Goal: Task Accomplishment & Management: Use online tool/utility

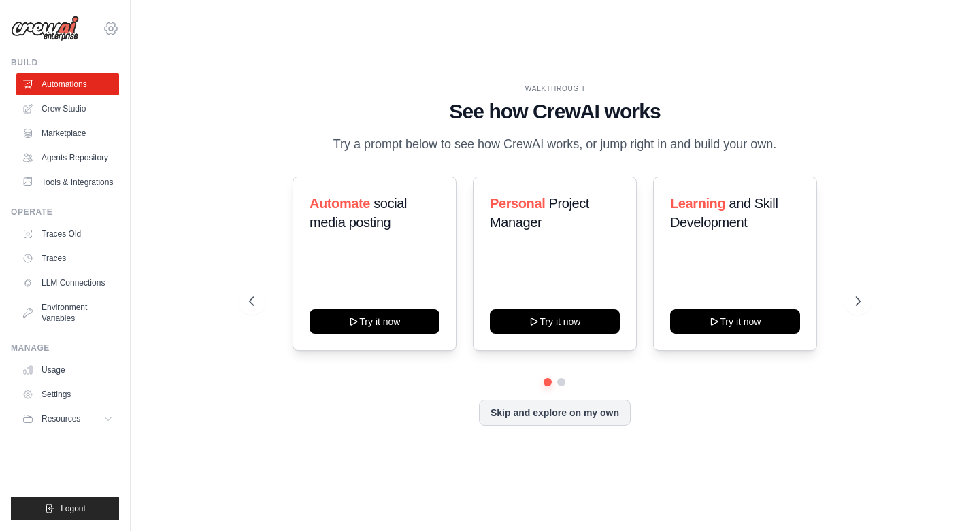
click at [112, 31] on icon at bounding box center [111, 29] width 4 height 4
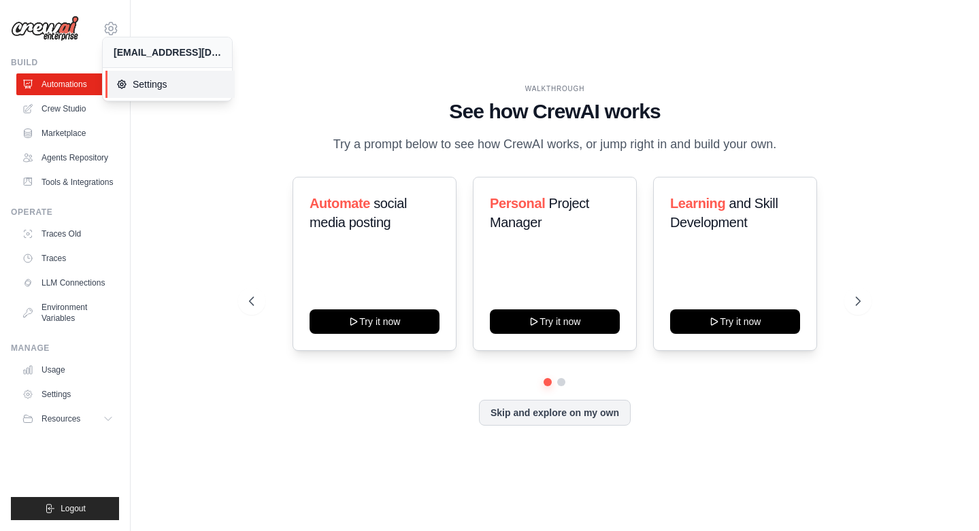
click at [144, 84] on span "Settings" at bounding box center [170, 85] width 108 height 14
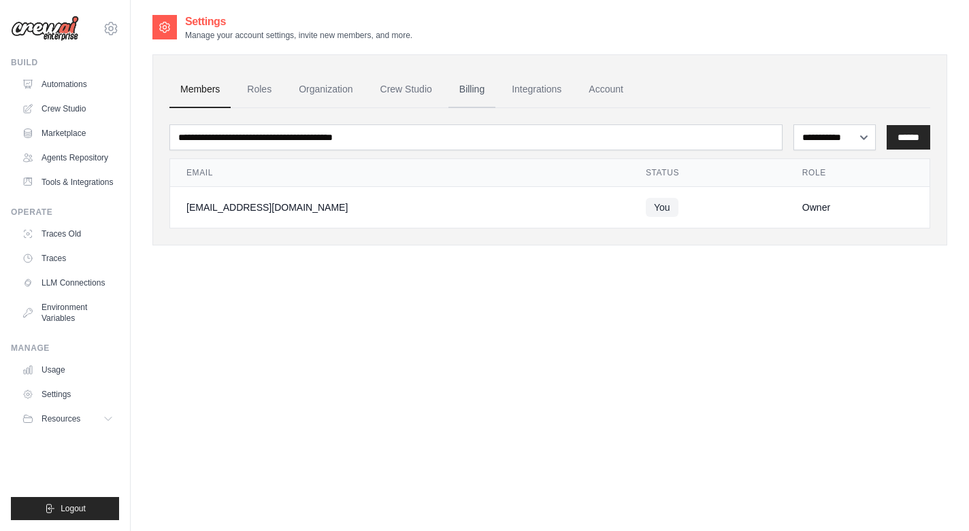
click at [472, 93] on link "Billing" at bounding box center [471, 89] width 47 height 37
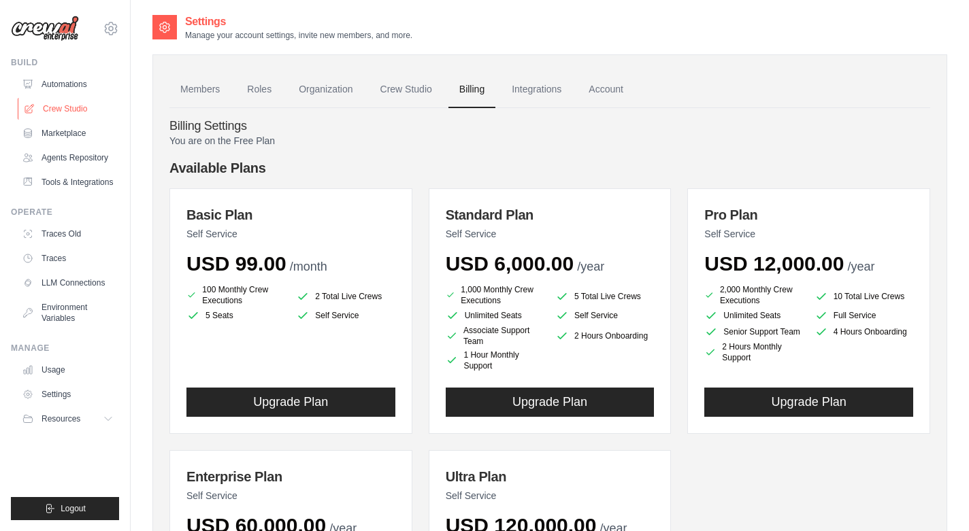
click at [56, 112] on link "Crew Studio" at bounding box center [69, 109] width 103 height 22
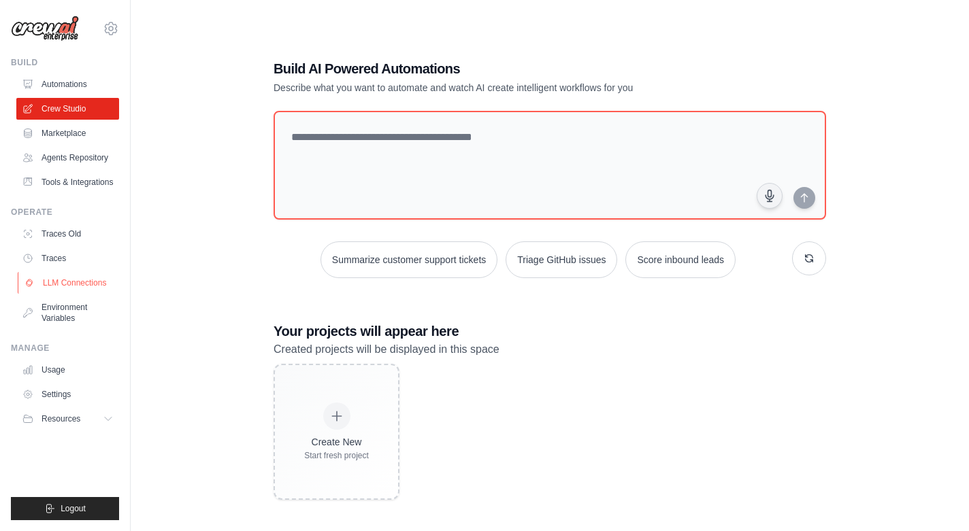
click at [55, 284] on link "LLM Connections" at bounding box center [69, 283] width 103 height 22
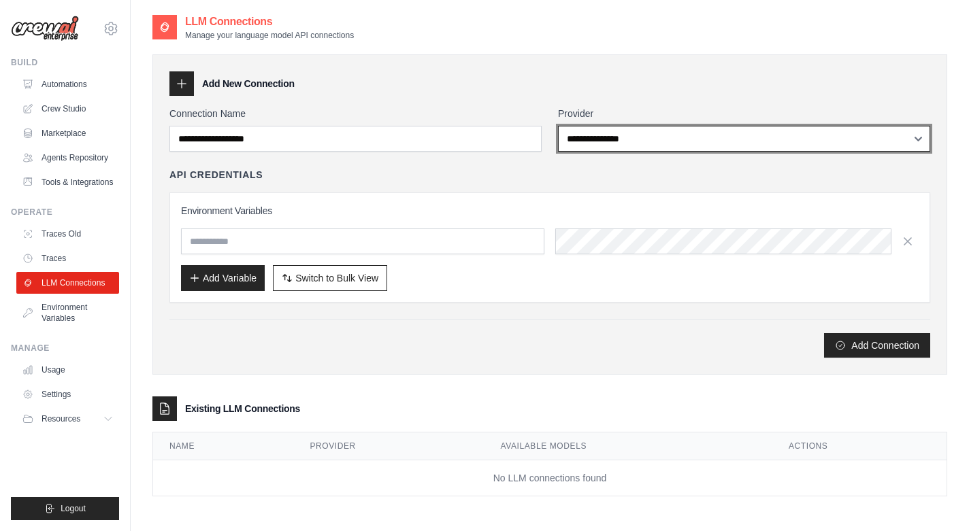
click at [584, 145] on select "**********" at bounding box center [744, 139] width 372 height 26
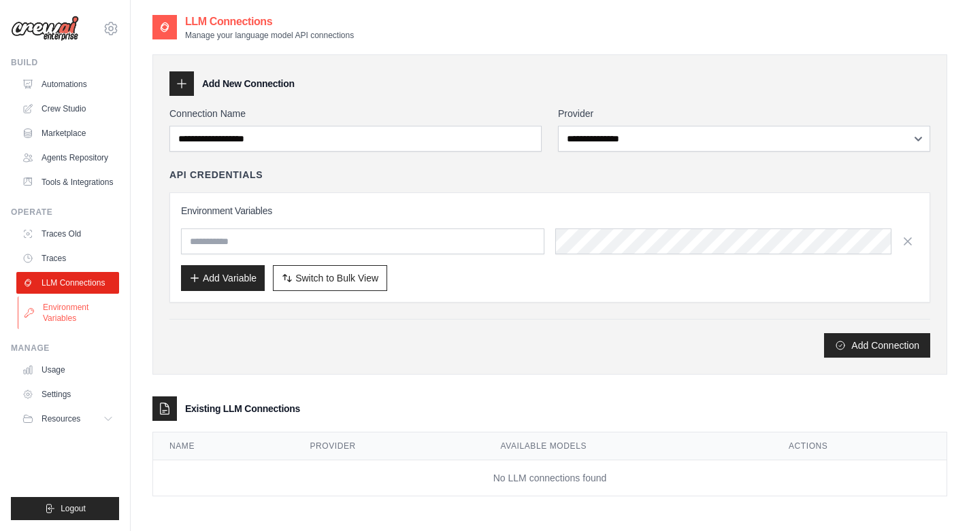
click at [59, 309] on link "Environment Variables" at bounding box center [69, 313] width 103 height 33
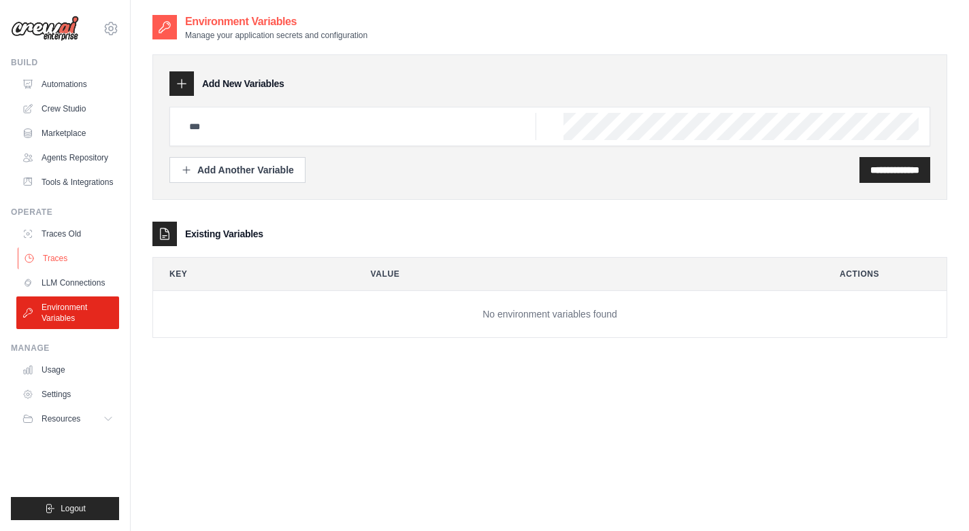
click at [55, 254] on link "Traces" at bounding box center [69, 259] width 103 height 22
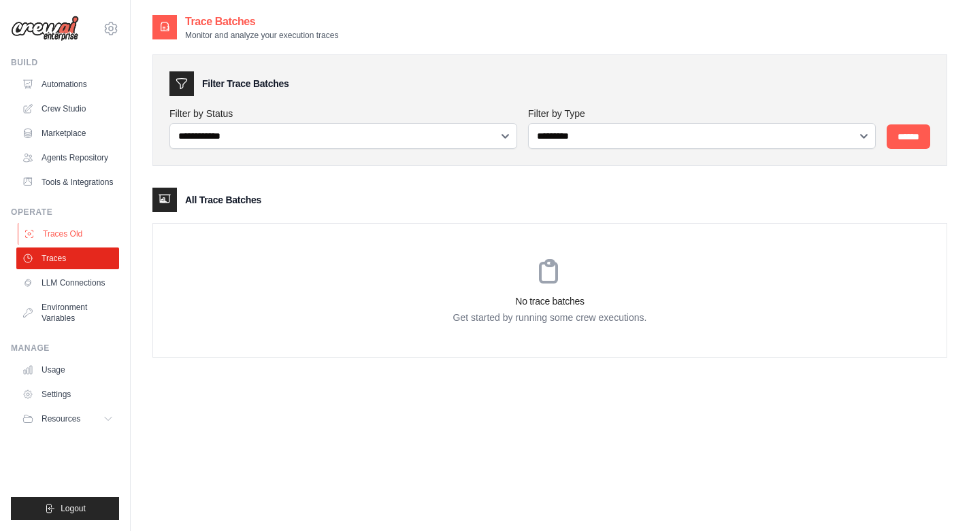
click at [60, 232] on link "Traces Old" at bounding box center [69, 234] width 103 height 22
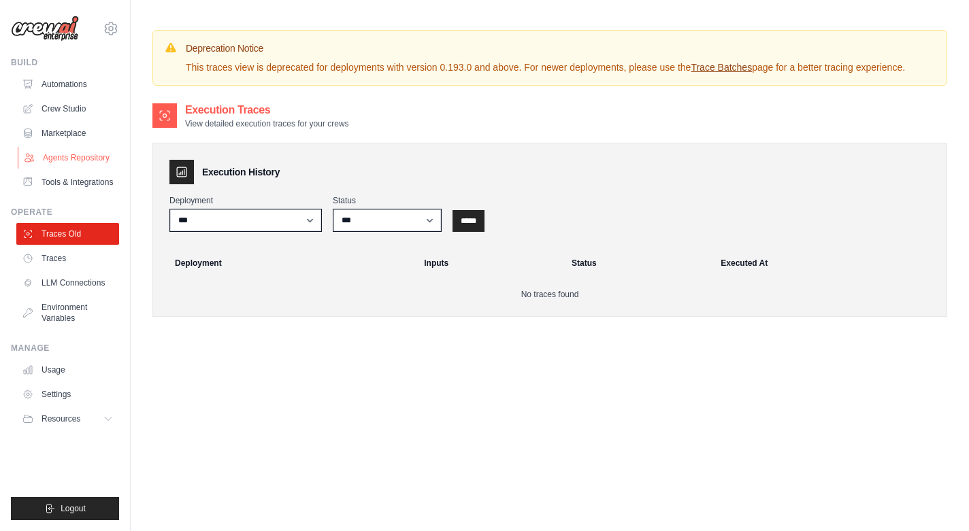
click at [60, 158] on link "Agents Repository" at bounding box center [69, 158] width 103 height 22
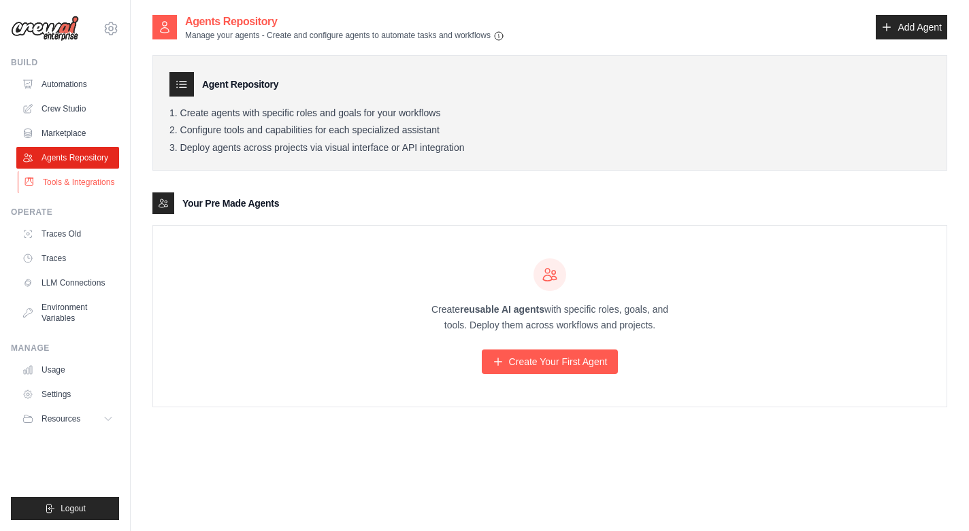
click at [60, 185] on link "Tools & Integrations" at bounding box center [69, 182] width 103 height 22
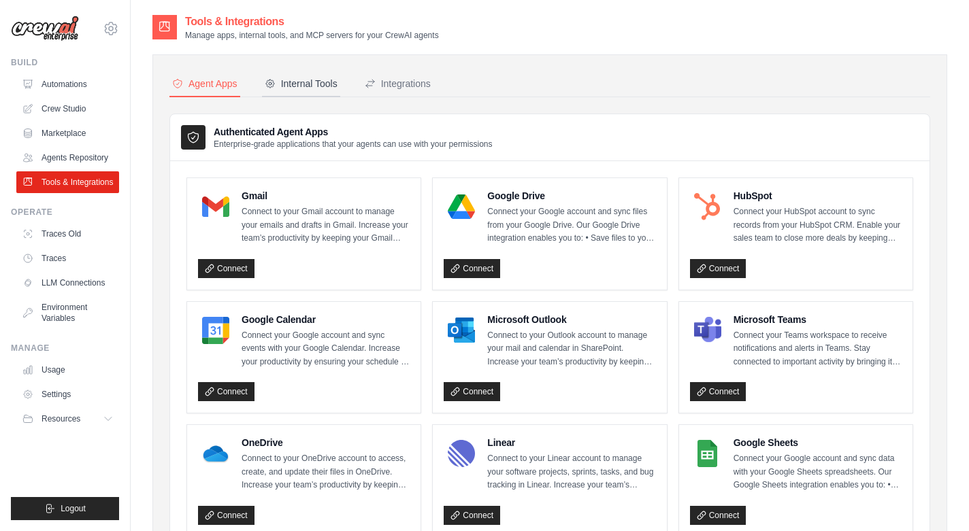
click at [309, 84] on div "Internal Tools" at bounding box center [301, 84] width 73 height 14
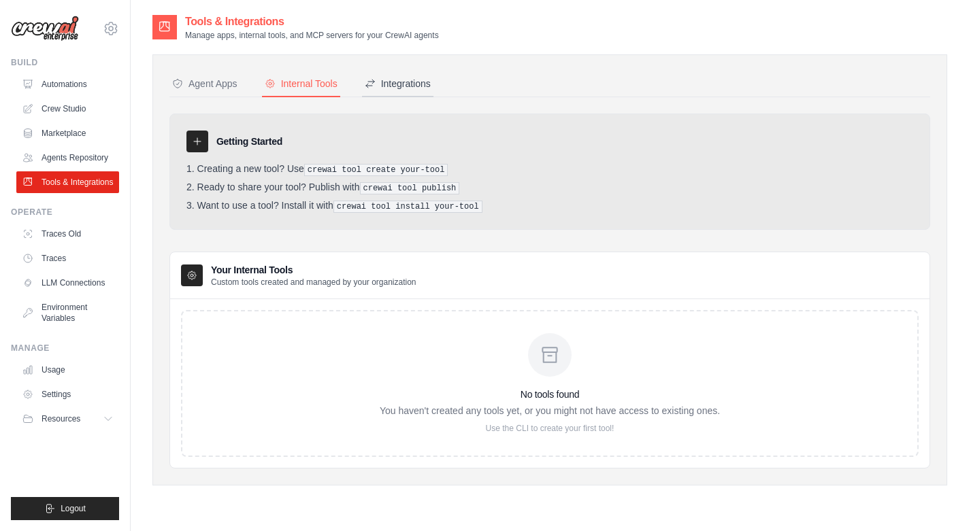
click at [400, 88] on div "Integrations" at bounding box center [398, 84] width 66 height 14
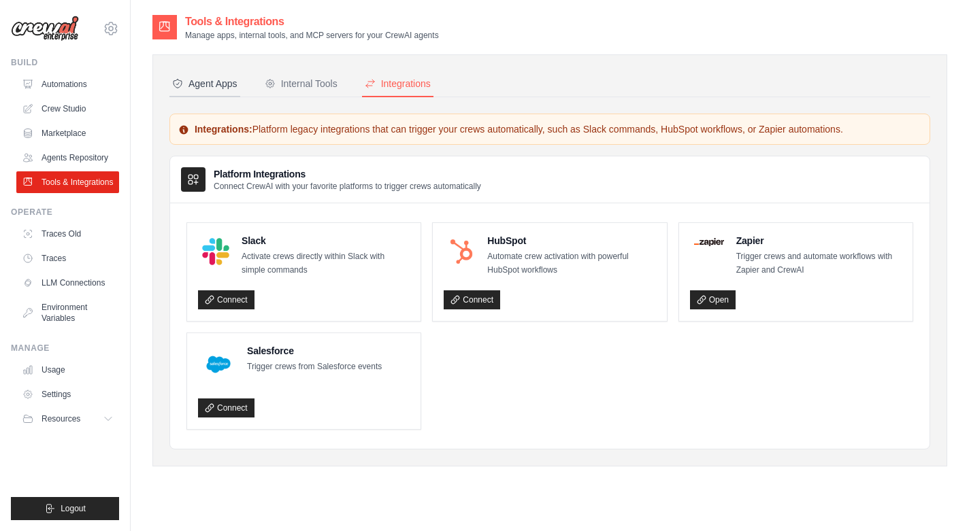
click at [200, 84] on div "Agent Apps" at bounding box center [204, 84] width 65 height 14
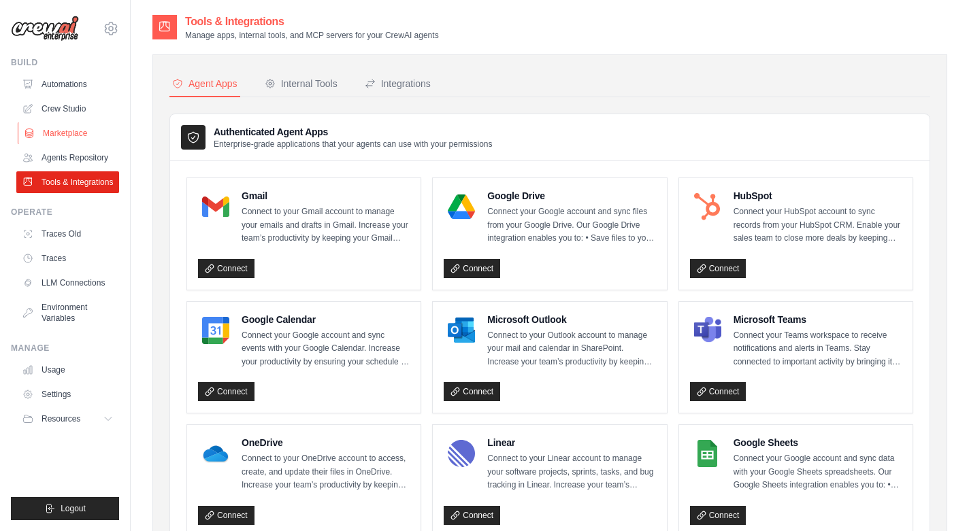
click at [52, 135] on link "Marketplace" at bounding box center [69, 133] width 103 height 22
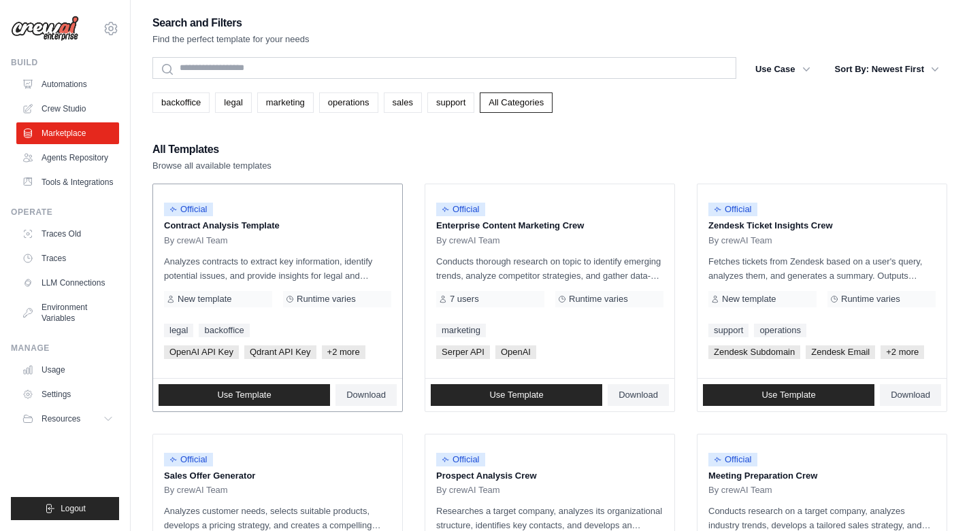
click at [250, 268] on p "Analyzes contracts to extract key information, identify potential issues, and p…" at bounding box center [277, 269] width 227 height 29
click at [248, 396] on span "Use Template" at bounding box center [244, 395] width 54 height 11
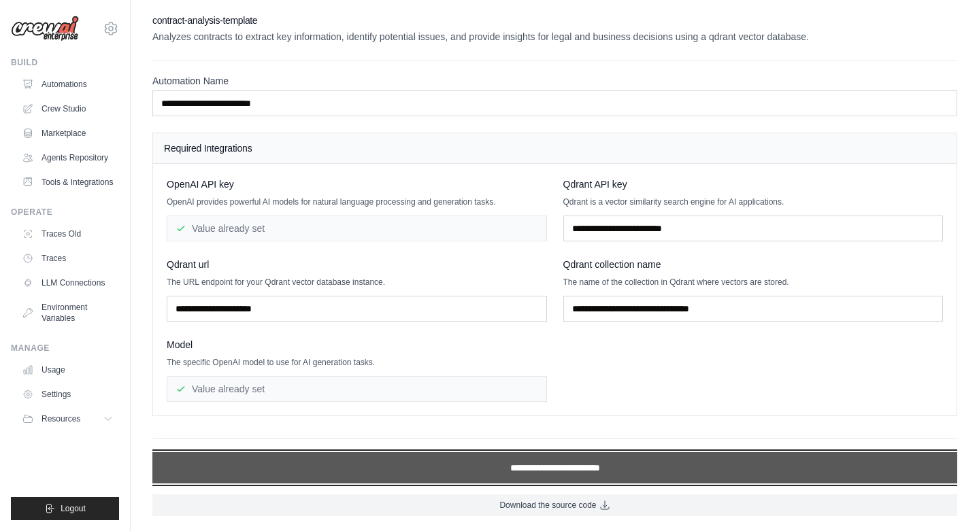
click at [523, 471] on input "**********" at bounding box center [554, 468] width 805 height 31
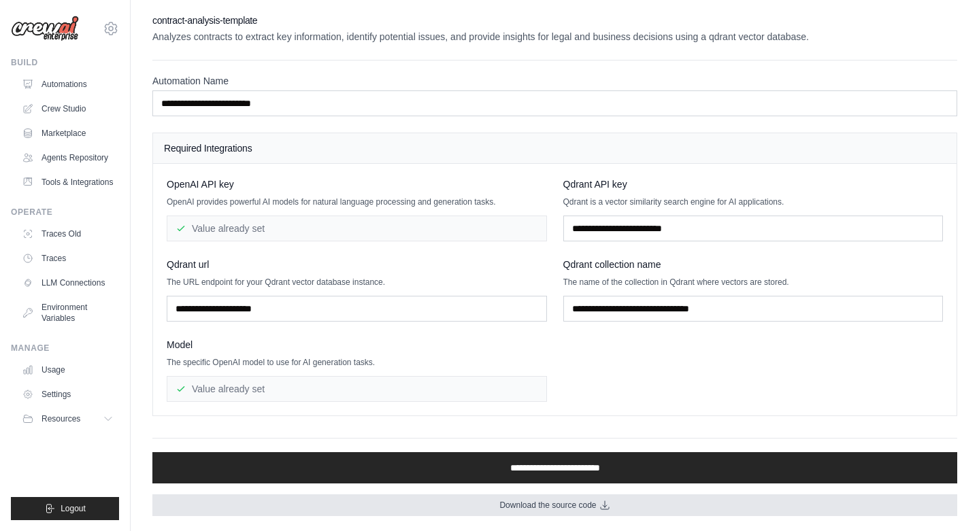
click at [524, 506] on span "Download the source code" at bounding box center [547, 505] width 97 height 11
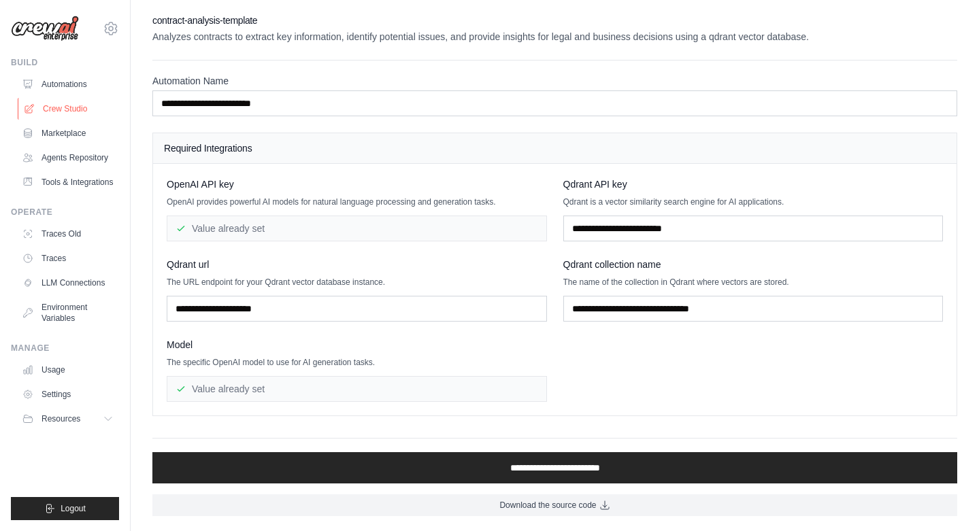
click at [55, 104] on link "Crew Studio" at bounding box center [69, 109] width 103 height 22
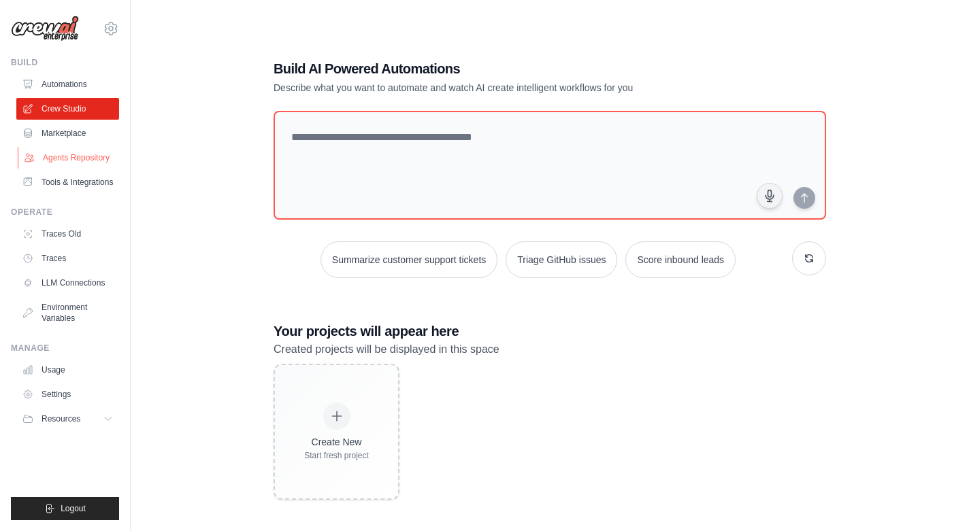
click at [65, 157] on link "Agents Repository" at bounding box center [69, 158] width 103 height 22
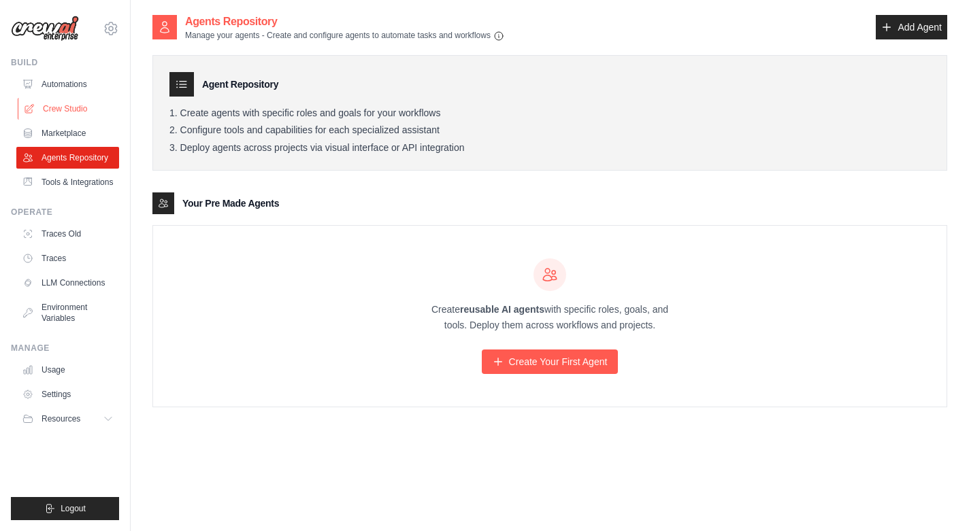
click at [68, 108] on link "Crew Studio" at bounding box center [69, 109] width 103 height 22
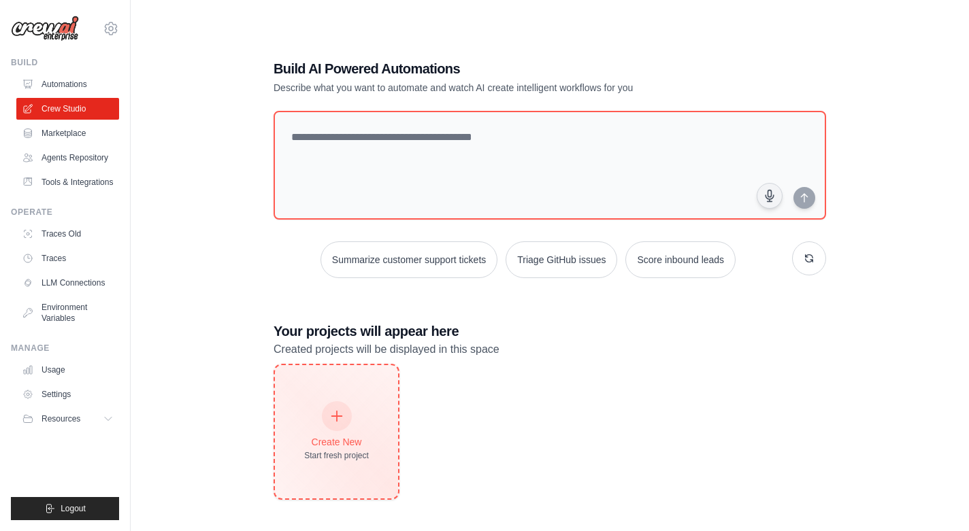
click at [335, 417] on icon at bounding box center [336, 416] width 15 height 15
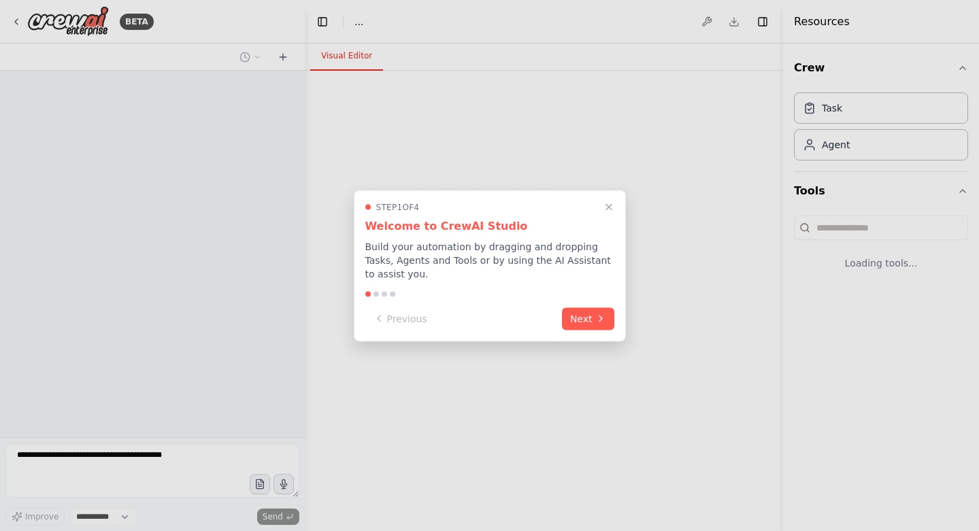
select select "****"
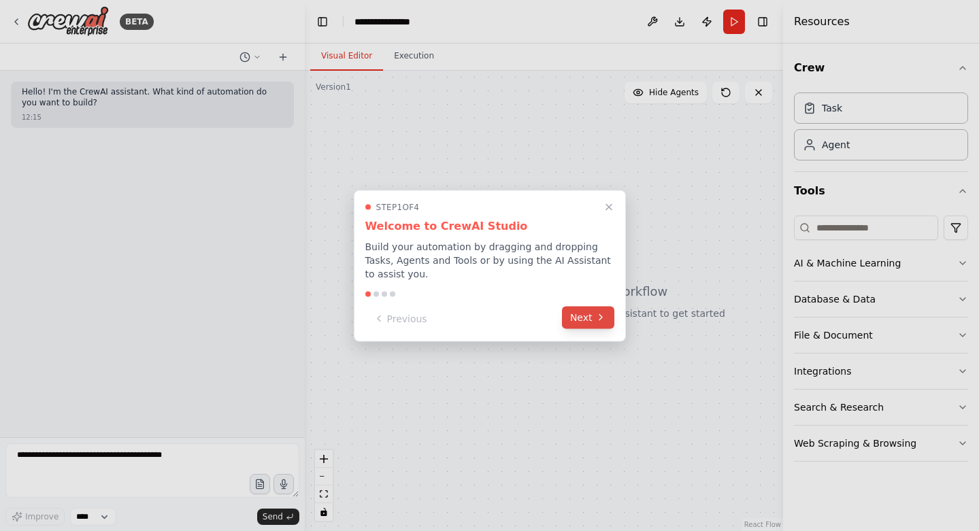
click at [581, 316] on button "Next" at bounding box center [588, 317] width 52 height 22
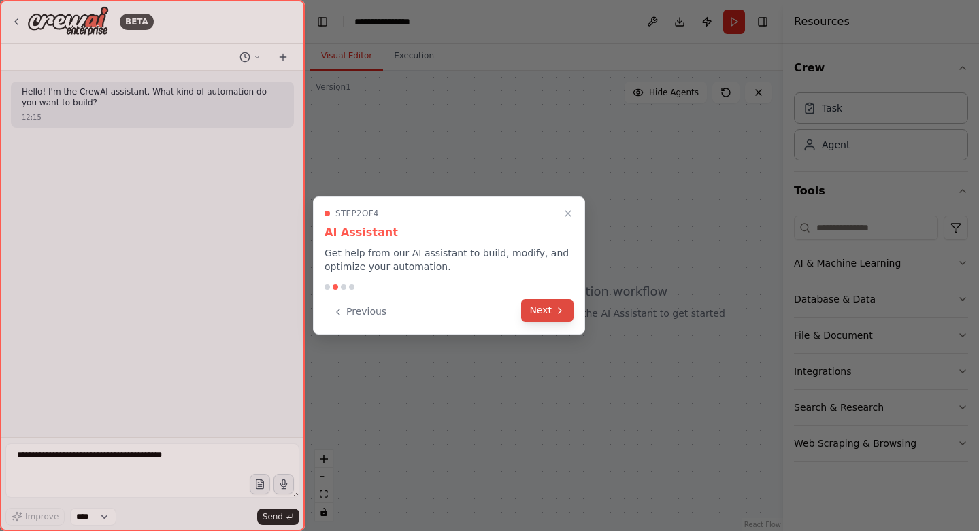
click at [545, 314] on button "Next" at bounding box center [547, 310] width 52 height 22
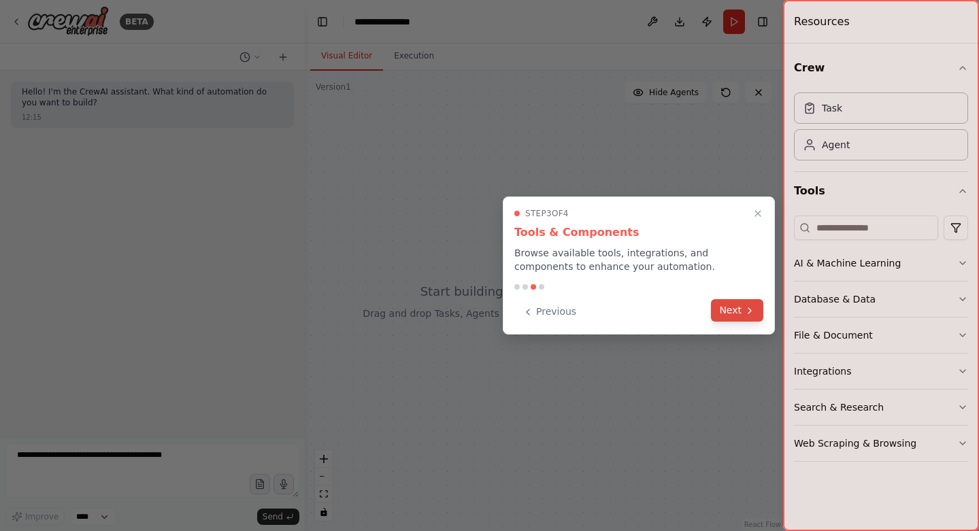
click at [738, 309] on button "Next" at bounding box center [737, 310] width 52 height 22
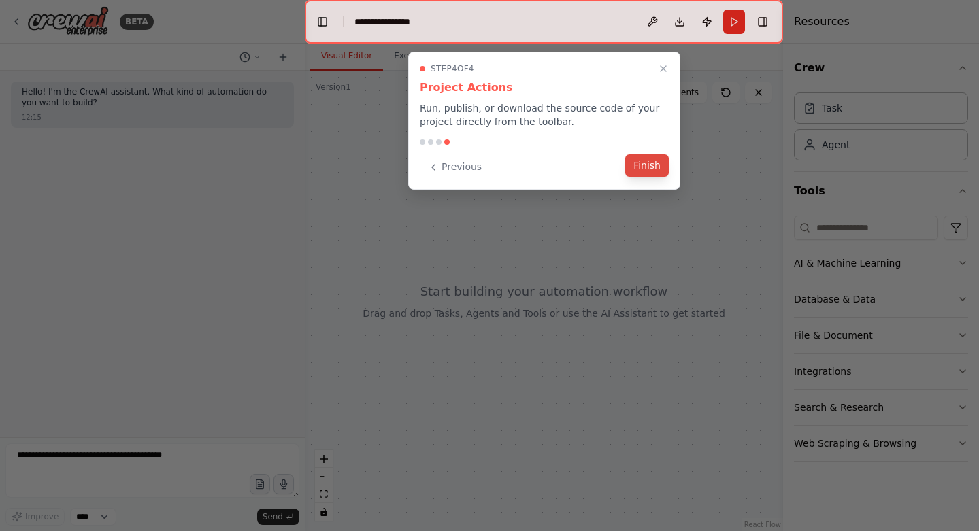
click at [649, 167] on button "Finish" at bounding box center [647, 165] width 44 height 22
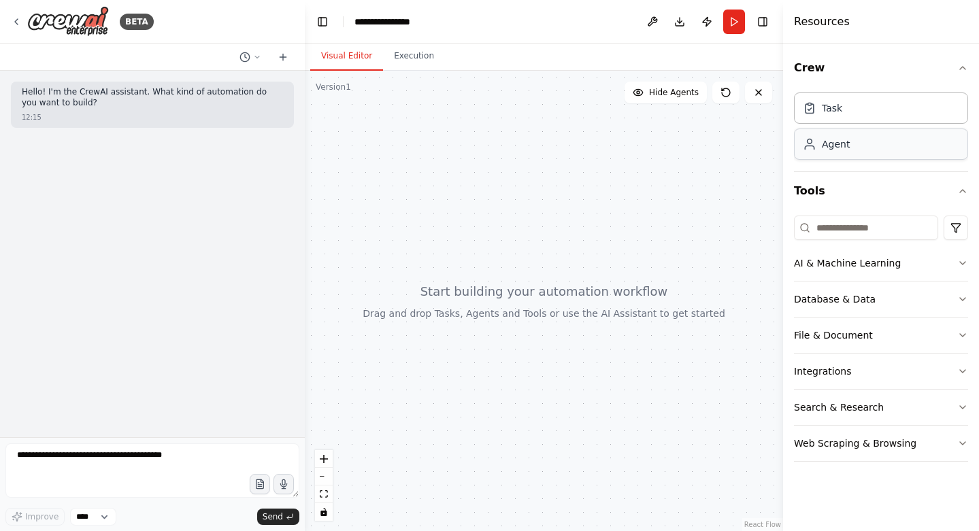
click at [846, 151] on div "Agent" at bounding box center [881, 144] width 174 height 31
click at [840, 118] on div "Task" at bounding box center [881, 107] width 174 height 31
click at [839, 154] on div "Agent" at bounding box center [881, 144] width 174 height 31
click at [846, 118] on div "Task" at bounding box center [881, 107] width 174 height 31
click at [834, 294] on div "Database & Data" at bounding box center [835, 300] width 82 height 14
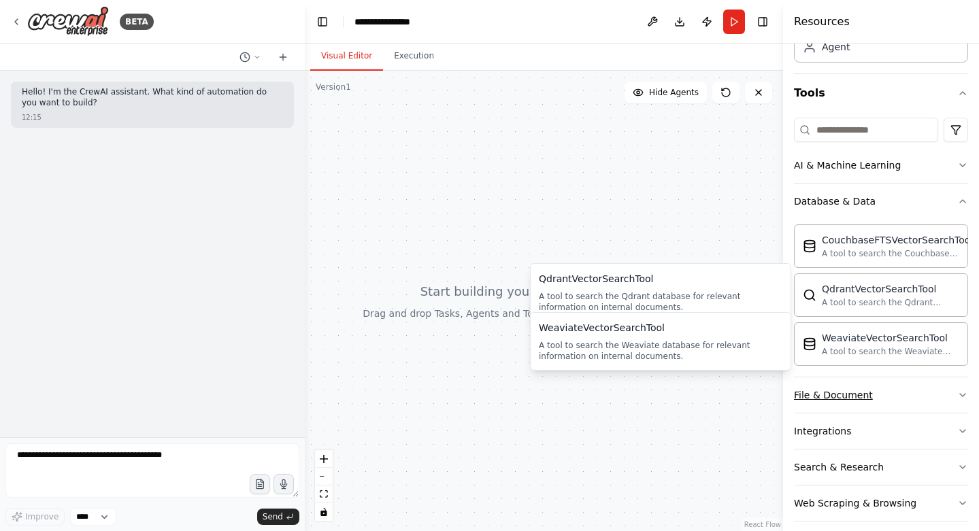
scroll to position [101, 0]
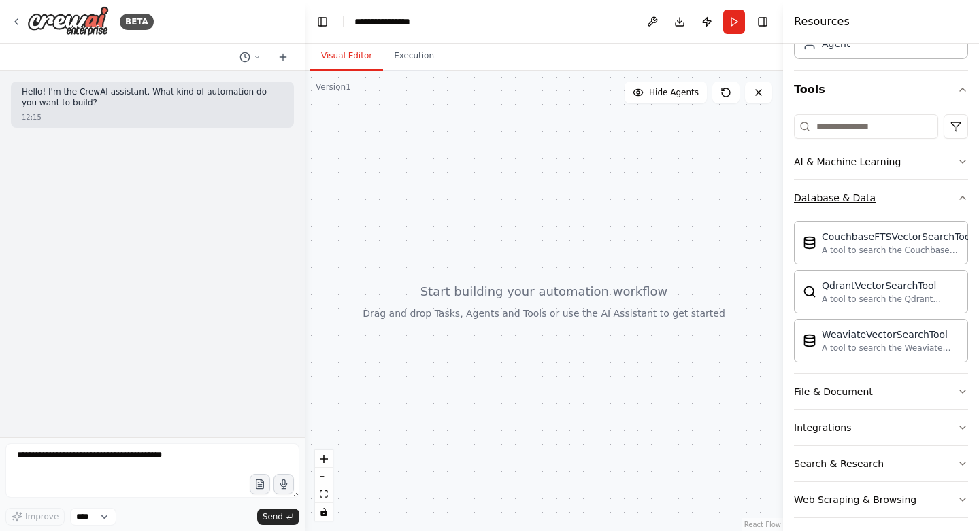
click at [838, 206] on button "Database & Data" at bounding box center [881, 197] width 174 height 35
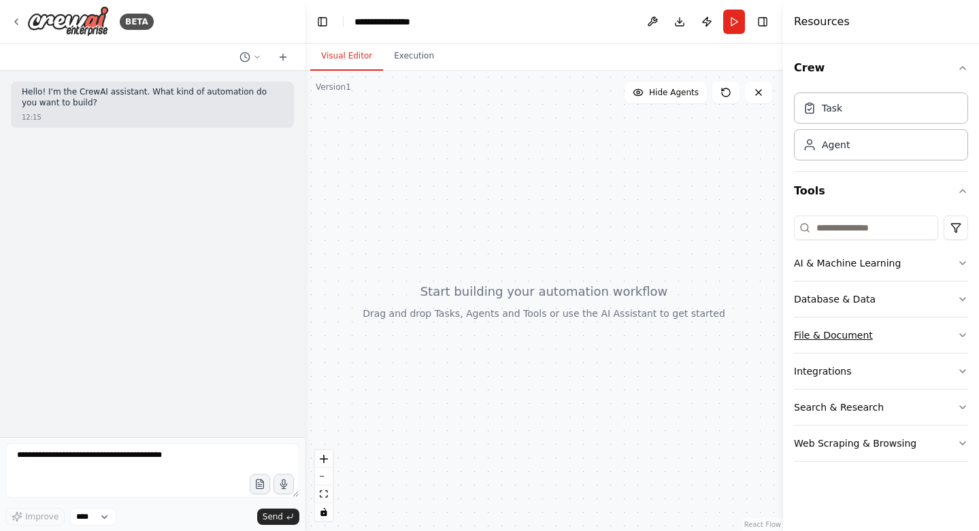
click at [834, 339] on div "File & Document" at bounding box center [833, 336] width 79 height 14
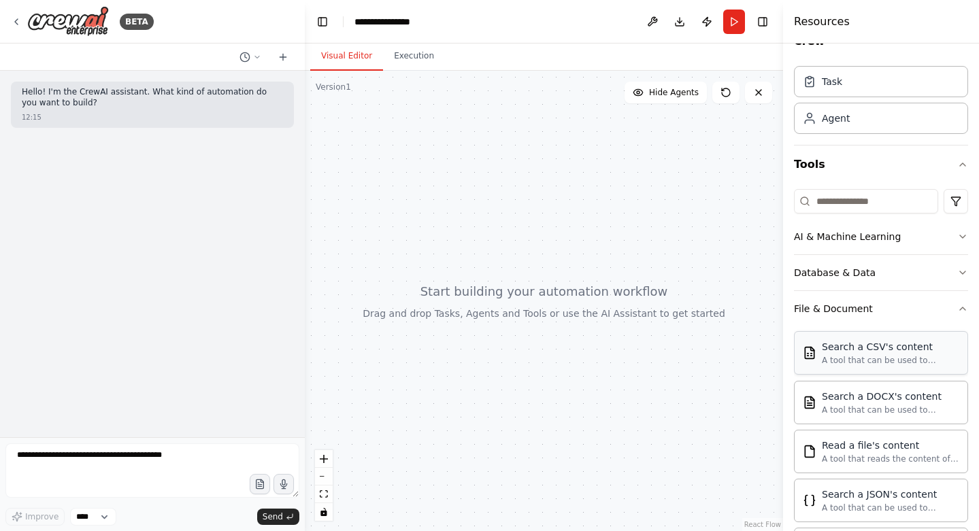
scroll to position [26, 0]
click at [838, 318] on button "File & Document" at bounding box center [881, 309] width 174 height 35
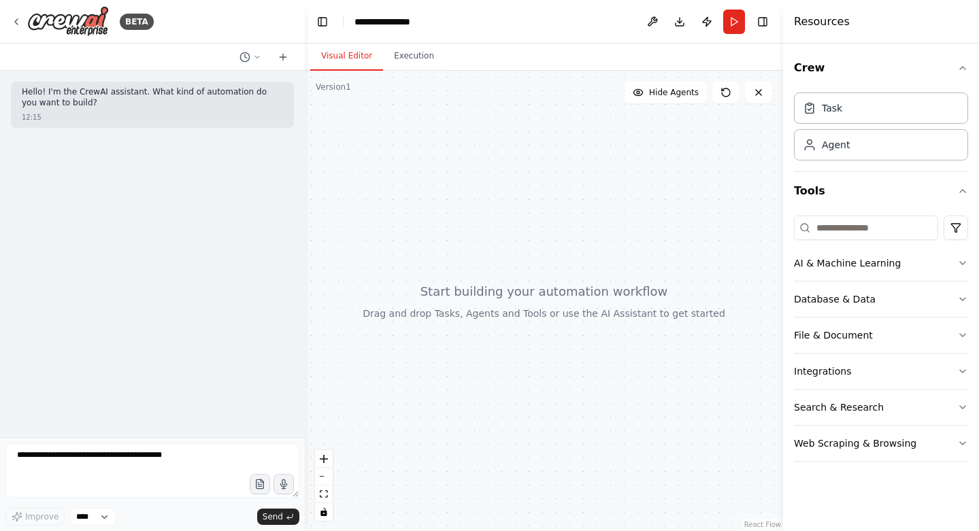
click at [173, 93] on p "Hello! I'm the CrewAI assistant. What kind of automation do you want to build?" at bounding box center [152, 97] width 261 height 21
click at [97, 111] on div "Hello! I'm the CrewAI assistant. What kind of automation do you want to build? …" at bounding box center [152, 105] width 283 height 46
click at [83, 459] on textarea at bounding box center [152, 471] width 294 height 54
paste textarea "**********"
type textarea "**********"
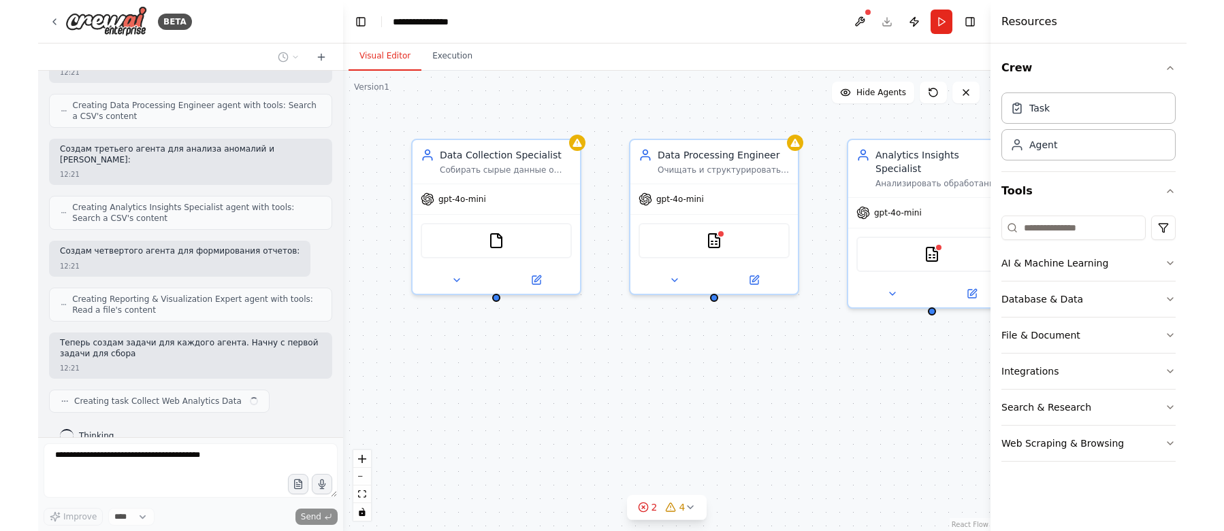
scroll to position [690, 0]
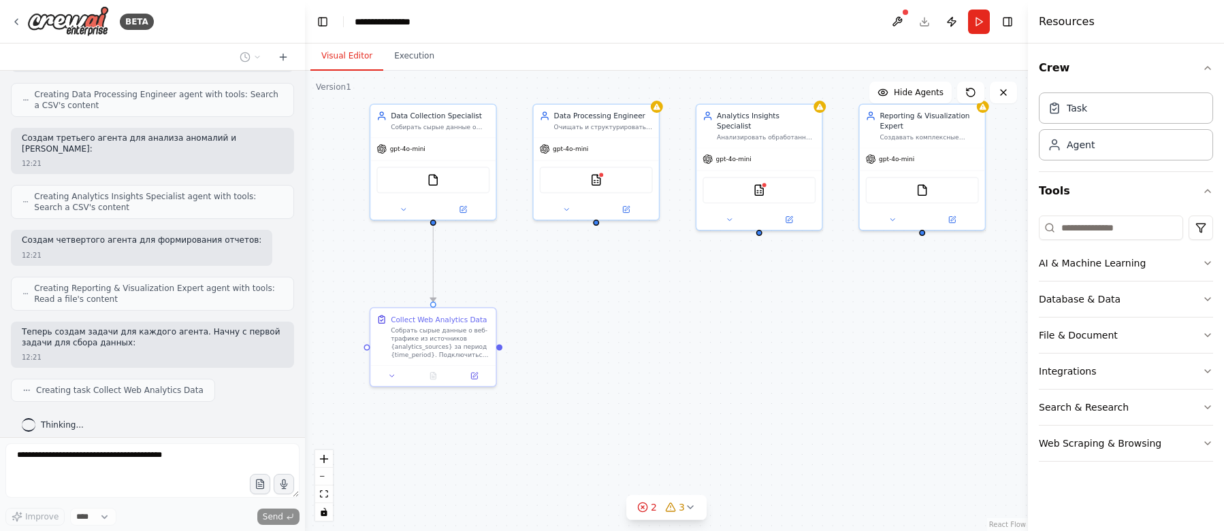
drag, startPoint x: 609, startPoint y: 363, endPoint x: 557, endPoint y: 276, distance: 100.7
click at [557, 276] on div ".deletable-edge-delete-btn { width: 20px; height: 20px; border: 0px solid #ffff…" at bounding box center [666, 301] width 723 height 461
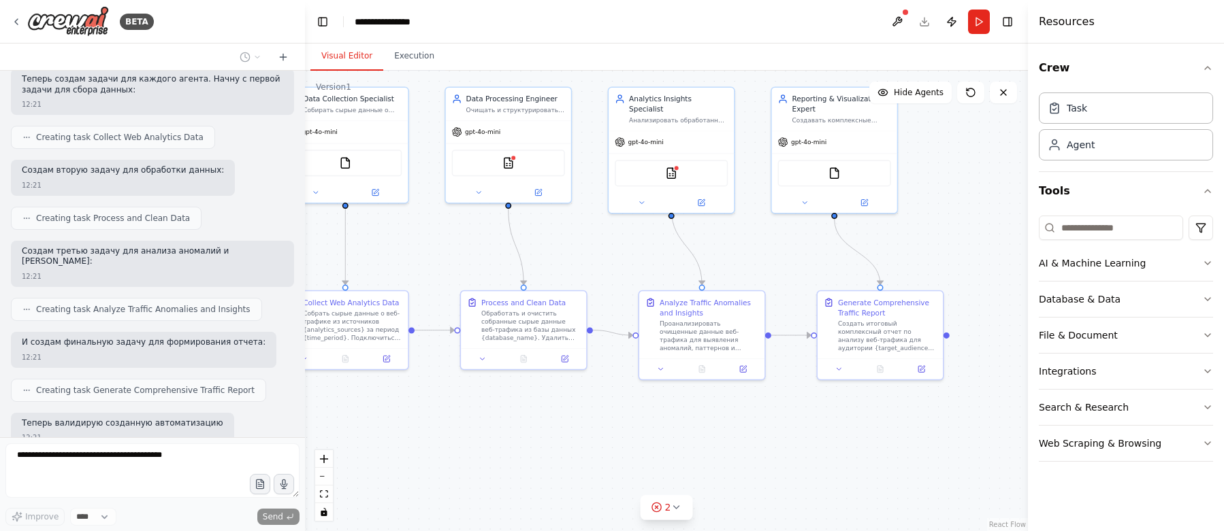
scroll to position [1023, 0]
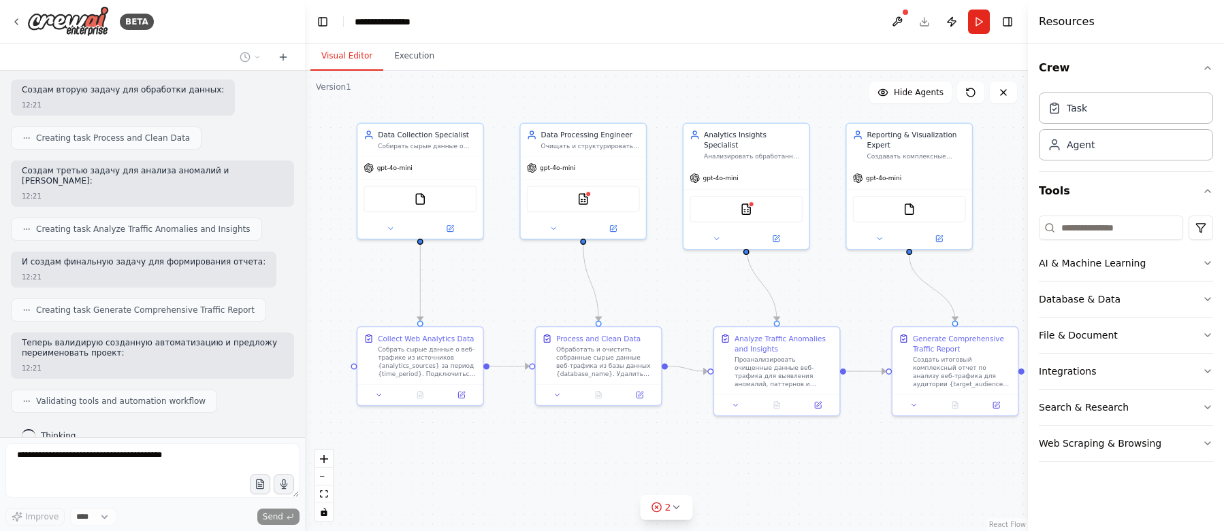
drag, startPoint x: 887, startPoint y: 419, endPoint x: 879, endPoint y: 439, distance: 22.0
click at [879, 439] on div ".deletable-edge-delete-btn { width: 20px; height: 20px; border: 0px solid #ffff…" at bounding box center [666, 301] width 723 height 461
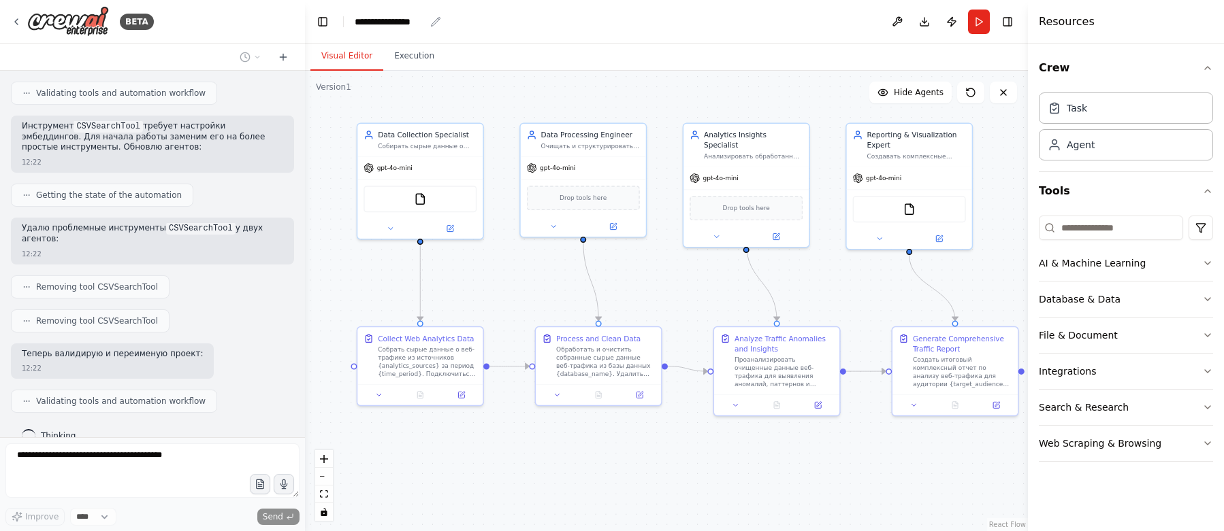
scroll to position [1366, 0]
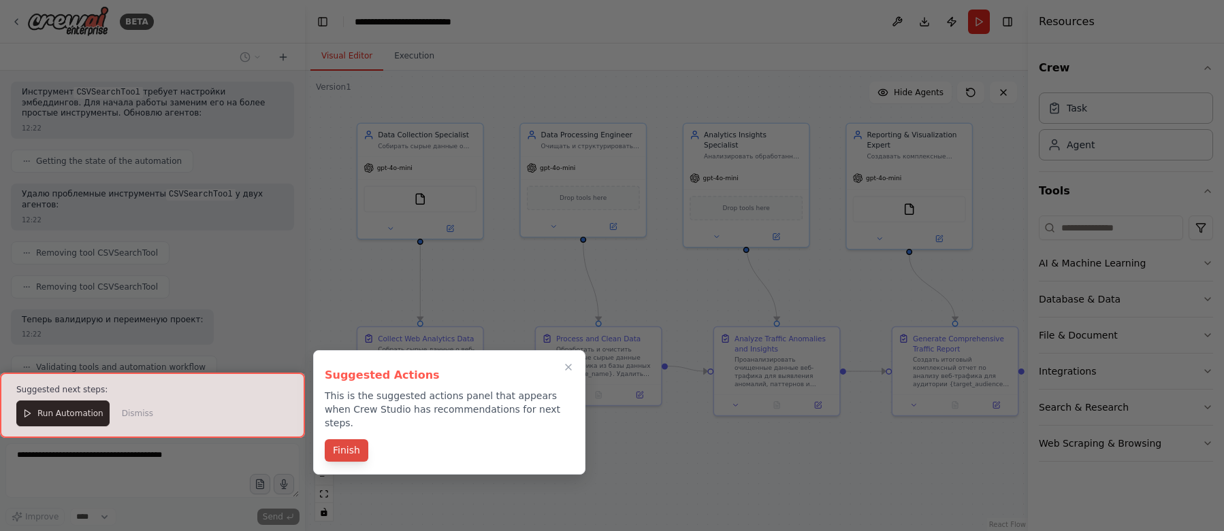
click at [348, 440] on button "Finish" at bounding box center [347, 451] width 44 height 22
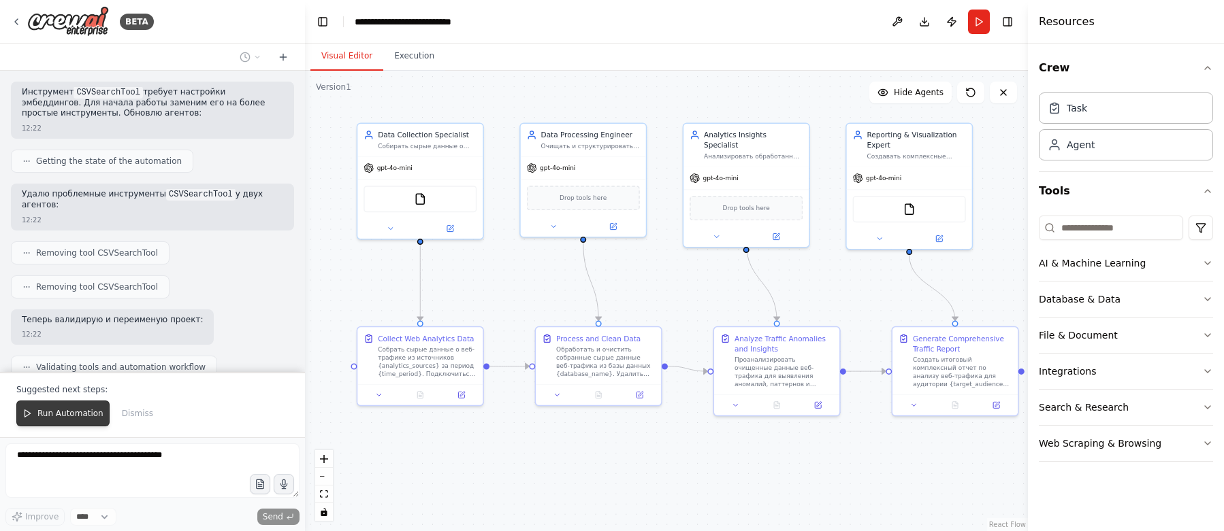
click at [72, 414] on span "Run Automation" at bounding box center [70, 413] width 66 height 11
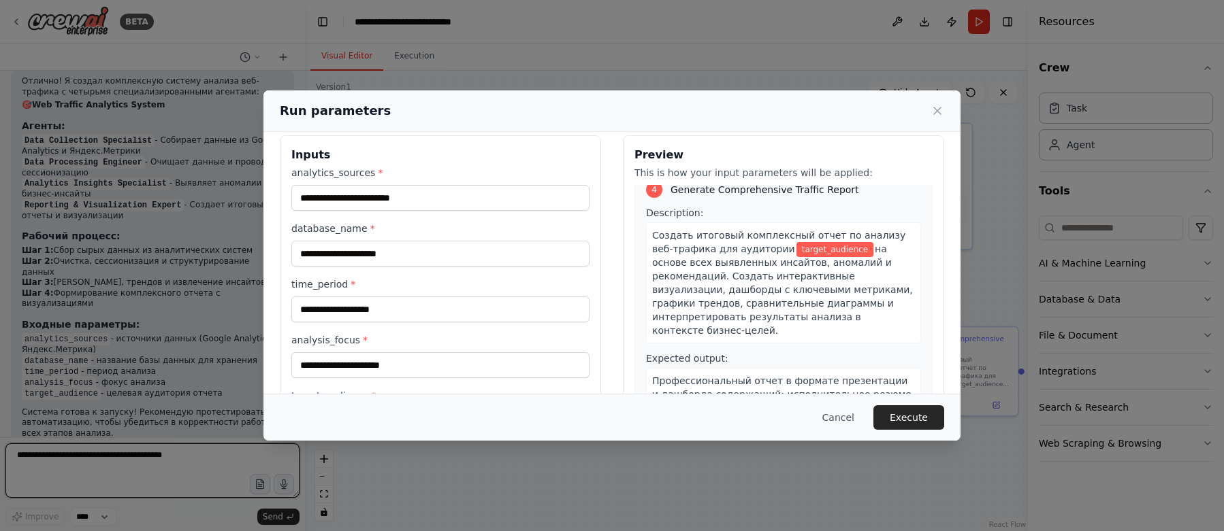
scroll to position [0, 0]
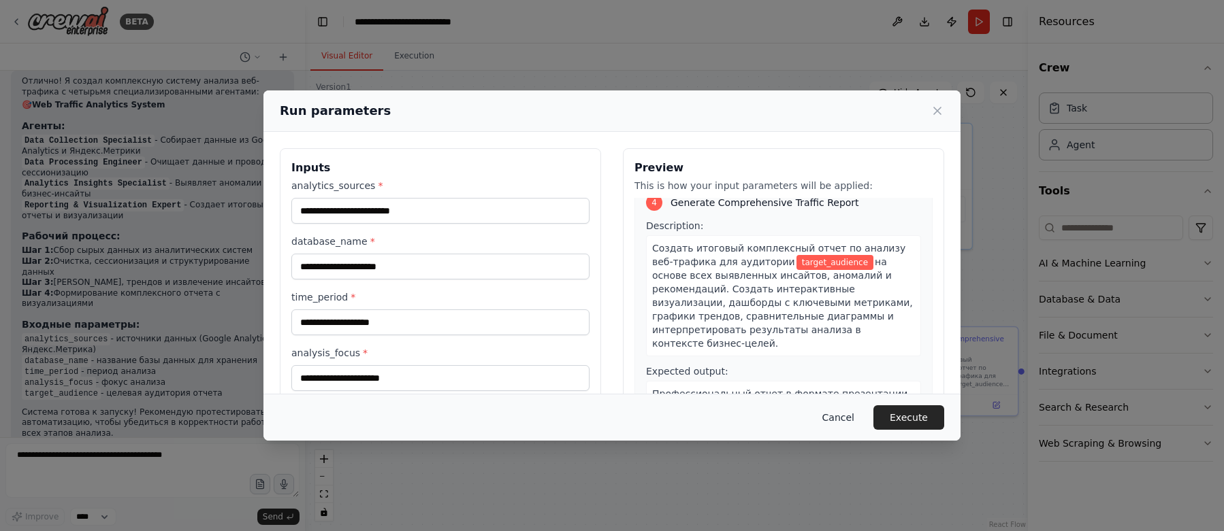
click at [836, 415] on button "Cancel" at bounding box center [838, 418] width 54 height 24
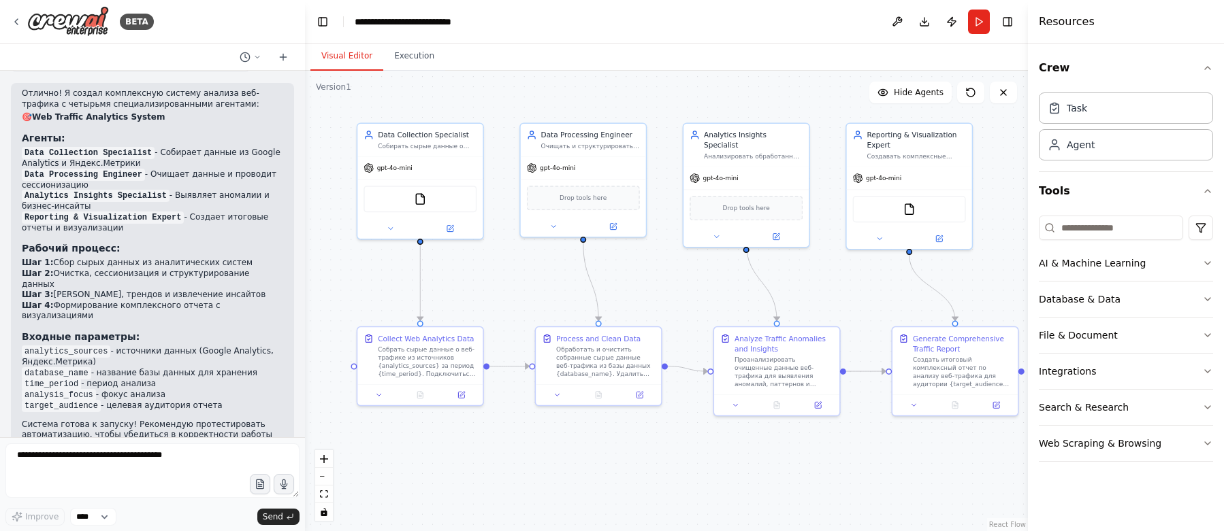
scroll to position [1719, 0]
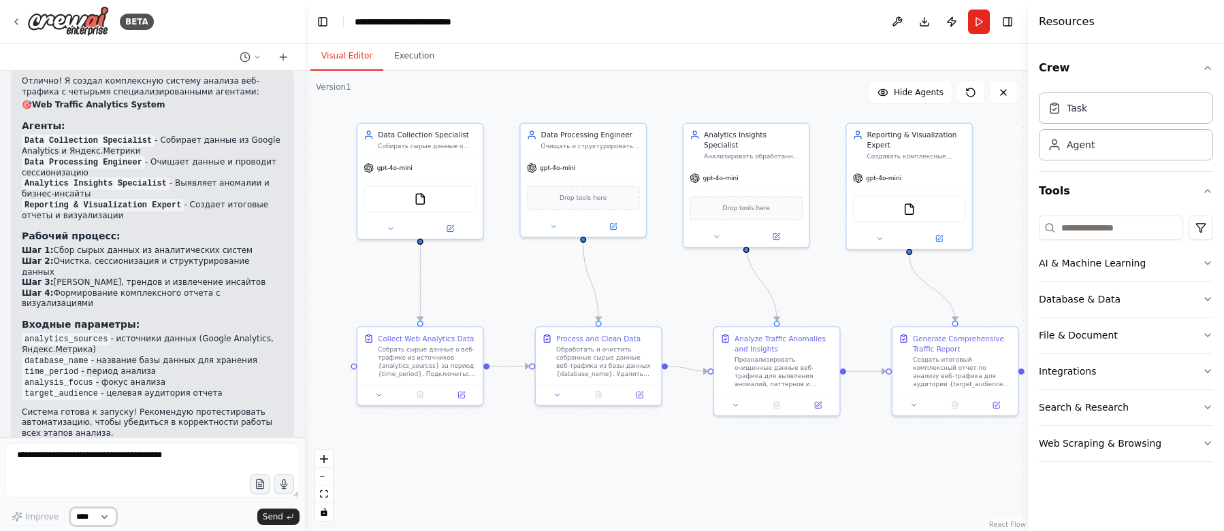
click at [99, 513] on select "****" at bounding box center [93, 517] width 46 height 18
click at [406, 57] on button "Execution" at bounding box center [414, 56] width 62 height 29
click at [331, 59] on button "Visual Editor" at bounding box center [346, 56] width 73 height 29
click at [979, 155] on div "Agent" at bounding box center [1125, 144] width 174 height 31
click at [979, 116] on div "Task" at bounding box center [1125, 107] width 174 height 31
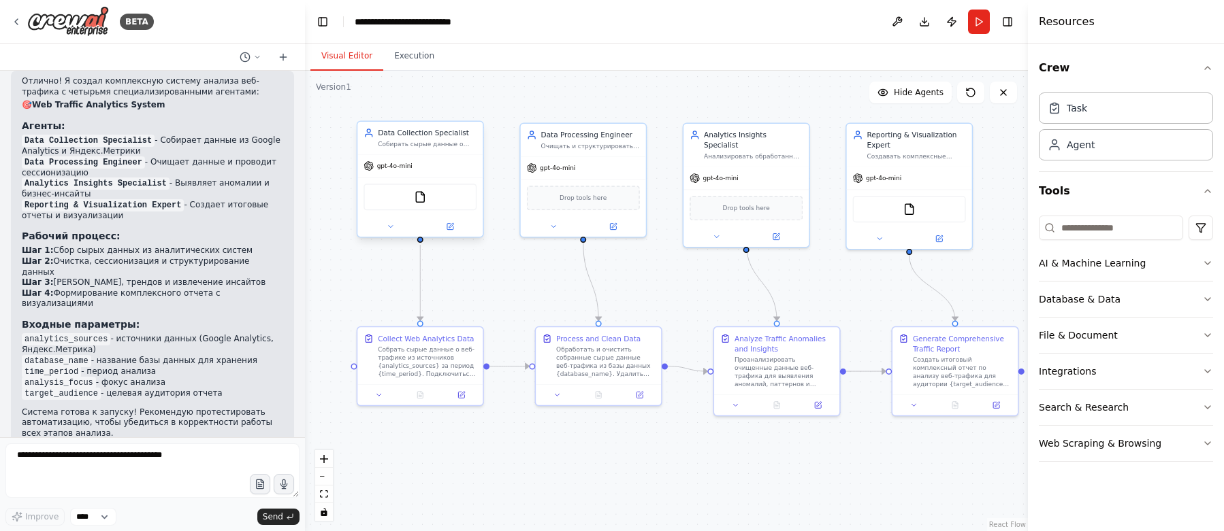
click at [456, 167] on div "gpt-4o-mini" at bounding box center [419, 166] width 125 height 22
click at [451, 226] on icon at bounding box center [450, 225] width 5 height 5
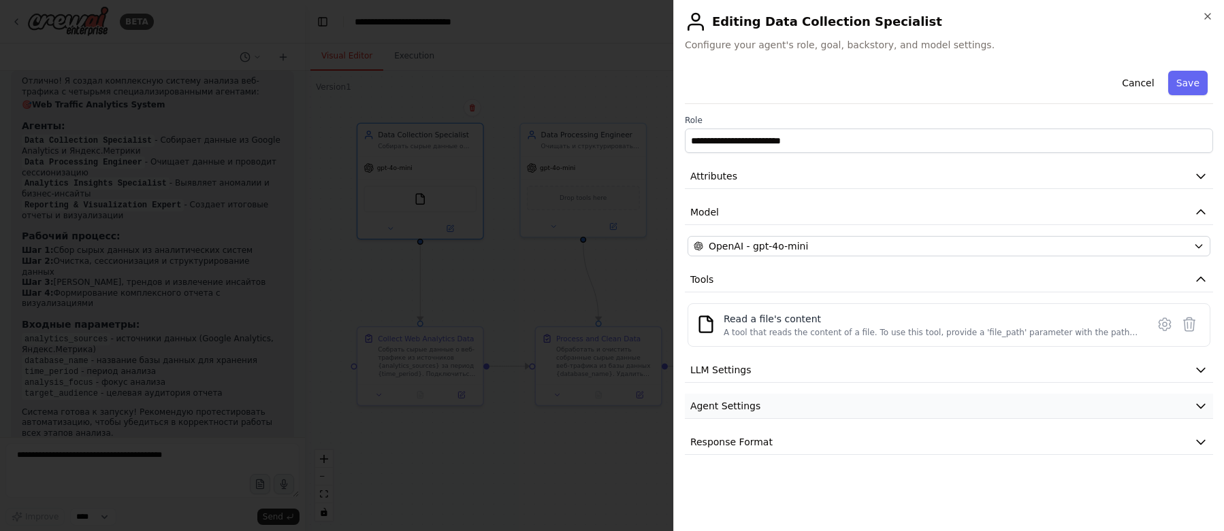
click at [723, 404] on span "Agent Settings" at bounding box center [725, 406] width 70 height 14
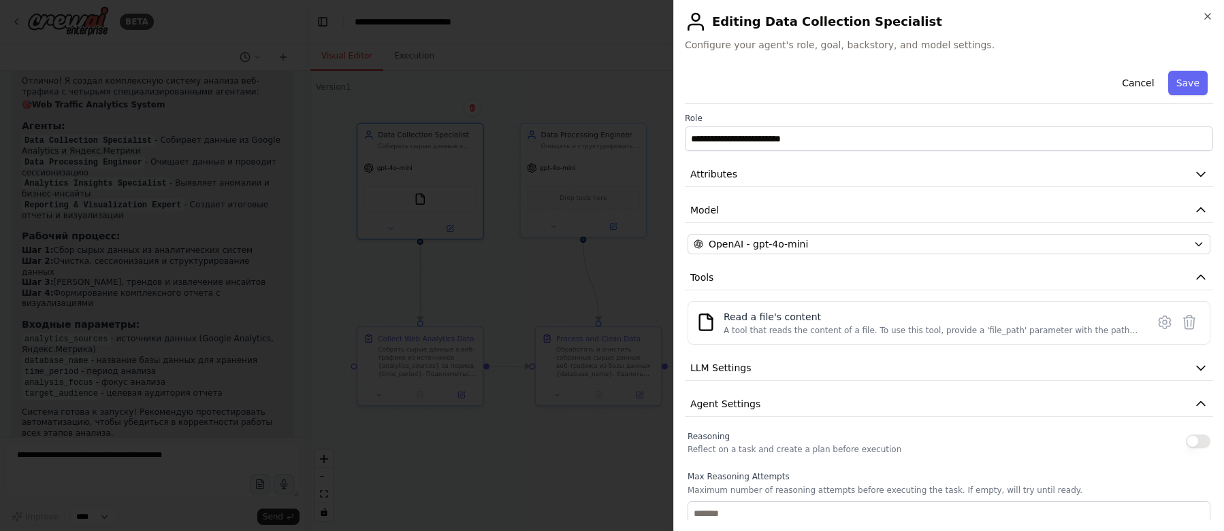
scroll to position [3, 0]
click at [979, 81] on button "Cancel" at bounding box center [1137, 83] width 48 height 24
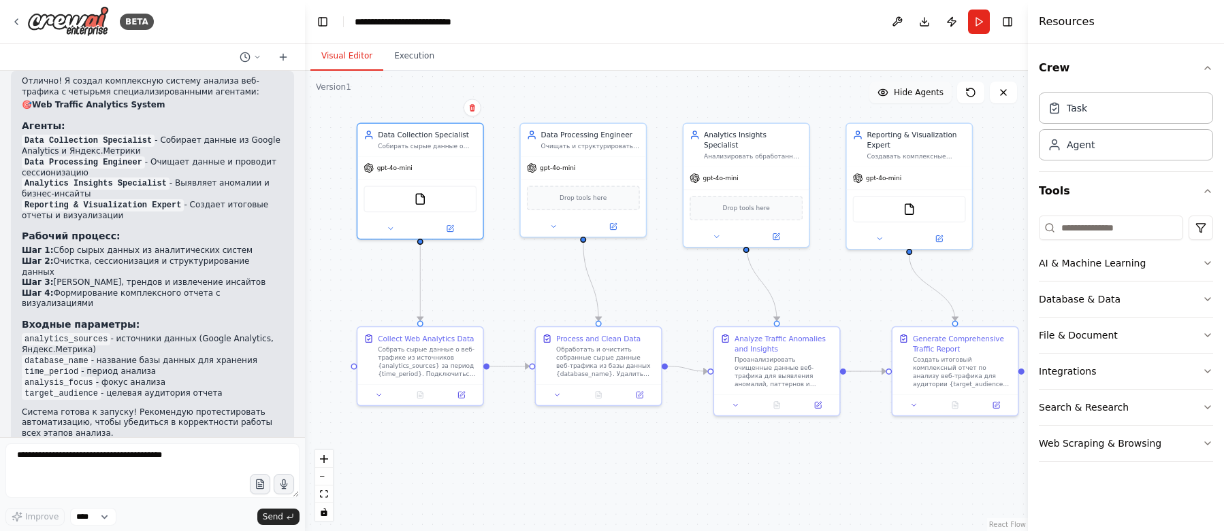
click at [921, 91] on span "Hide Agents" at bounding box center [919, 92] width 50 height 11
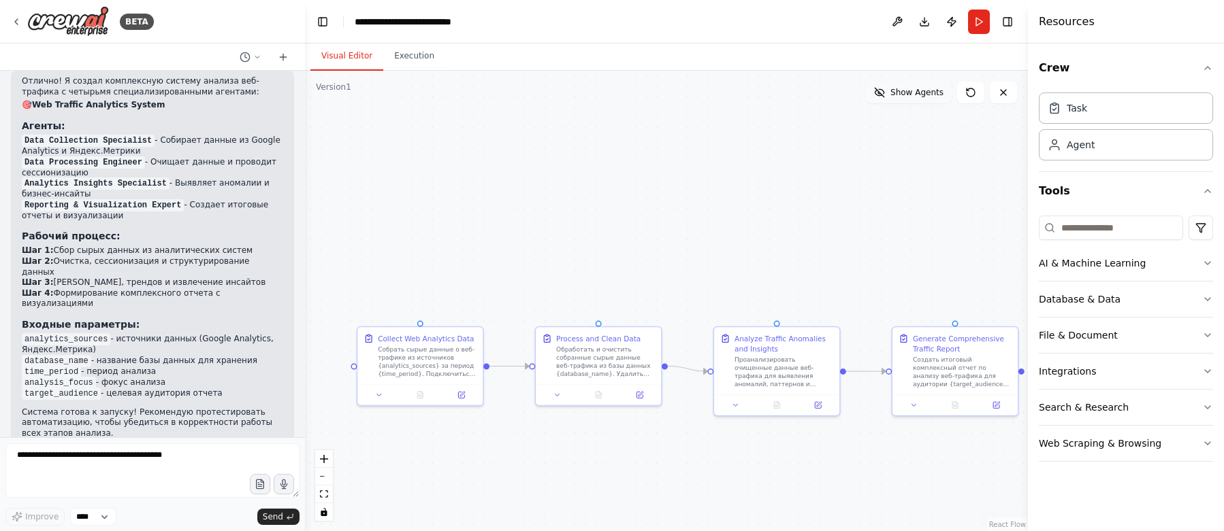
click at [917, 92] on span "Show Agents" at bounding box center [916, 92] width 53 height 11
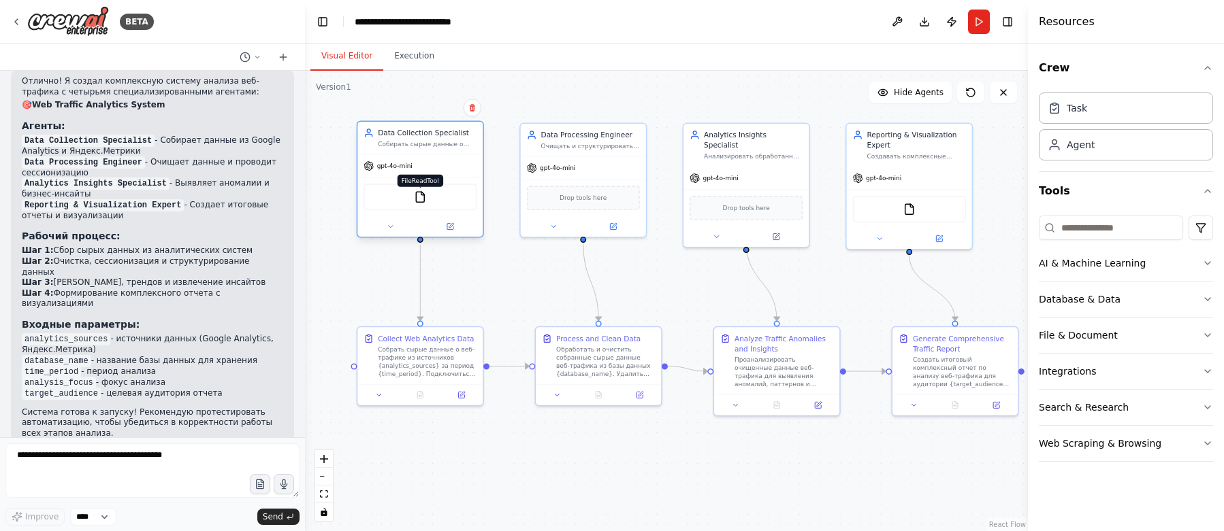
click at [421, 201] on img at bounding box center [420, 197] width 12 height 12
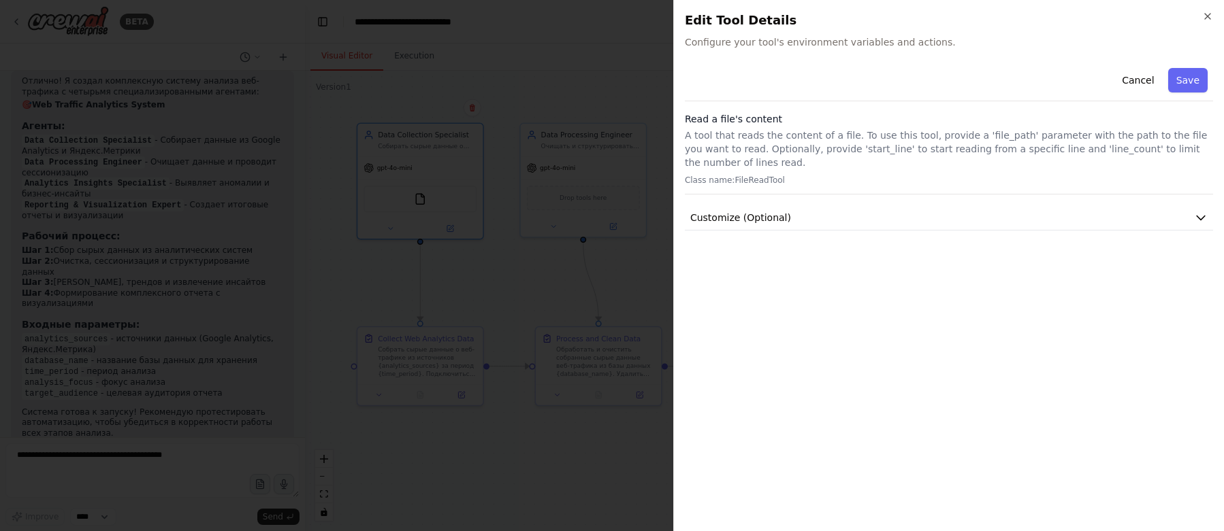
click at [731, 143] on p "A tool that reads the content of a file. To use this tool, provide a 'file_path…" at bounding box center [949, 149] width 528 height 41
click at [765, 215] on span "Customize (Optional)" at bounding box center [740, 218] width 101 height 14
click at [979, 81] on button "Cancel" at bounding box center [1137, 80] width 48 height 24
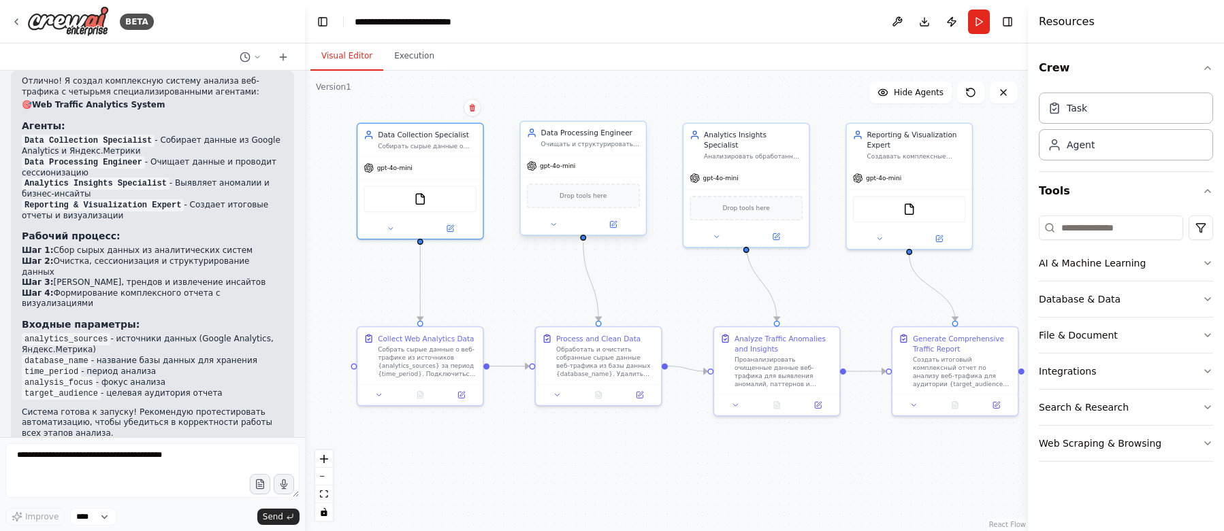
click at [584, 204] on div "Drop tools here" at bounding box center [583, 196] width 113 height 24
click at [602, 158] on div "gpt-4o-mini" at bounding box center [583, 166] width 125 height 22
click at [979, 154] on div "Agent" at bounding box center [1125, 144] width 174 height 31
click at [979, 152] on div "Agent" at bounding box center [1125, 144] width 174 height 31
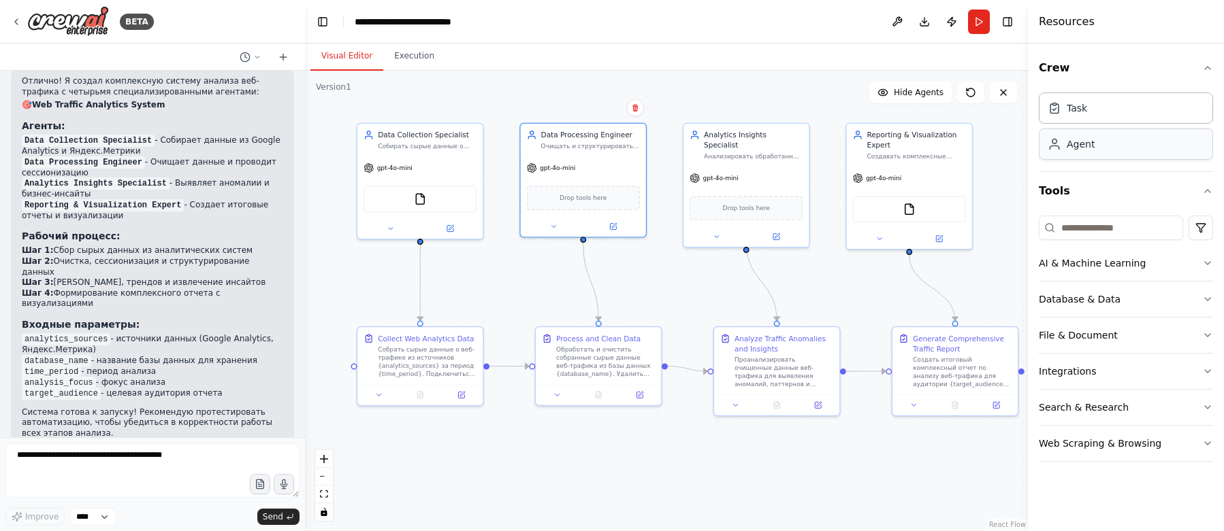
click at [979, 152] on div "Agent" at bounding box center [1125, 144] width 174 height 31
click at [979, 73] on button "Crew" at bounding box center [1125, 68] width 174 height 38
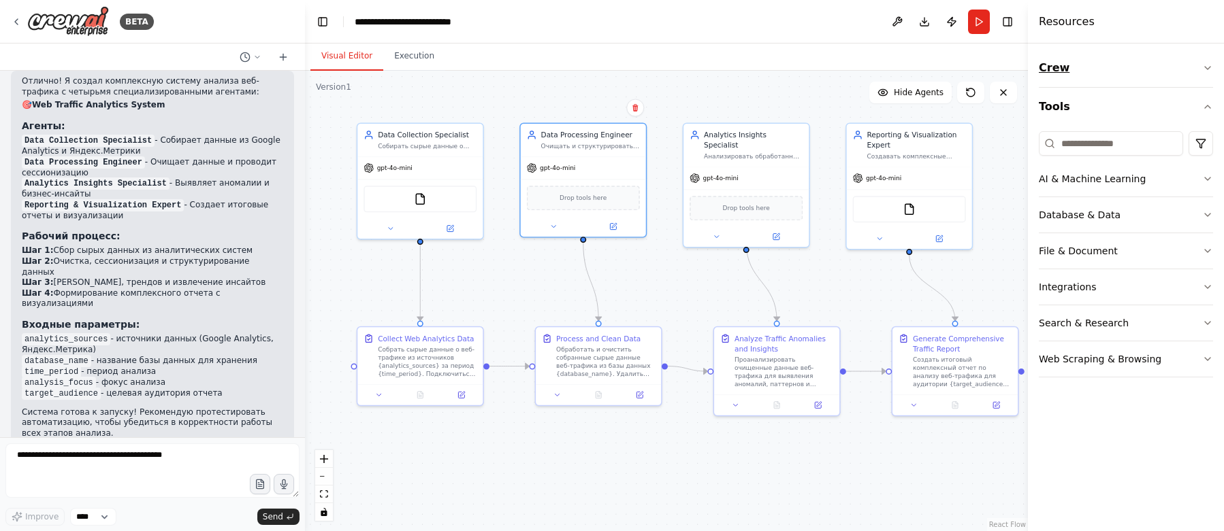
click at [979, 73] on button "Crew" at bounding box center [1125, 68] width 174 height 38
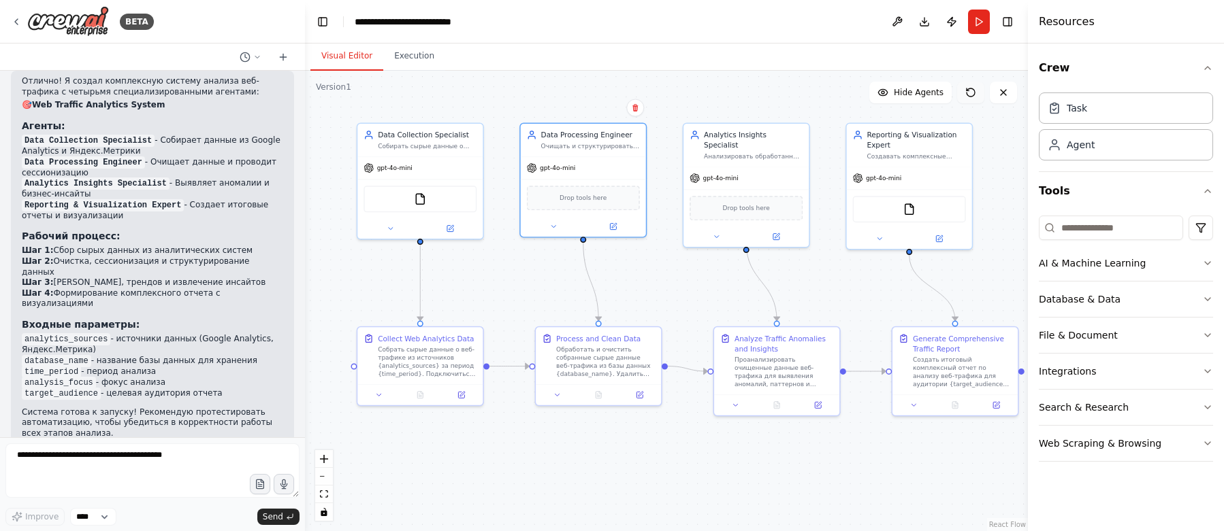
click at [968, 95] on icon at bounding box center [970, 92] width 11 height 11
click at [900, 22] on button at bounding box center [897, 22] width 22 height 24
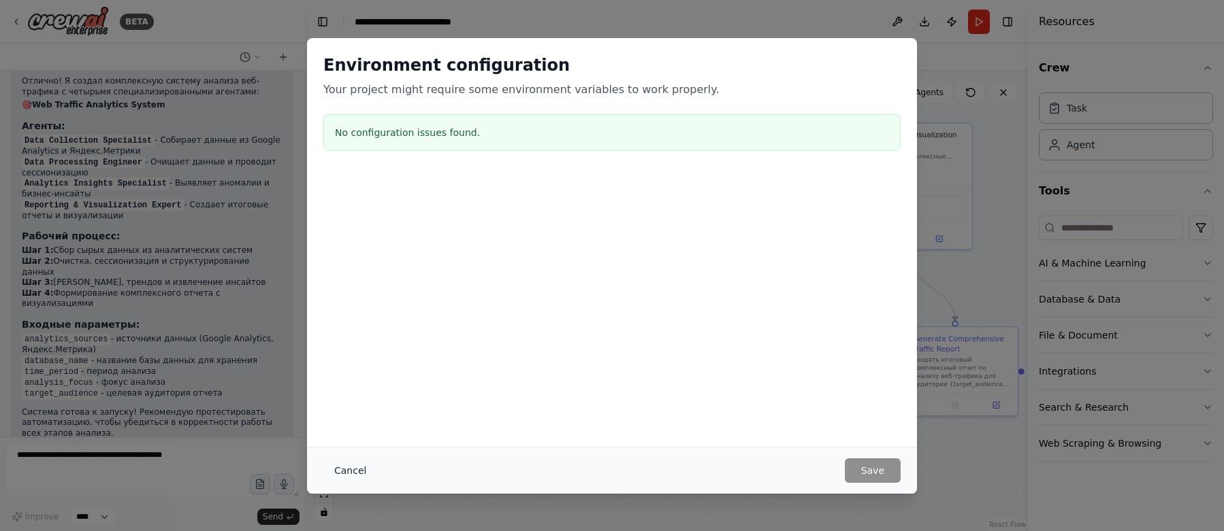
click at [358, 467] on button "Cancel" at bounding box center [350, 471] width 54 height 24
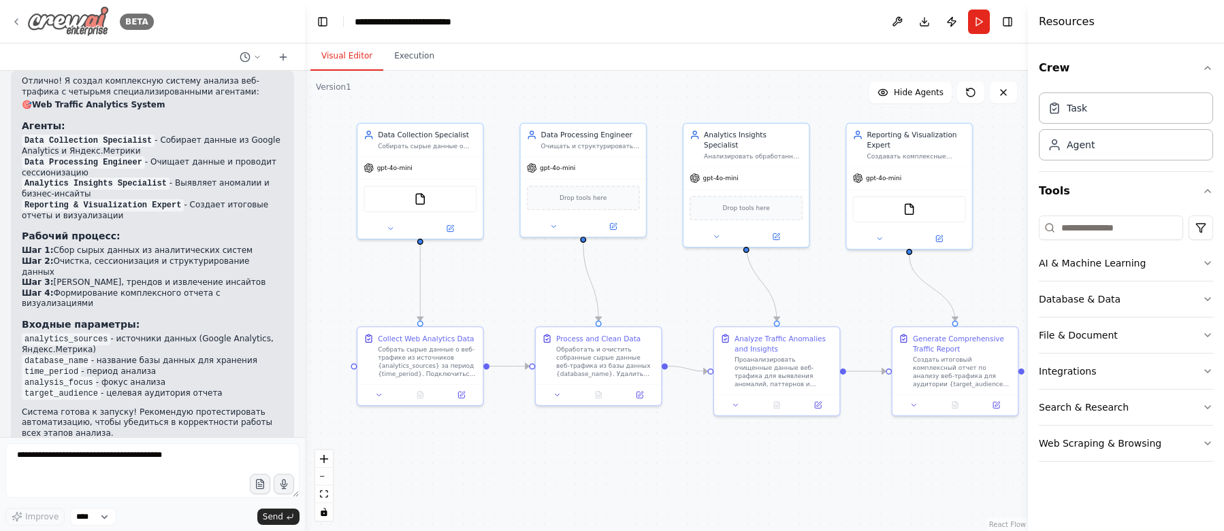
click at [18, 24] on icon at bounding box center [16, 21] width 11 height 11
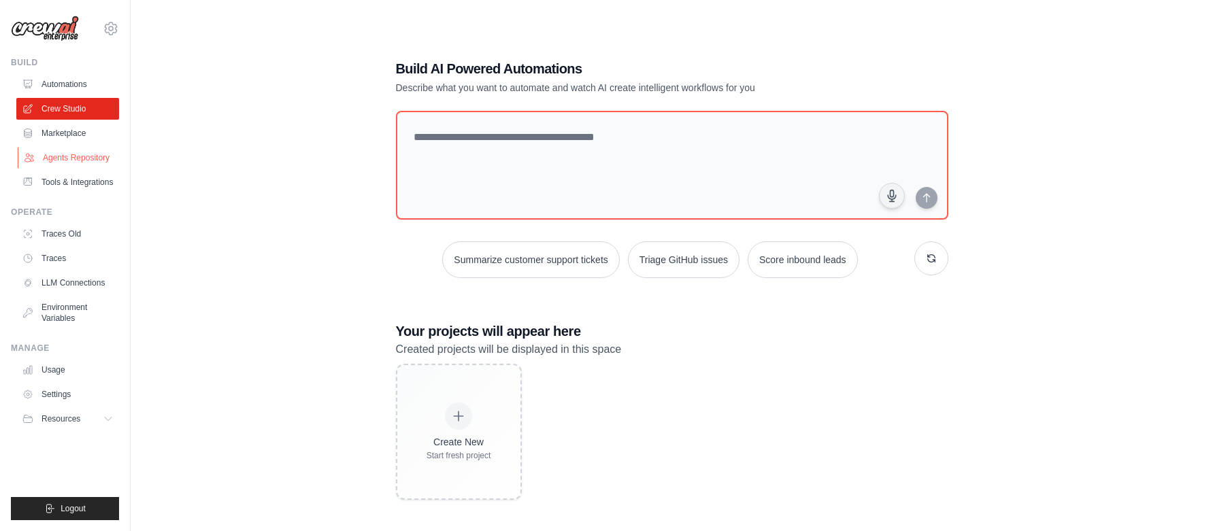
click at [56, 156] on link "Agents Repository" at bounding box center [69, 158] width 103 height 22
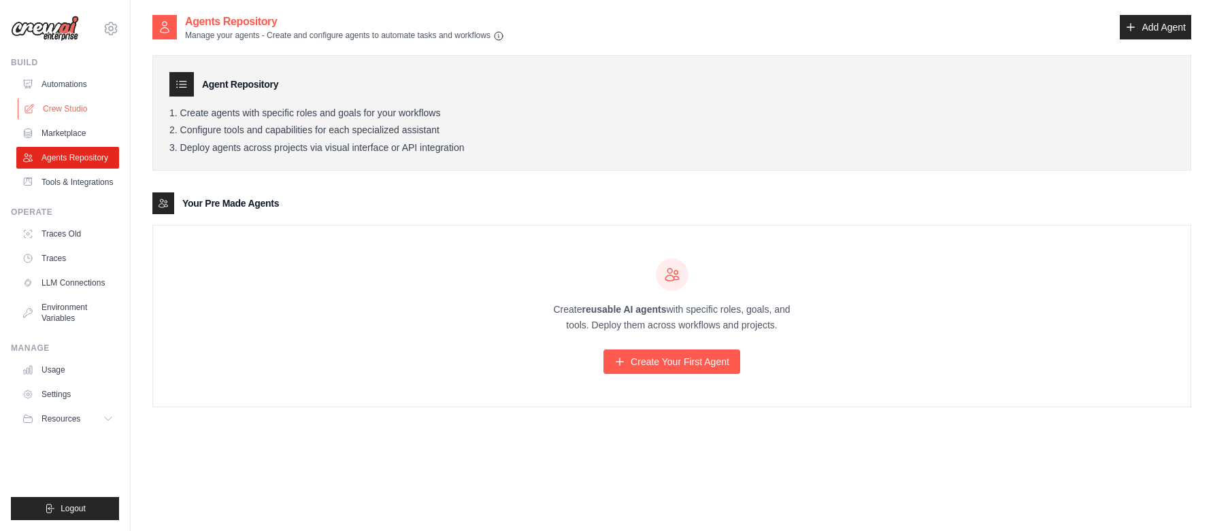
click at [58, 111] on link "Crew Studio" at bounding box center [69, 109] width 103 height 22
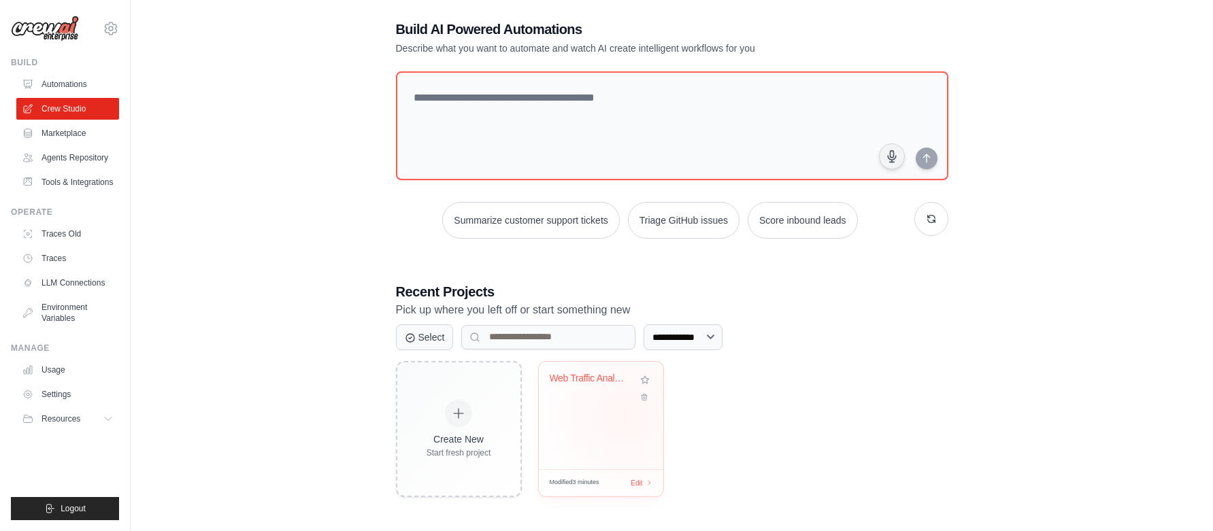
scroll to position [27, 0]
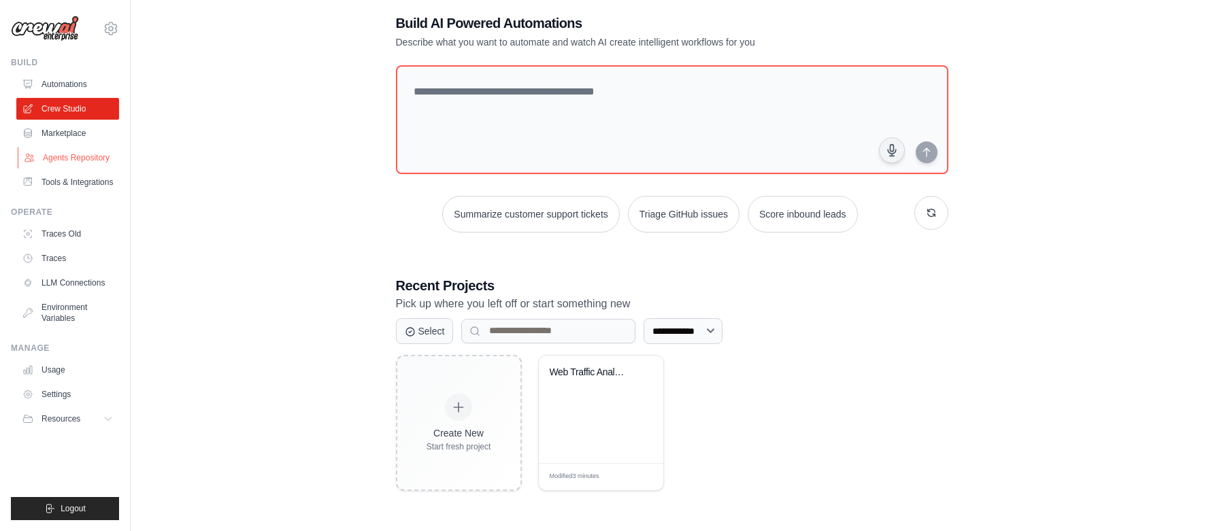
click at [56, 159] on link "Agents Repository" at bounding box center [69, 158] width 103 height 22
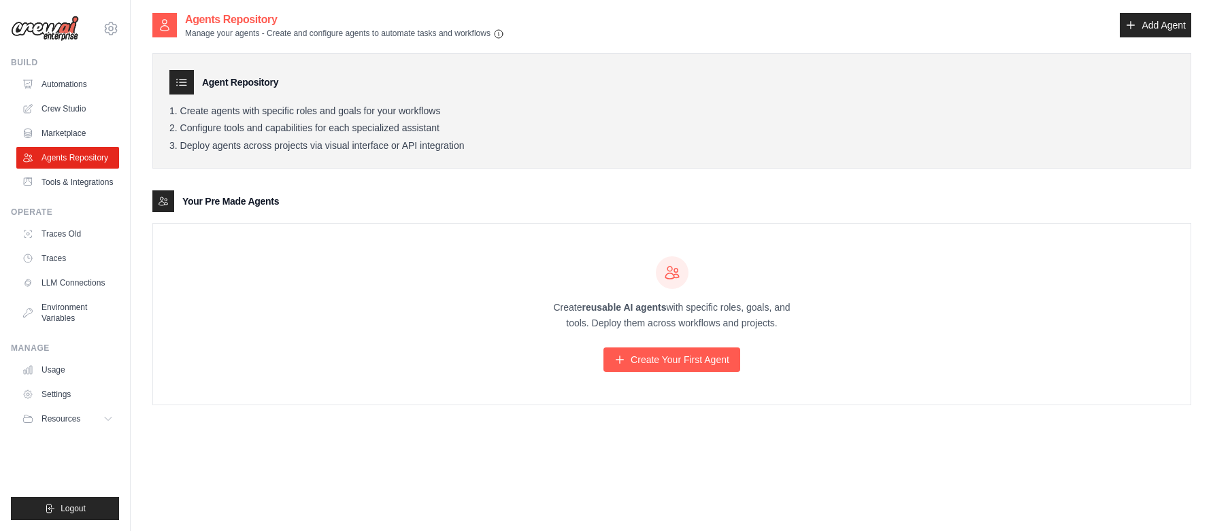
scroll to position [3, 0]
click at [68, 113] on link "Crew Studio" at bounding box center [69, 109] width 103 height 22
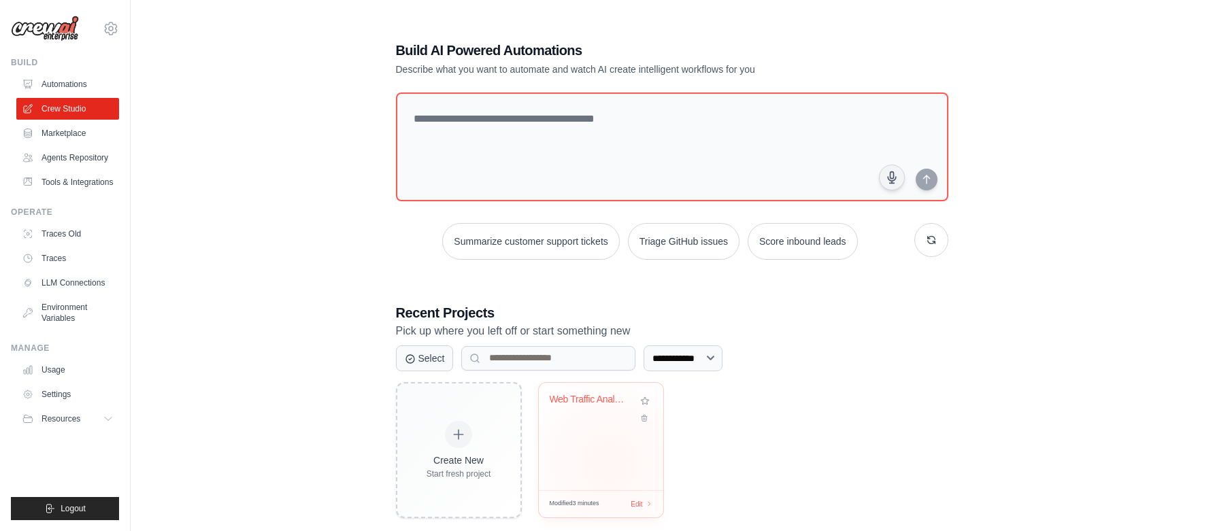
click at [609, 462] on div "Web Traffic Analytics System" at bounding box center [601, 437] width 125 height 108
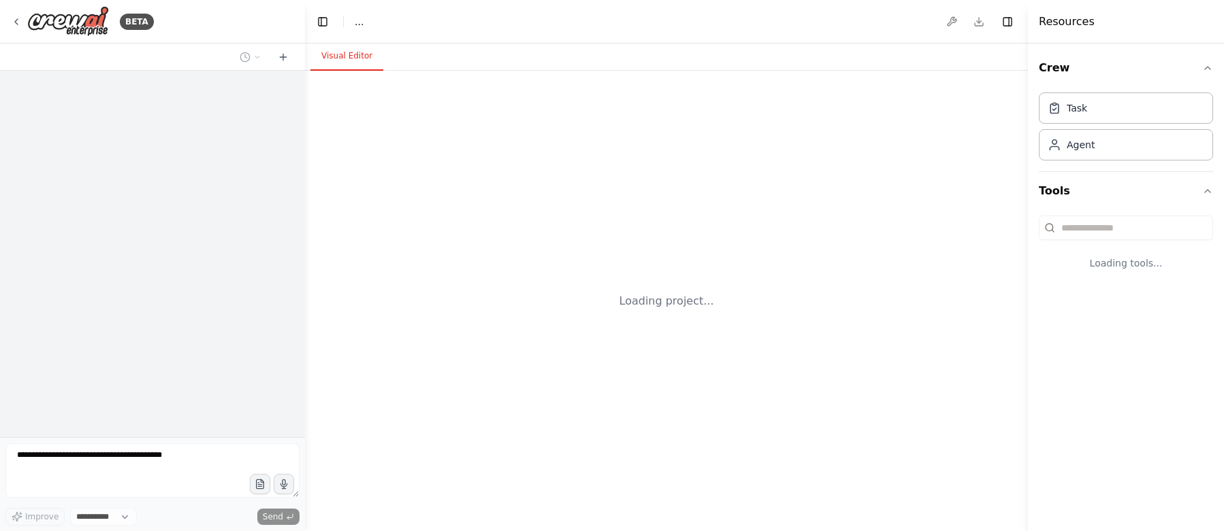
select select "****"
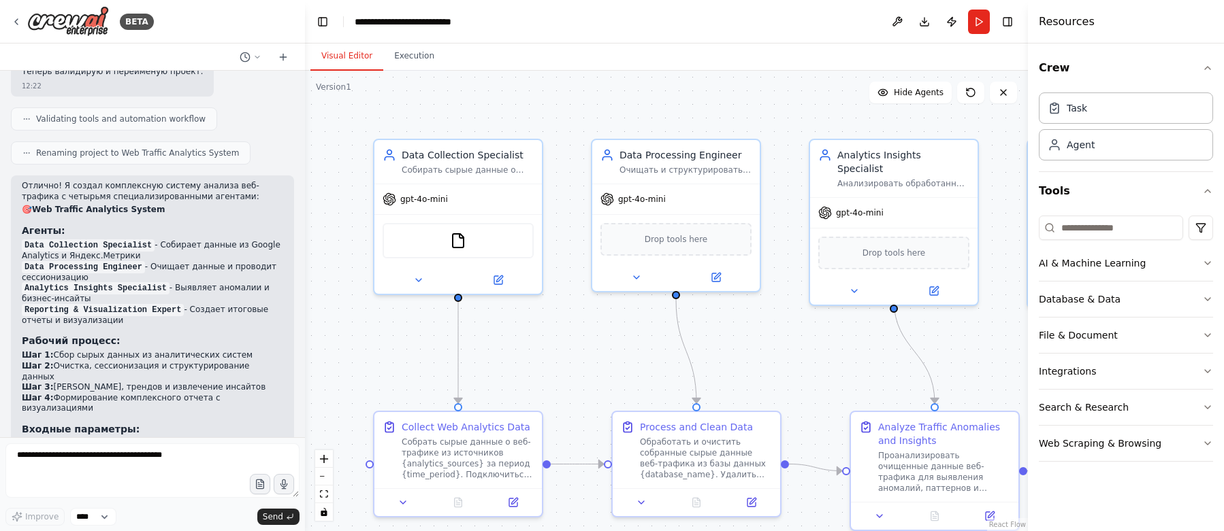
scroll to position [1582, 0]
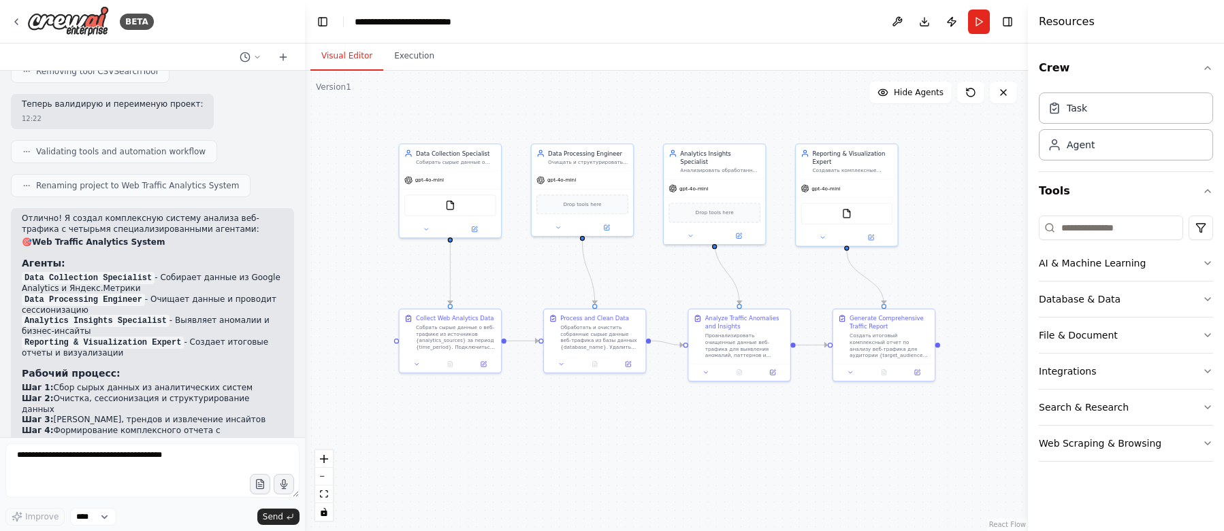
drag, startPoint x: 373, startPoint y: 301, endPoint x: 387, endPoint y: 271, distance: 33.2
click at [387, 271] on div ".deletable-edge-delete-btn { width: 20px; height: 20px; border: 0px solid #ffff…" at bounding box center [666, 301] width 723 height 461
click at [474, 229] on icon at bounding box center [474, 227] width 5 height 5
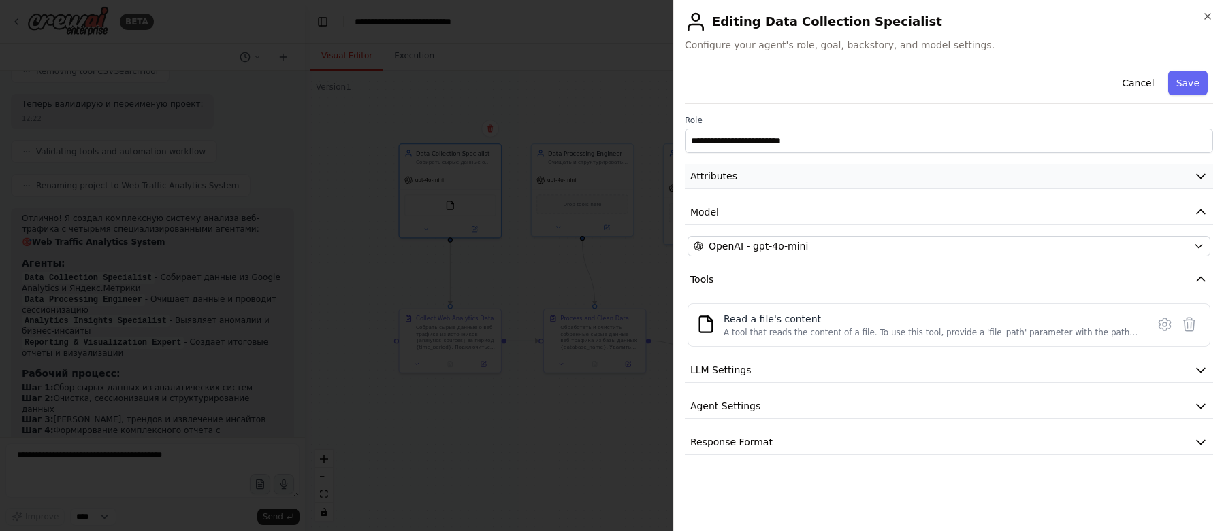
click at [759, 178] on button "Attributes" at bounding box center [949, 176] width 528 height 25
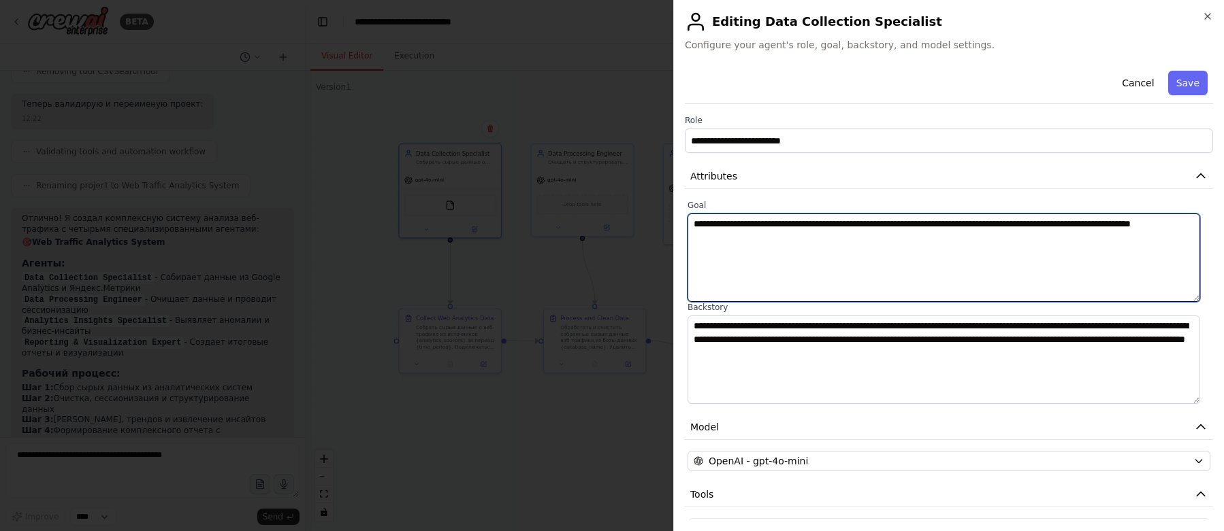
click at [887, 243] on textarea "**********" at bounding box center [943, 258] width 512 height 88
drag, startPoint x: 904, startPoint y: 237, endPoint x: 704, endPoint y: 210, distance: 201.3
click at [704, 210] on div "**********" at bounding box center [948, 251] width 523 height 102
paste textarea "**********"
type textarea "**********"
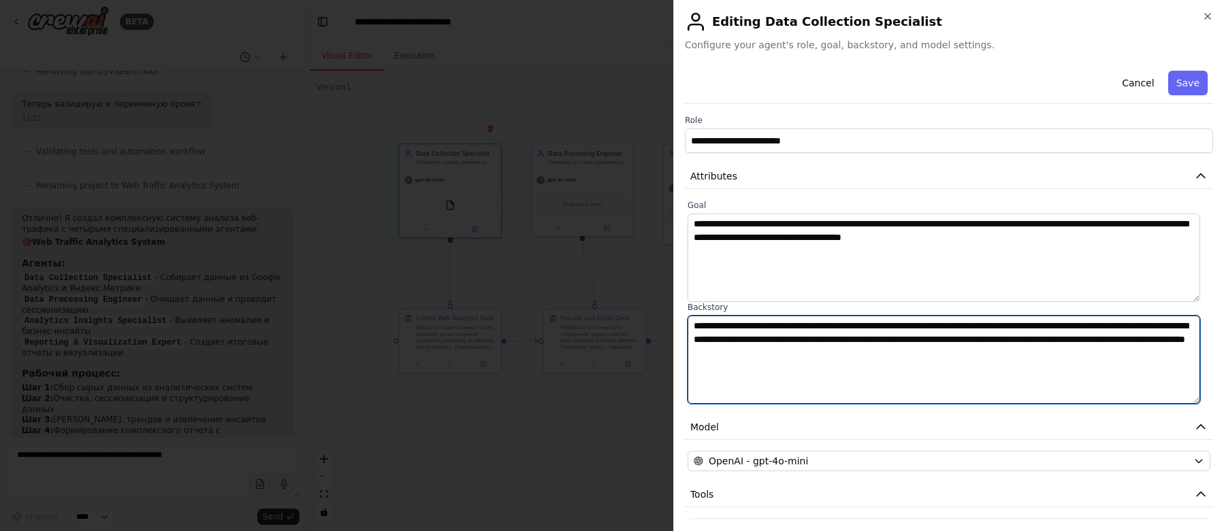
drag, startPoint x: 694, startPoint y: 326, endPoint x: 899, endPoint y: 337, distance: 205.1
click at [899, 337] on textarea "**********" at bounding box center [943, 360] width 512 height 88
paste textarea "**********"
type textarea "**********"
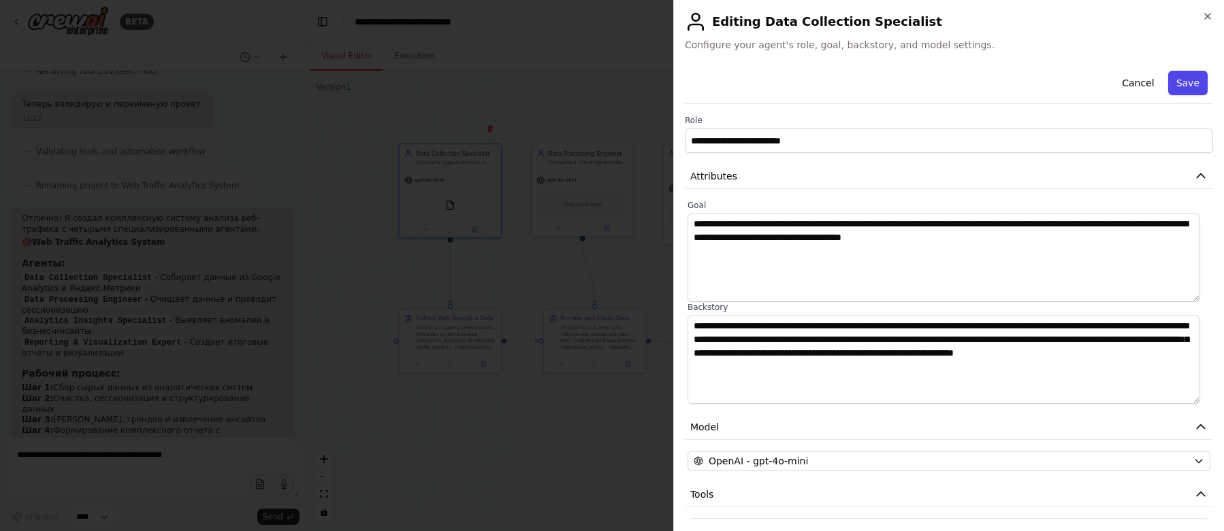
click at [1181, 82] on button "Save" at bounding box center [1187, 83] width 39 height 24
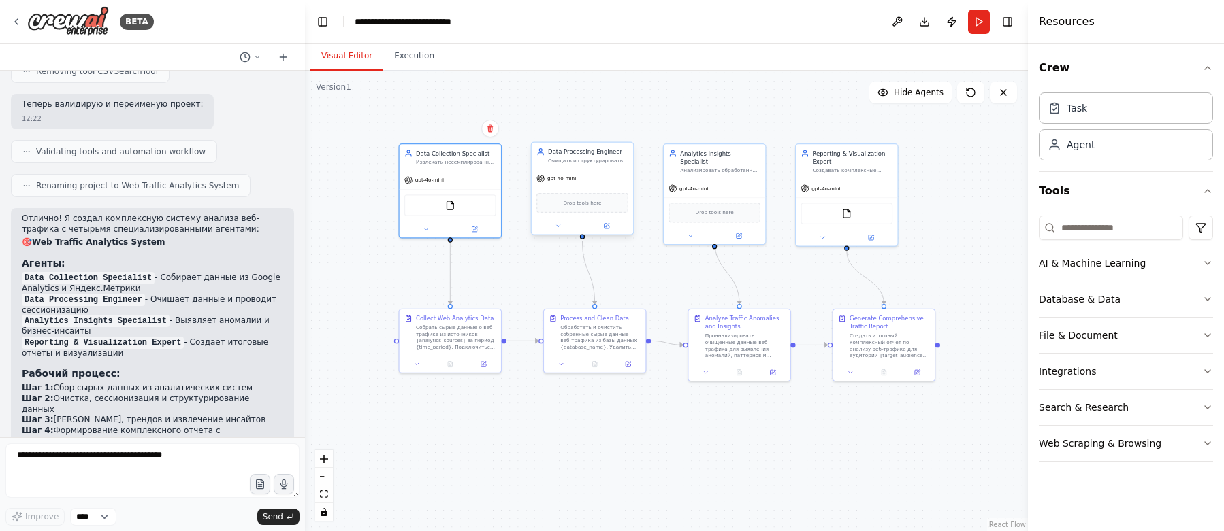
click at [608, 231] on div at bounding box center [581, 226] width 101 height 16
click at [608, 228] on icon at bounding box center [606, 226] width 5 height 5
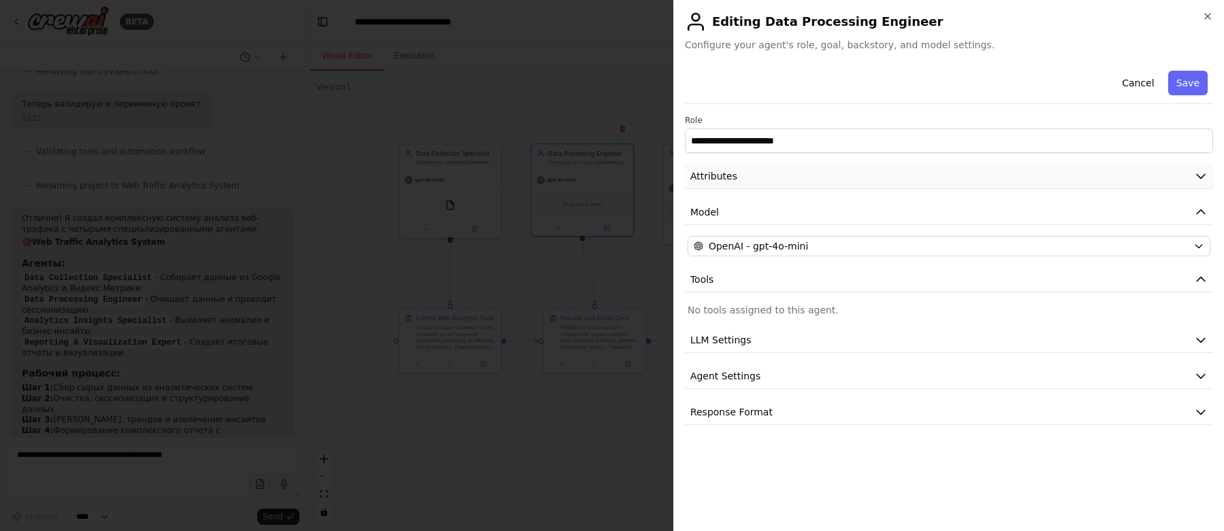
click at [780, 183] on button "Attributes" at bounding box center [949, 176] width 528 height 25
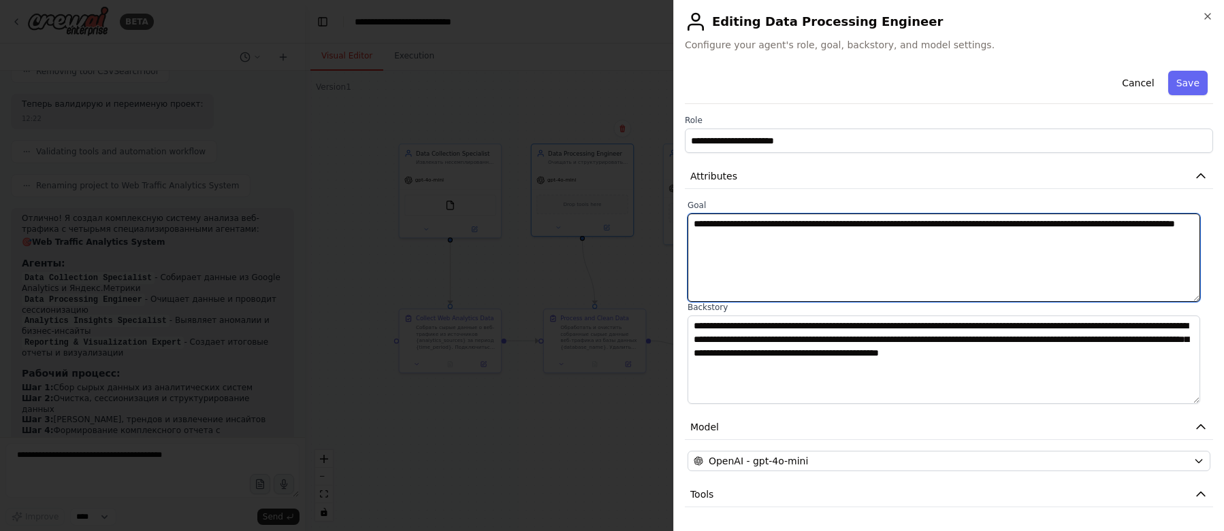
drag, startPoint x: 947, startPoint y: 240, endPoint x: 683, endPoint y: 225, distance: 264.5
click at [683, 225] on div "**********" at bounding box center [948, 265] width 551 height 531
paste textarea "**********"
type textarea "**********"
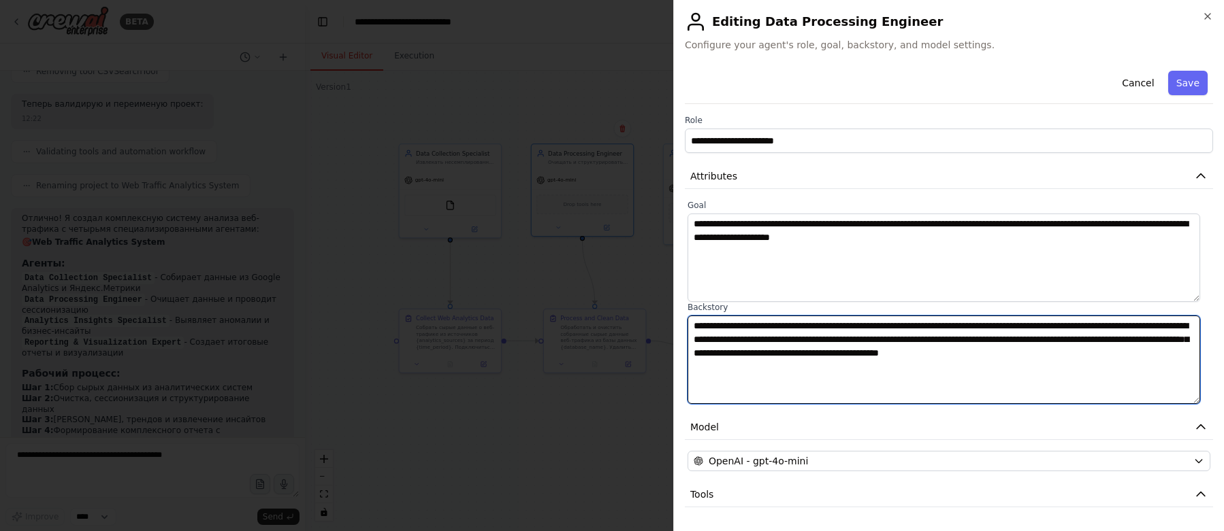
drag, startPoint x: 1039, startPoint y: 372, endPoint x: 683, endPoint y: 326, distance: 358.8
click at [683, 326] on div "**********" at bounding box center [948, 265] width 551 height 531
paste textarea
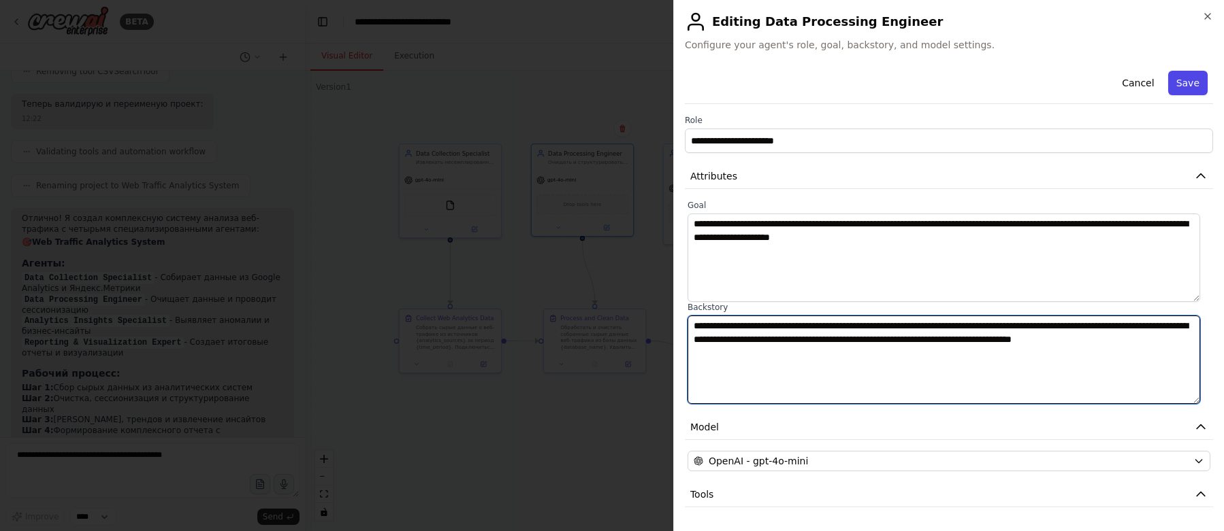
type textarea "**********"
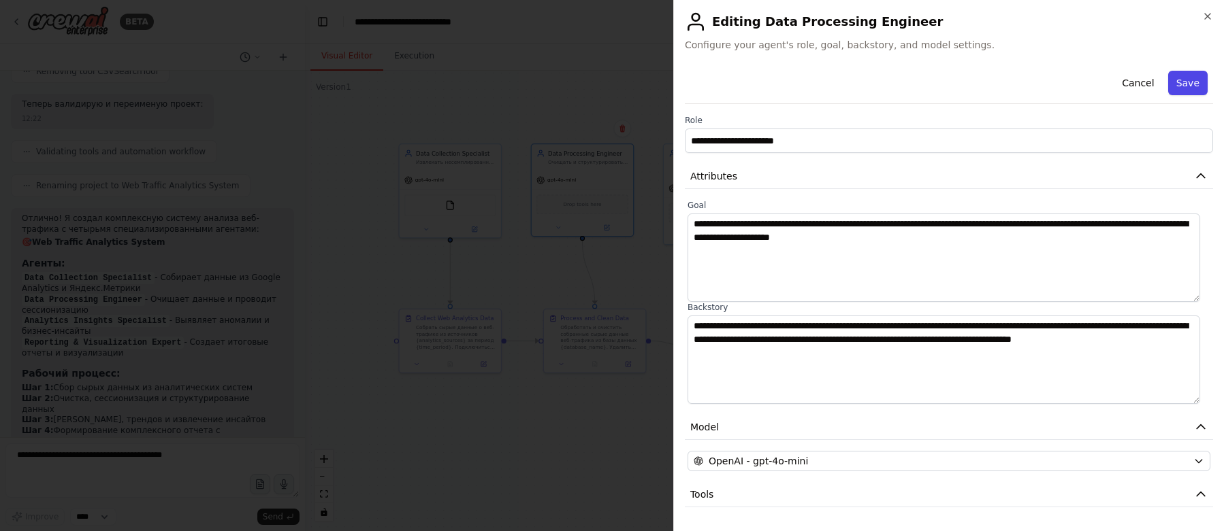
click at [1173, 82] on button "Save" at bounding box center [1187, 83] width 39 height 24
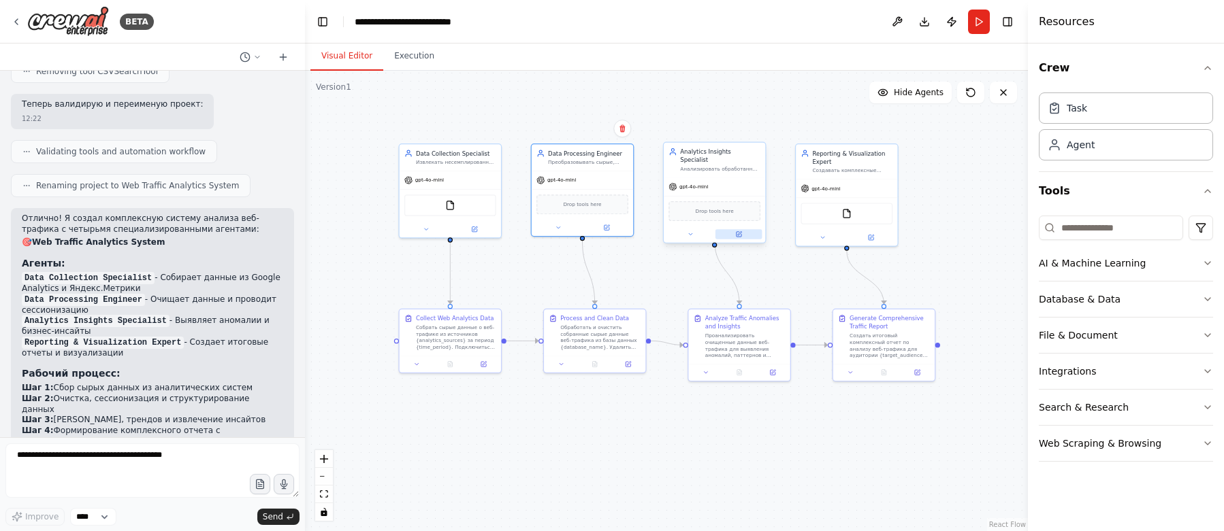
click at [738, 229] on button at bounding box center [738, 234] width 47 height 10
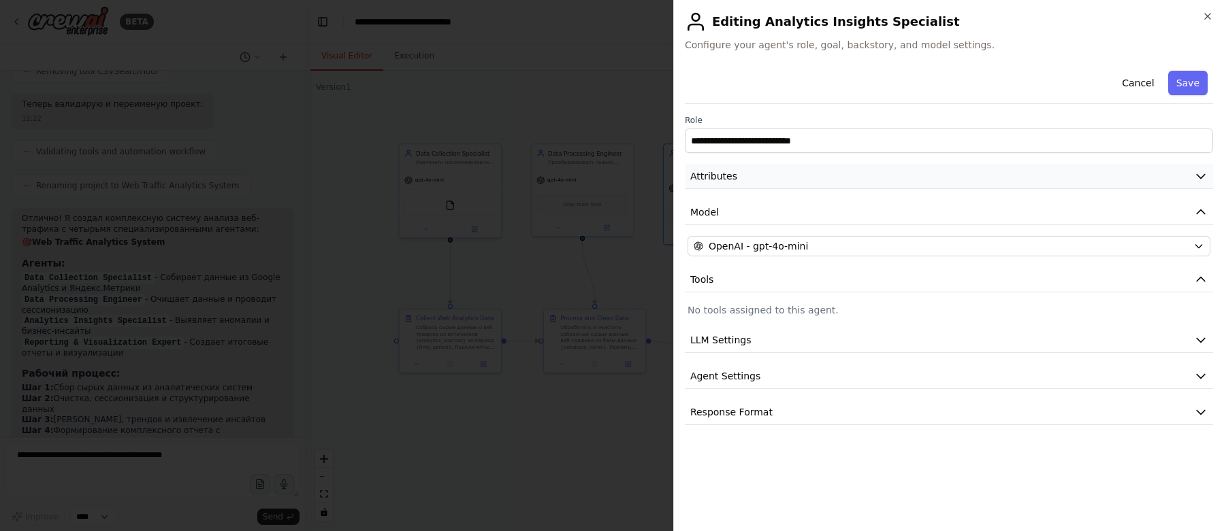
click at [757, 181] on button "Attributes" at bounding box center [949, 176] width 528 height 25
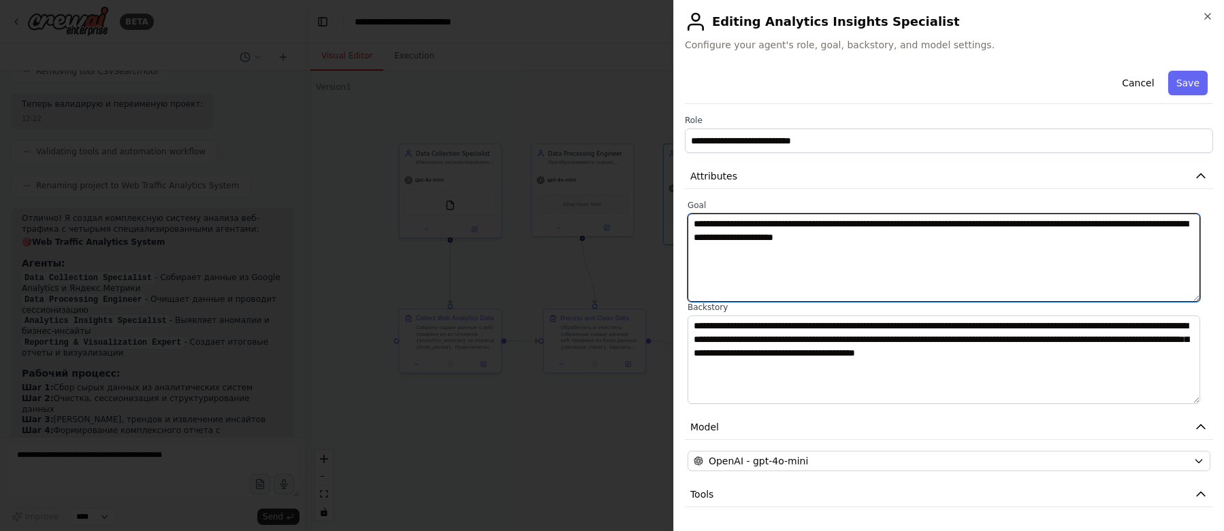
drag, startPoint x: 1060, startPoint y: 237, endPoint x: 673, endPoint y: 217, distance: 387.8
click at [673, 217] on div "**********" at bounding box center [948, 265] width 551 height 531
paste textarea "**"
type textarea "**********"
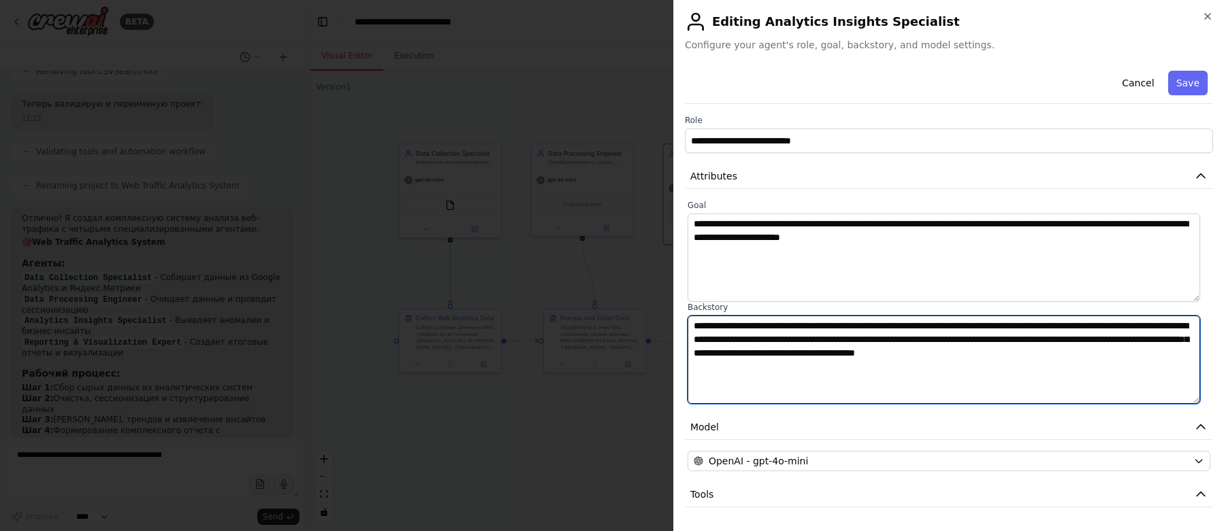
drag, startPoint x: 1011, startPoint y: 365, endPoint x: 693, endPoint y: 323, distance: 319.8
click at [693, 323] on textarea "**********" at bounding box center [943, 360] width 512 height 88
paste textarea
type textarea "**********"
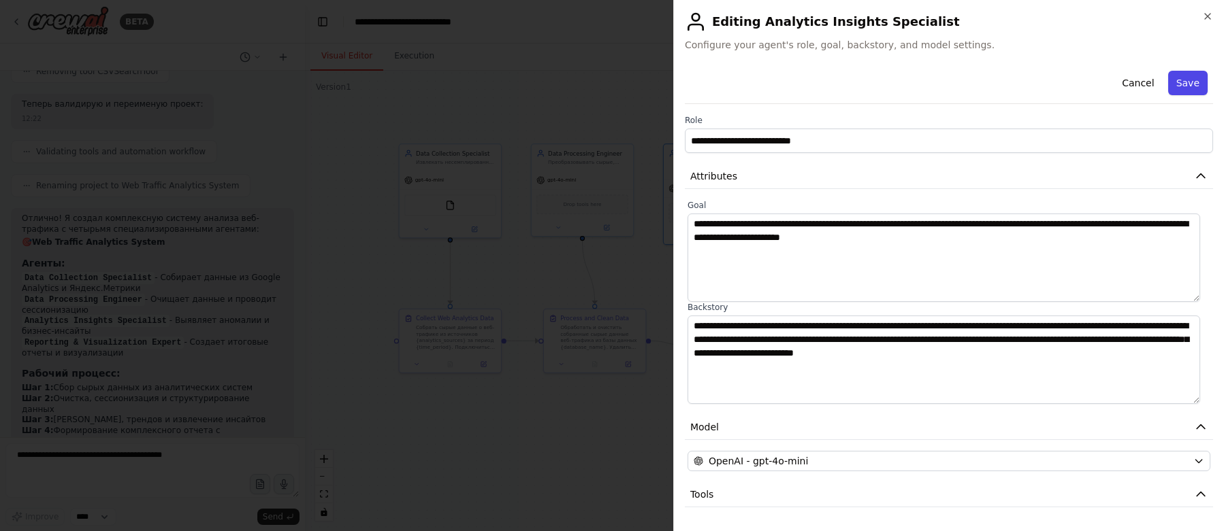
click at [1172, 86] on button "Save" at bounding box center [1187, 83] width 39 height 24
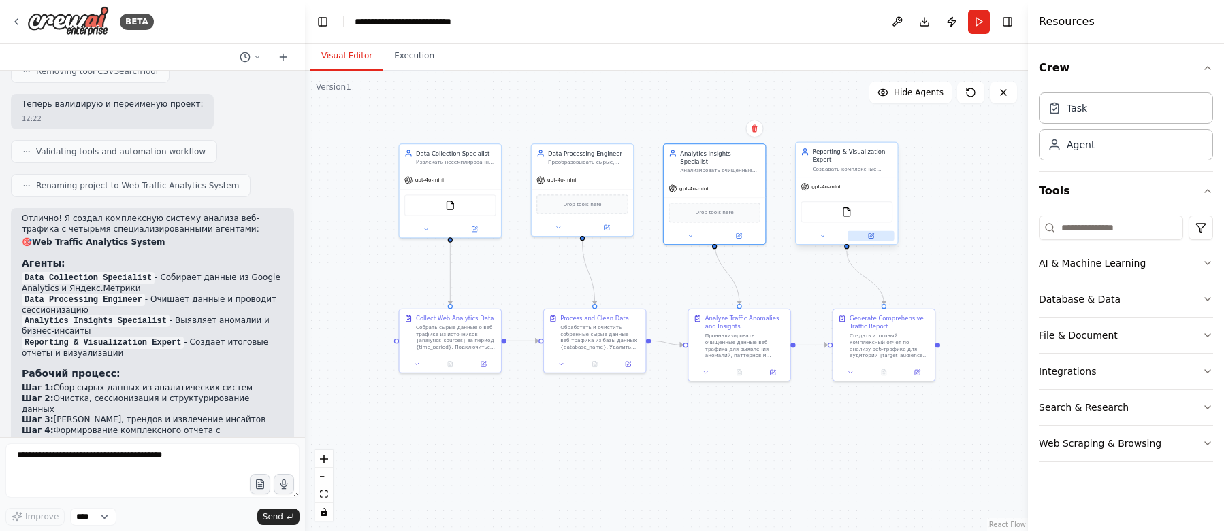
click at [871, 236] on icon at bounding box center [872, 235] width 4 height 4
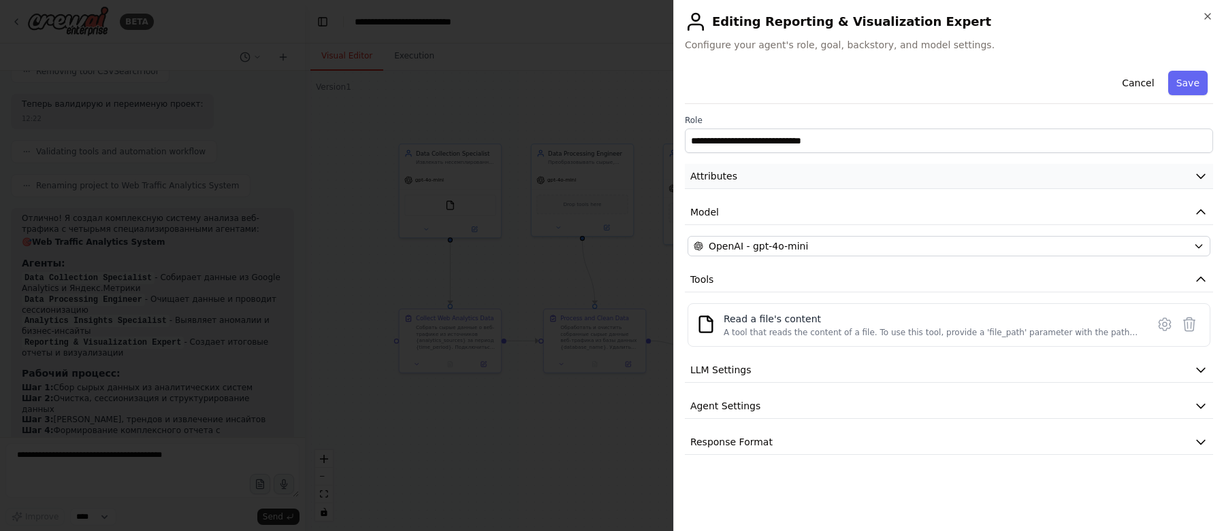
click at [772, 181] on button "Attributes" at bounding box center [949, 176] width 528 height 25
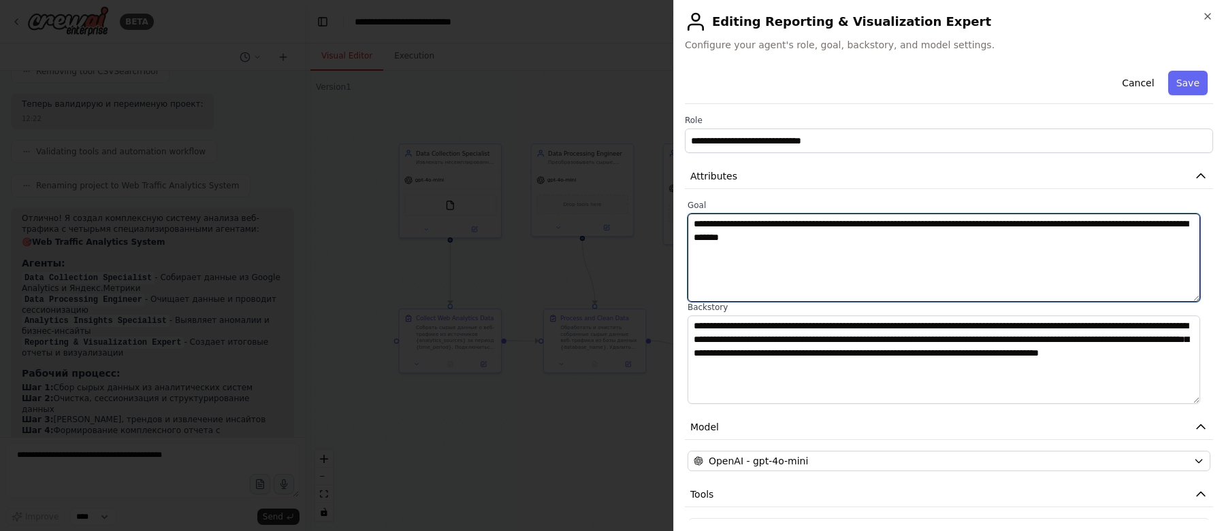
drag, startPoint x: 998, startPoint y: 239, endPoint x: 696, endPoint y: 217, distance: 302.3
click at [696, 217] on textarea "**********" at bounding box center [943, 258] width 512 height 88
paste textarea
type textarea "**********"
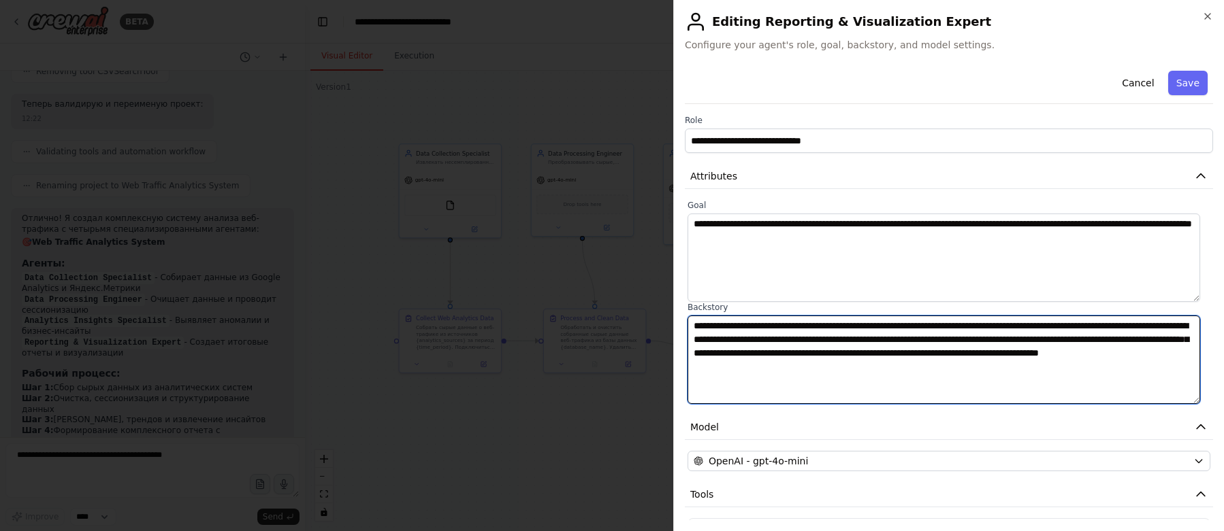
drag, startPoint x: 791, startPoint y: 384, endPoint x: 693, endPoint y: 329, distance: 112.8
click at [693, 329] on textarea "**********" at bounding box center [943, 360] width 512 height 88
paste textarea
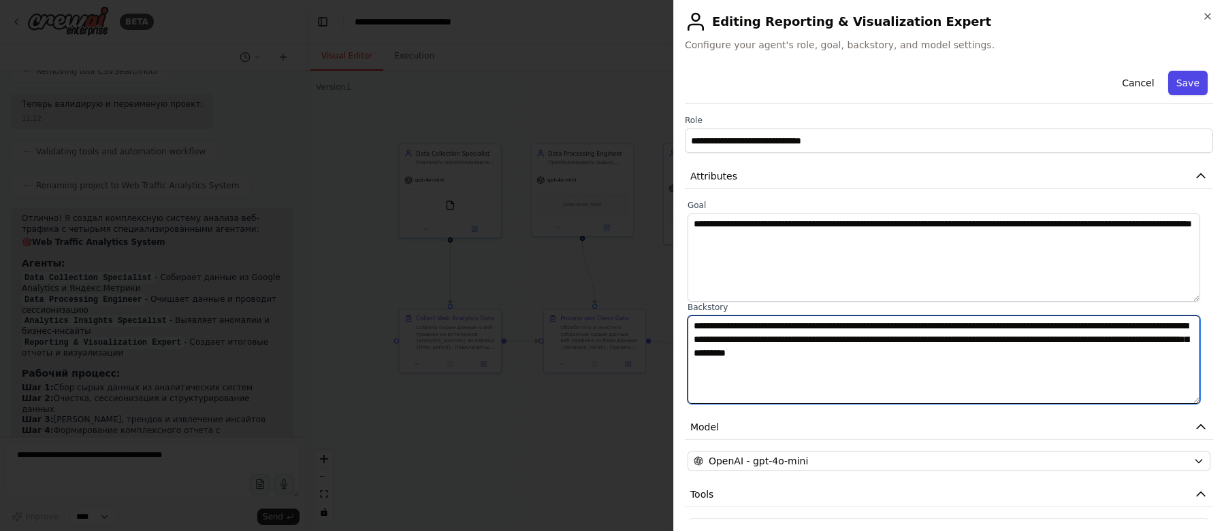
type textarea "**********"
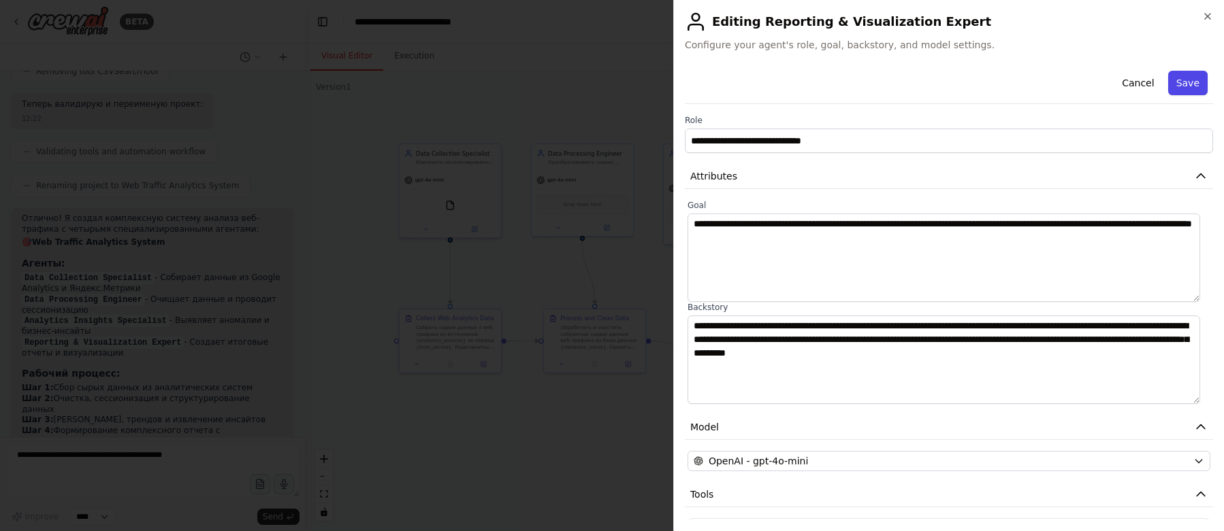
click at [1182, 83] on button "Save" at bounding box center [1187, 83] width 39 height 24
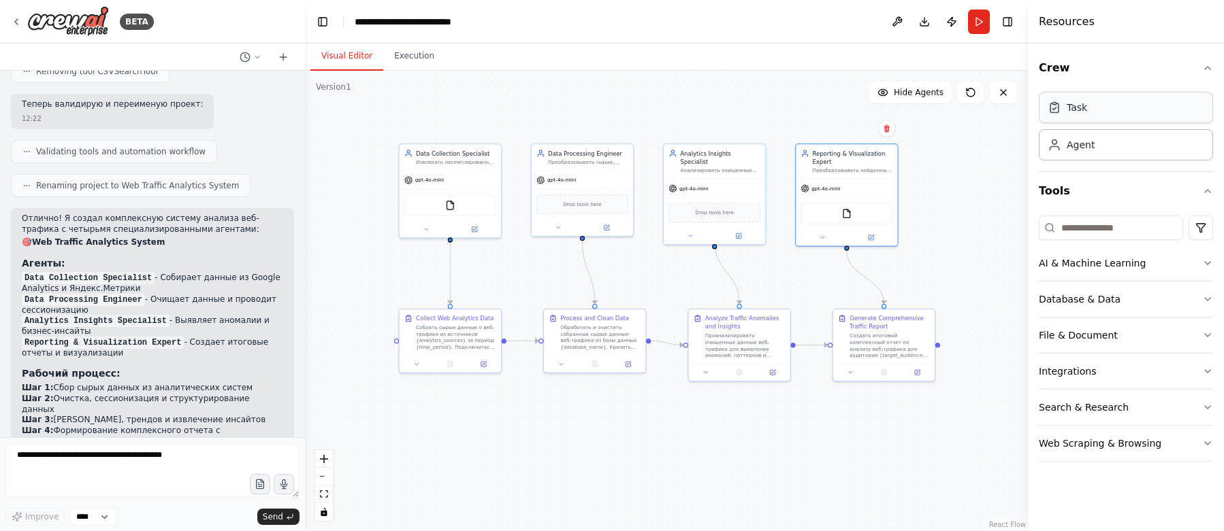
click at [1087, 114] on div "Task" at bounding box center [1125, 107] width 174 height 31
click at [453, 327] on div "Собрать сырые данные о веб-трафике из источников {analytics_sources} за период …" at bounding box center [456, 336] width 80 height 27
click at [485, 363] on icon at bounding box center [483, 363] width 5 height 5
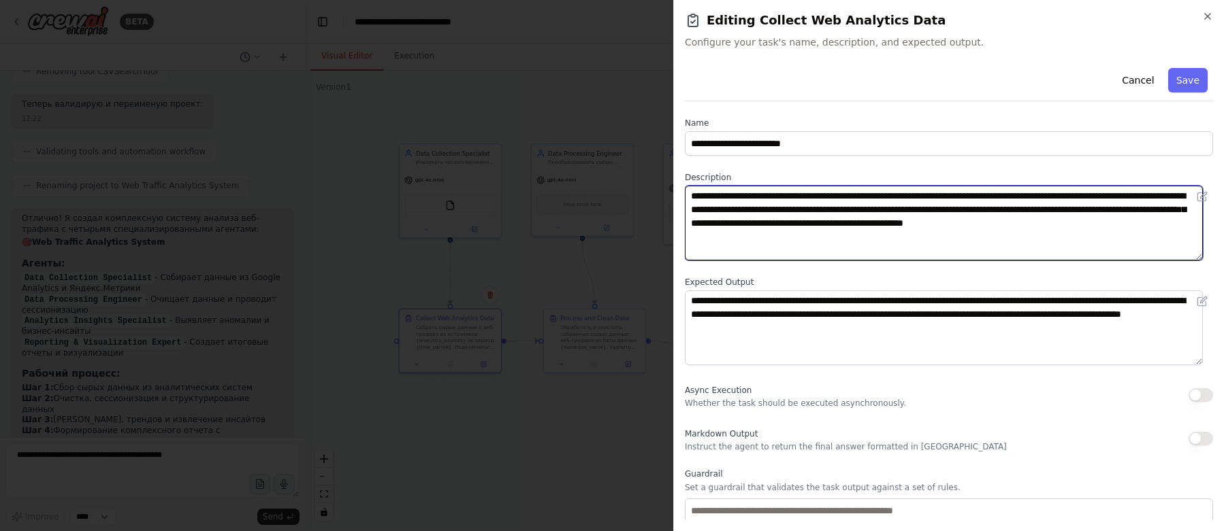
drag, startPoint x: 967, startPoint y: 237, endPoint x: 687, endPoint y: 194, distance: 283.0
click at [687, 194] on textarea "**********" at bounding box center [944, 223] width 518 height 75
paste textarea
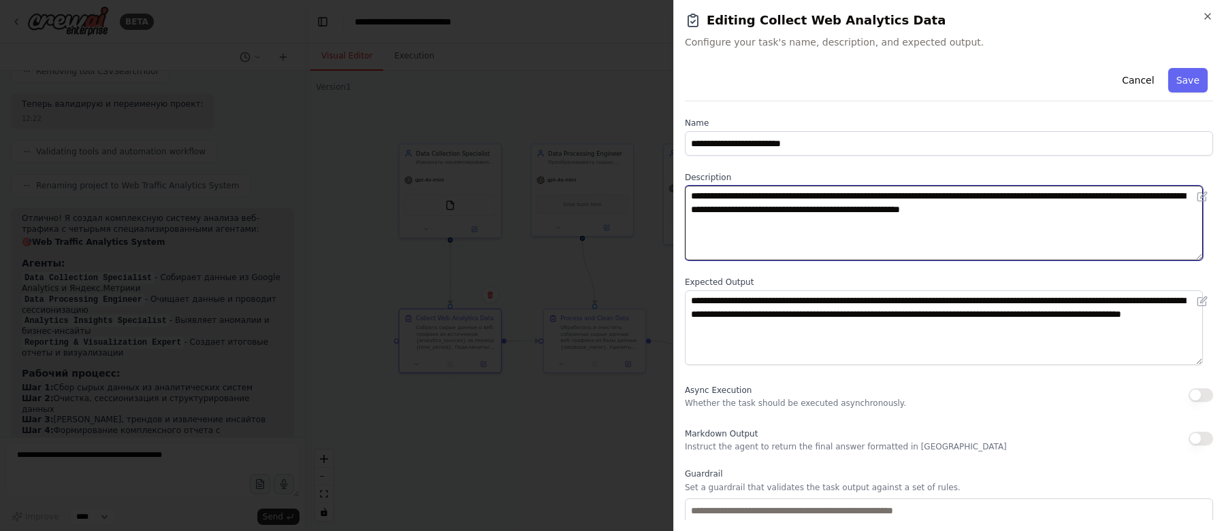
type textarea "**********"
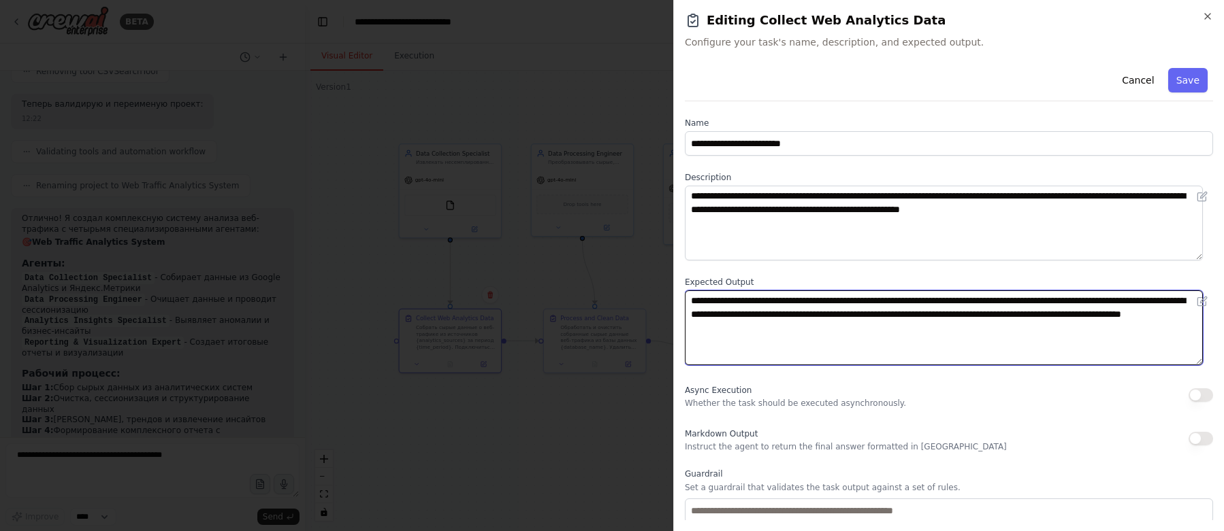
drag, startPoint x: 1055, startPoint y: 331, endPoint x: 685, endPoint y: 299, distance: 371.6
click at [685, 299] on textarea "**********" at bounding box center [944, 328] width 518 height 75
paste textarea
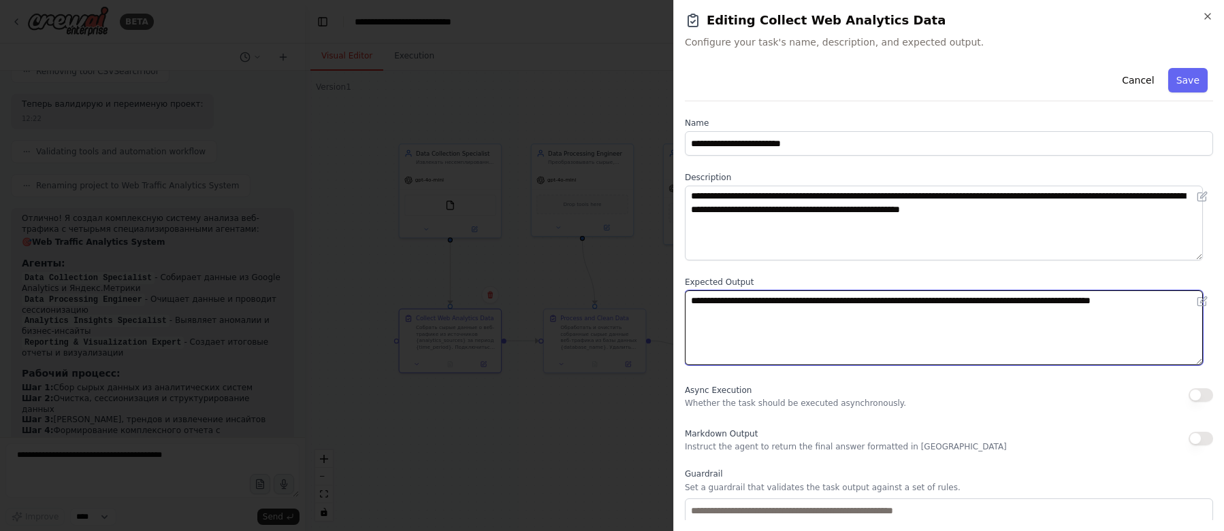
type textarea "**********"
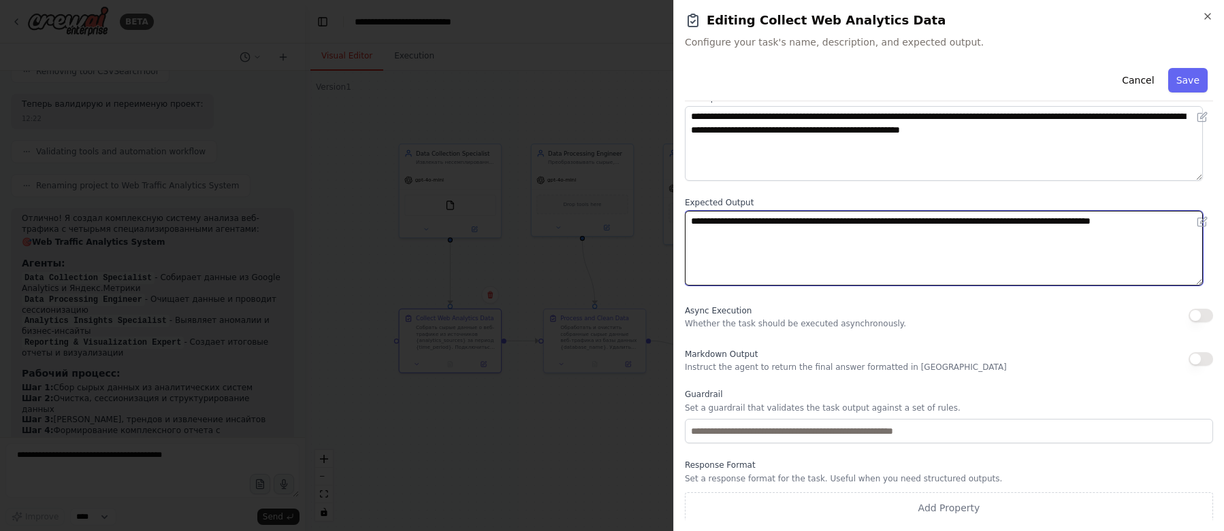
scroll to position [83, 0]
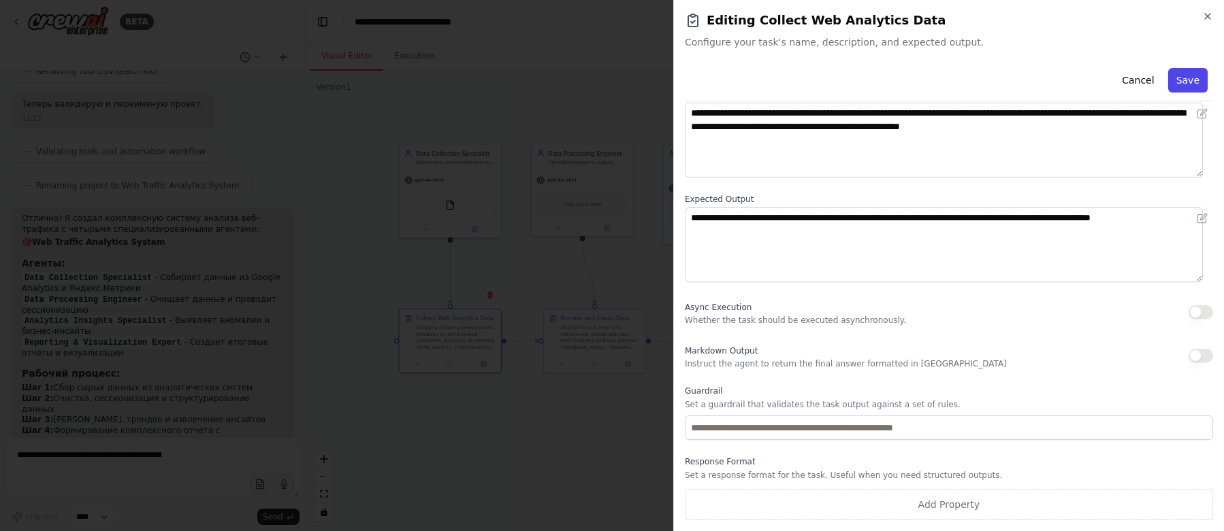
click at [1178, 80] on button "Save" at bounding box center [1187, 80] width 39 height 24
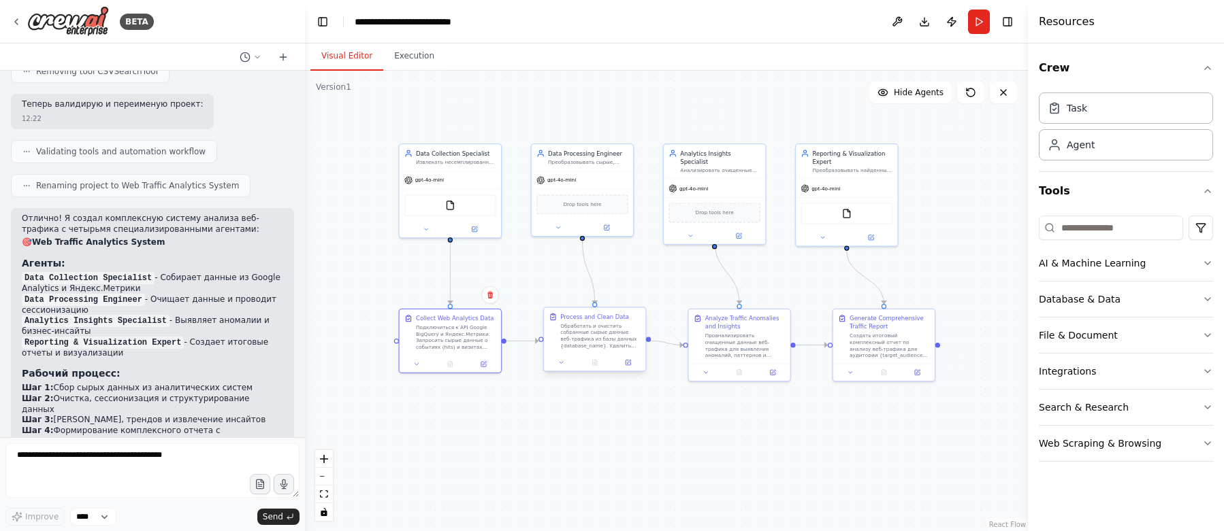
click at [583, 330] on div "Обработать и очистить собранные сырые данные веб-трафика из базы данных {databa…" at bounding box center [600, 336] width 80 height 27
click at [629, 361] on icon at bounding box center [629, 362] width 4 height 4
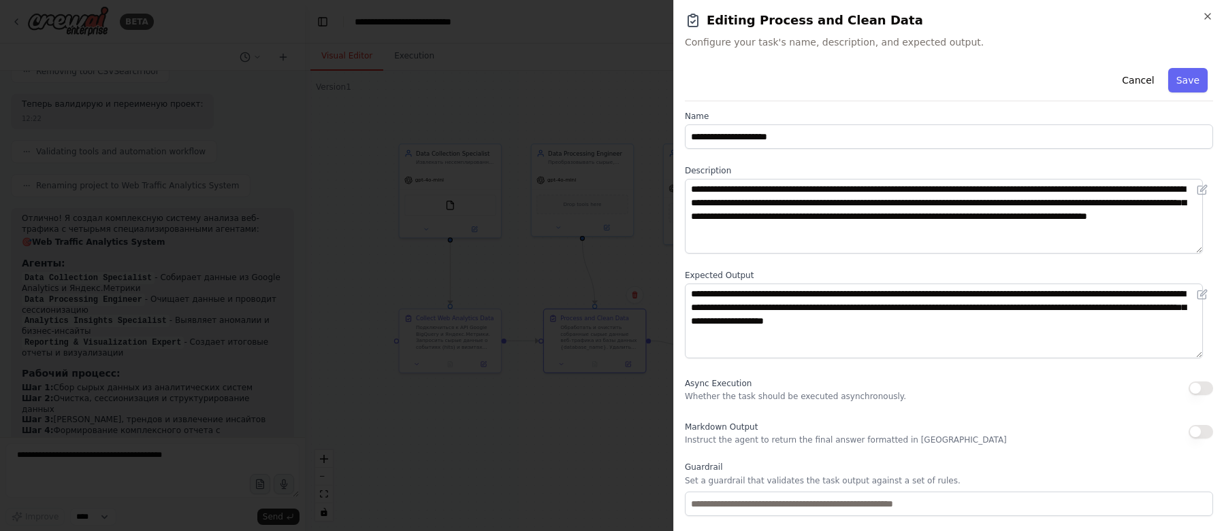
scroll to position [0, 0]
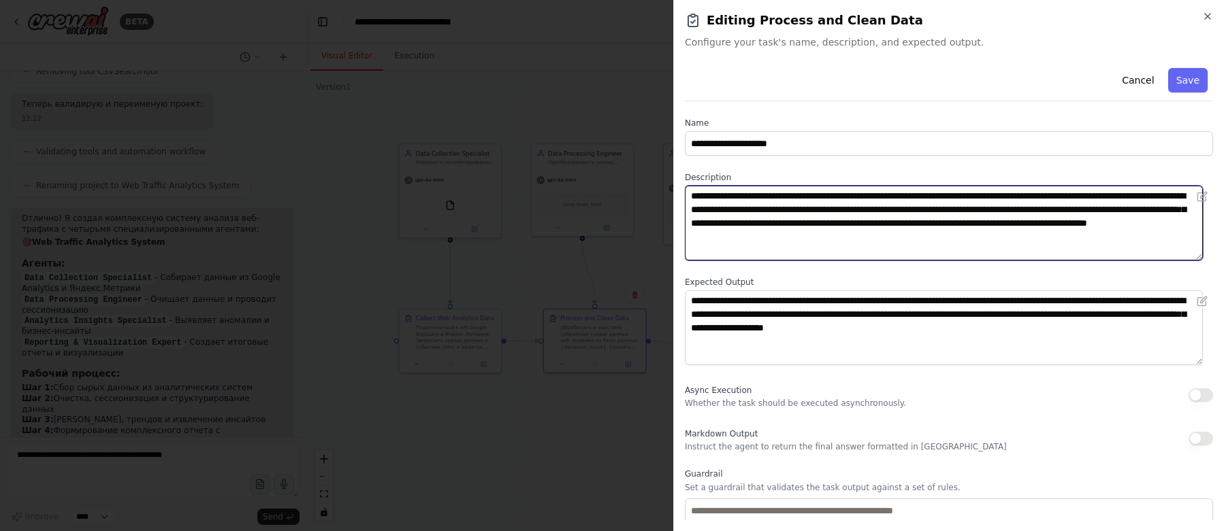
drag, startPoint x: 794, startPoint y: 252, endPoint x: 691, endPoint y: 197, distance: 116.6
click at [691, 197] on textarea "**********" at bounding box center [944, 223] width 518 height 75
paste textarea
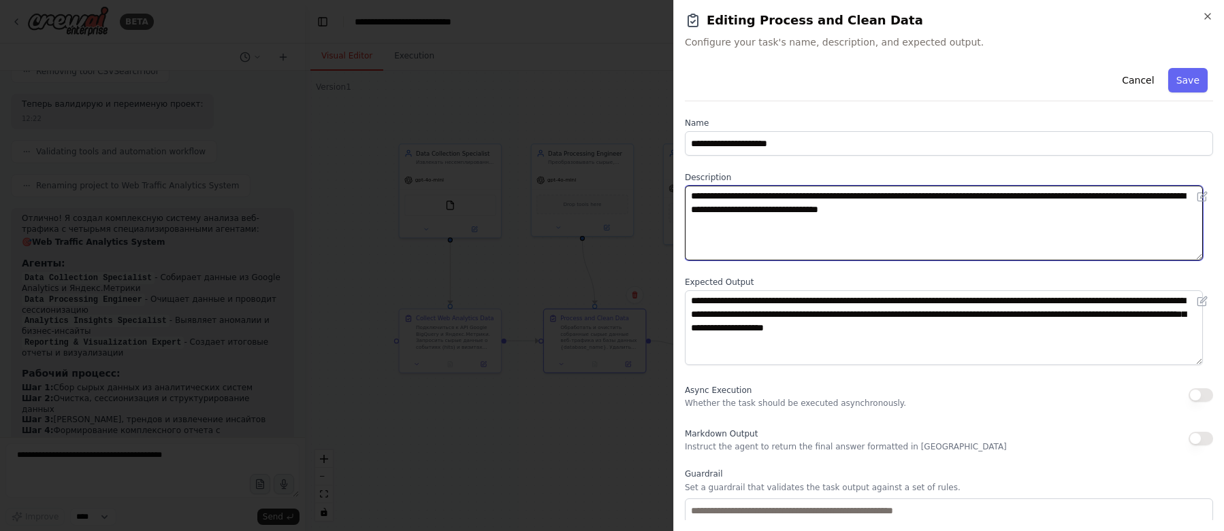
drag, startPoint x: 1147, startPoint y: 212, endPoint x: 691, endPoint y: 182, distance: 456.9
click at [691, 182] on div "**********" at bounding box center [949, 216] width 528 height 88
paste textarea "*"
type textarea "**********"
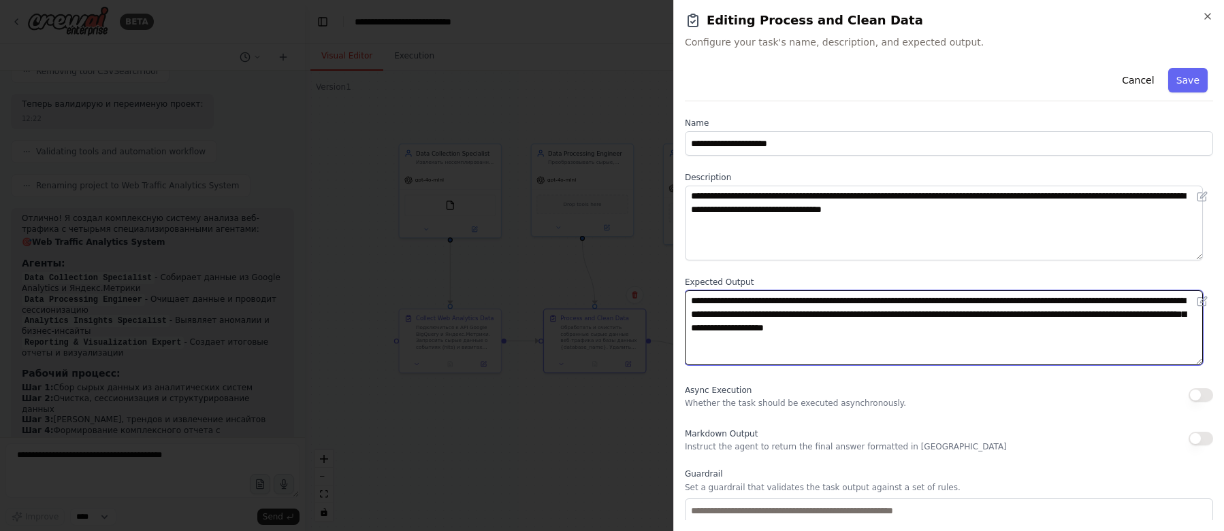
drag, startPoint x: 818, startPoint y: 345, endPoint x: 692, endPoint y: 299, distance: 134.1
click at [692, 299] on textarea "**********" at bounding box center [944, 328] width 518 height 75
paste textarea
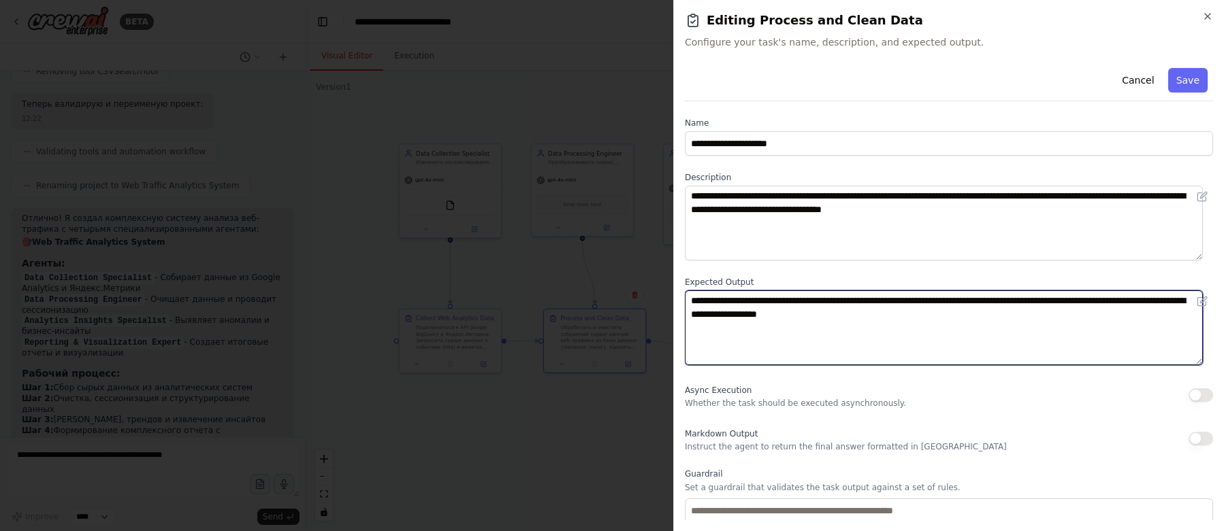
type textarea "**********"
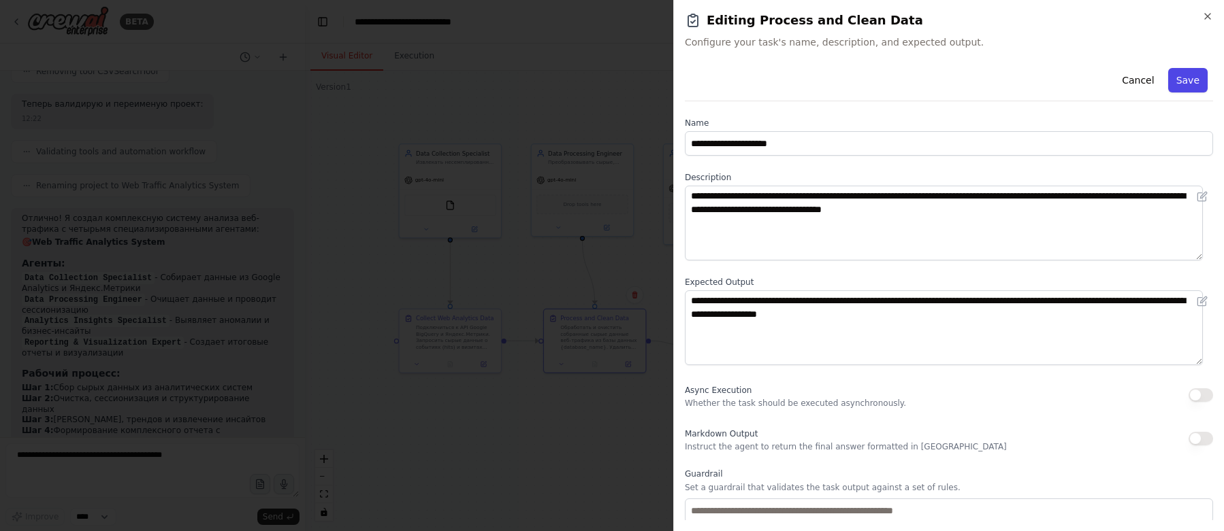
click at [1170, 83] on button "Save" at bounding box center [1187, 80] width 39 height 24
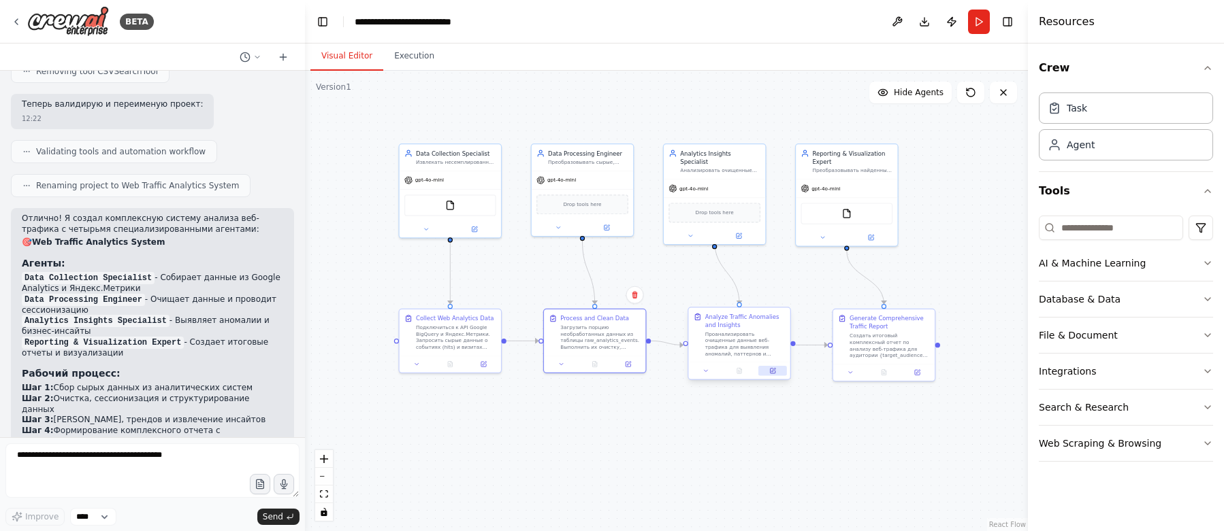
click at [774, 374] on icon at bounding box center [772, 370] width 7 height 7
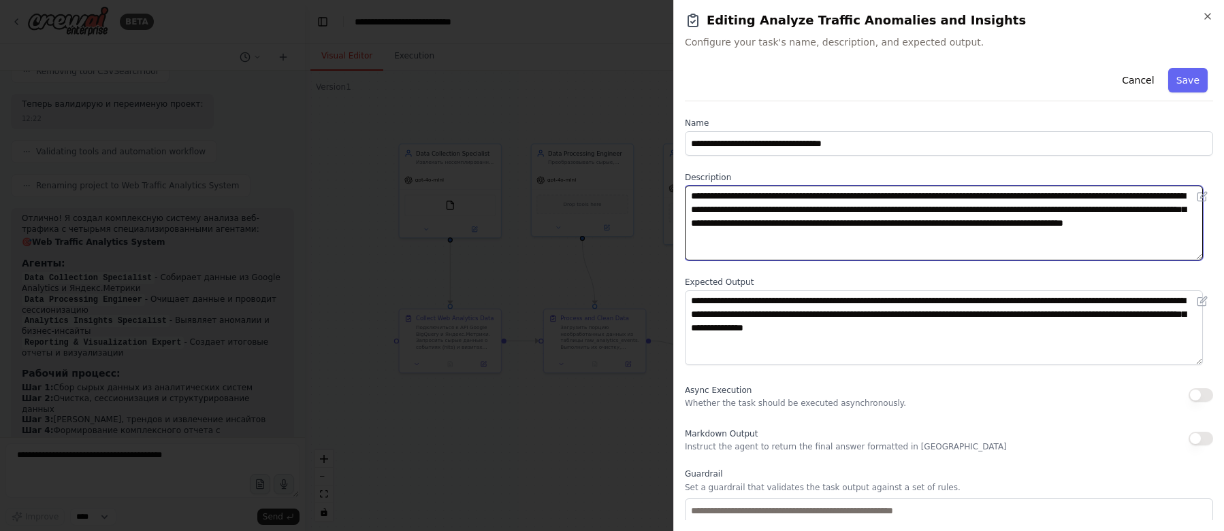
drag, startPoint x: 721, startPoint y: 238, endPoint x: 690, endPoint y: 191, distance: 56.4
click at [690, 191] on textarea "**********" at bounding box center [944, 223] width 518 height 75
paste textarea
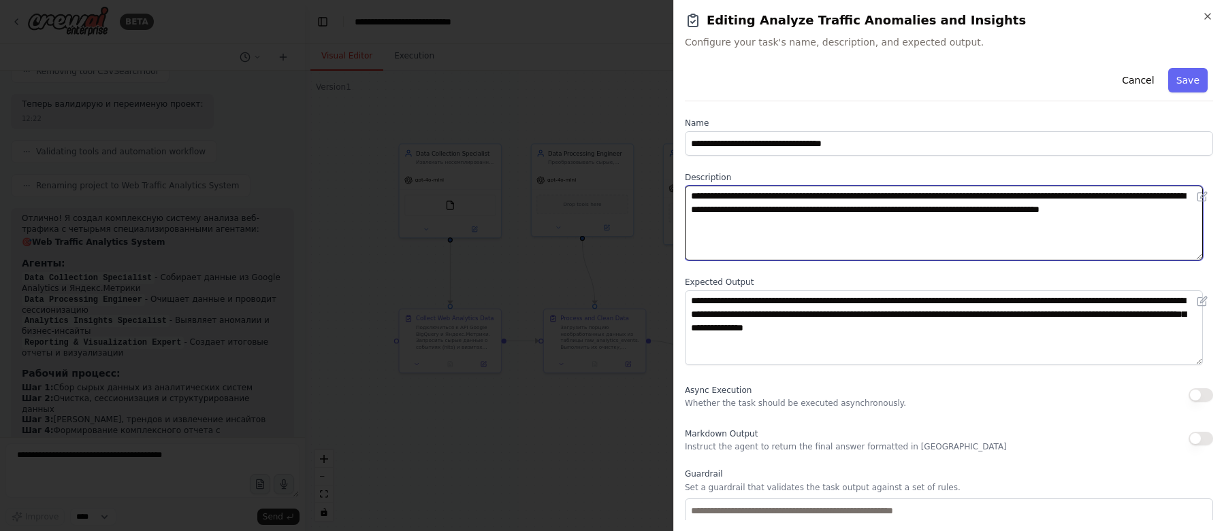
type textarea "**********"
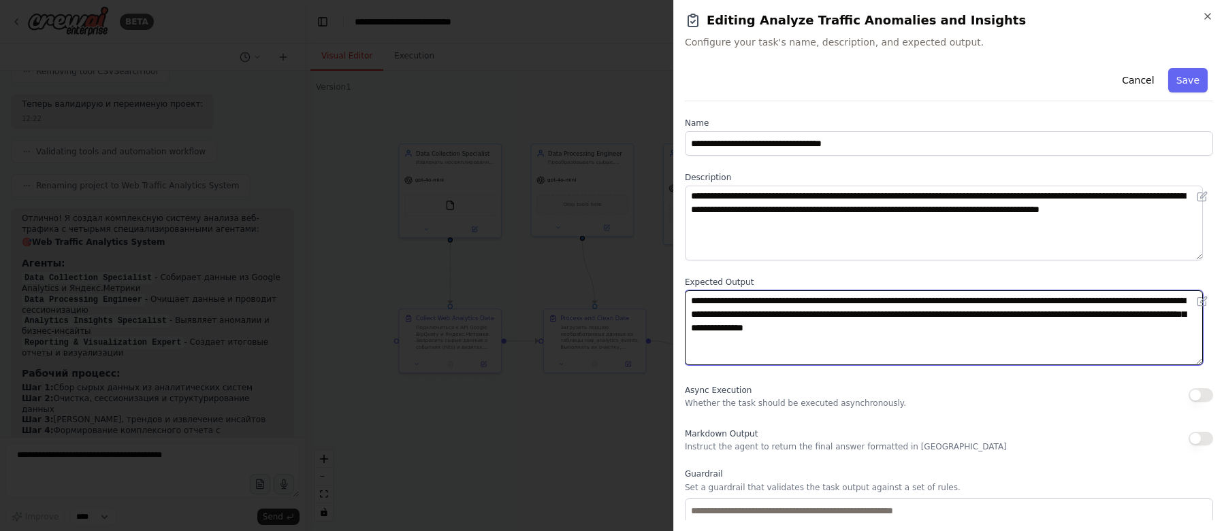
drag, startPoint x: 915, startPoint y: 341, endPoint x: 680, endPoint y: 294, distance: 240.1
click at [680, 294] on div "**********" at bounding box center [948, 265] width 551 height 531
paste textarea
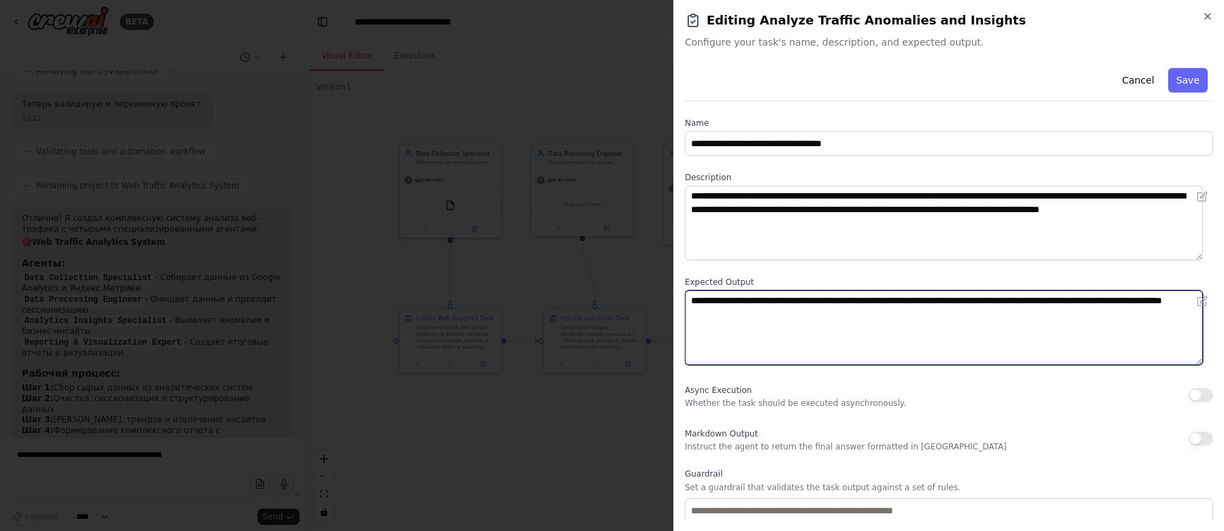
type textarea "**********"
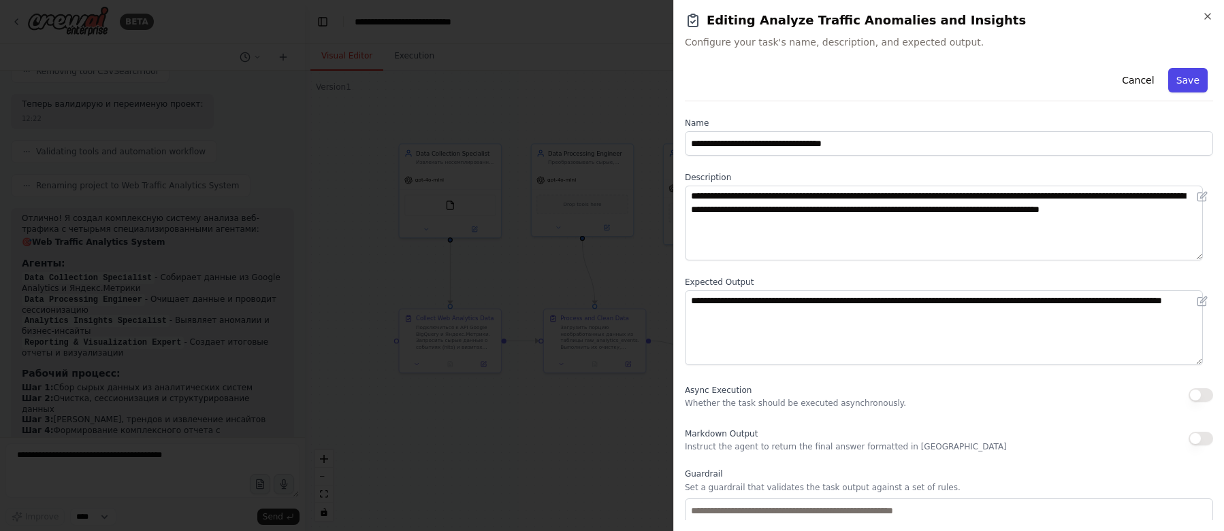
click at [1175, 86] on button "Save" at bounding box center [1187, 80] width 39 height 24
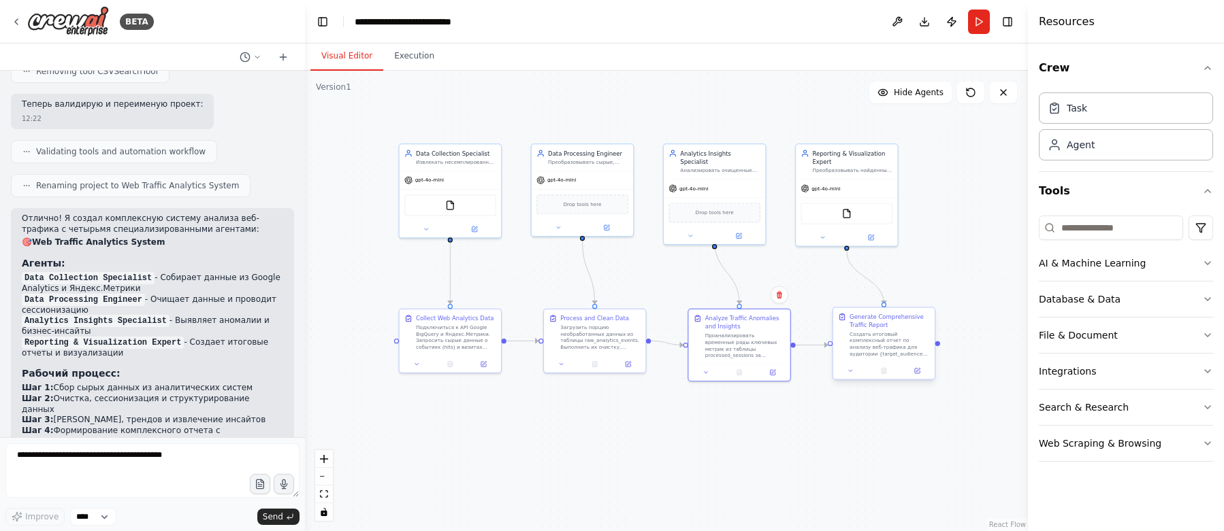
click at [877, 344] on div "Создать итоговый комплексный отчет по анализу веб-трафика для аудитории {target…" at bounding box center [889, 344] width 80 height 27
click at [919, 372] on icon at bounding box center [917, 371] width 5 height 5
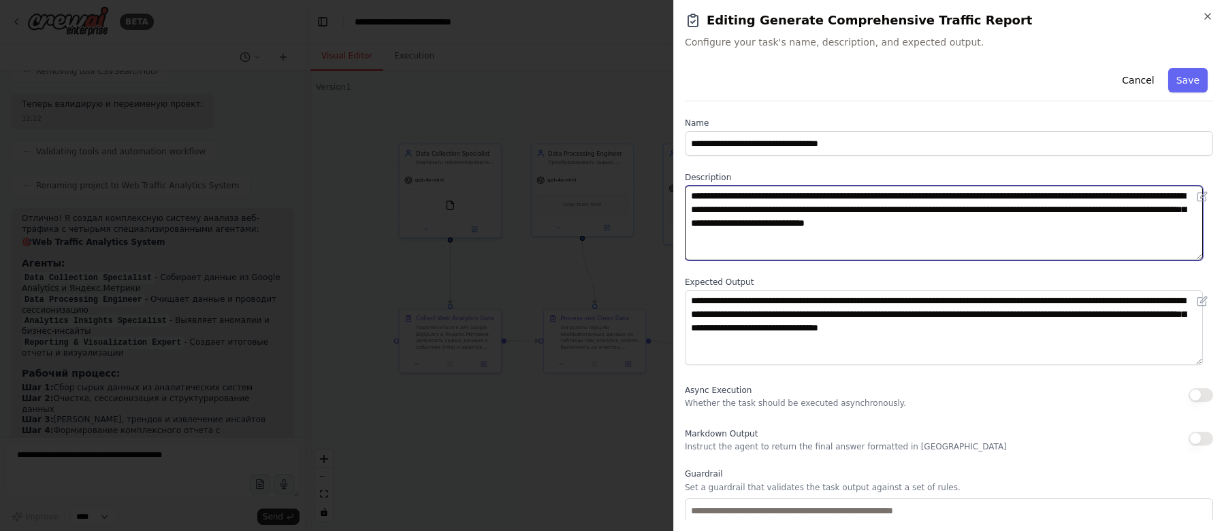
drag, startPoint x: 866, startPoint y: 242, endPoint x: 689, endPoint y: 189, distance: 185.4
click at [689, 189] on textarea "**********" at bounding box center [944, 223] width 518 height 75
paste textarea
type textarea "**********"
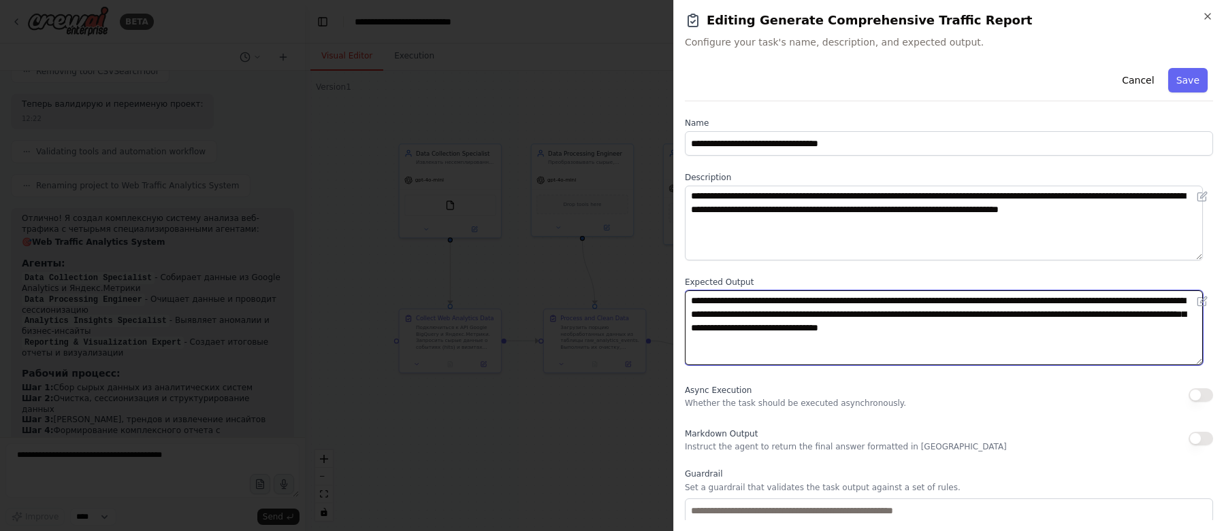
drag, startPoint x: 920, startPoint y: 341, endPoint x: 702, endPoint y: 293, distance: 223.6
click at [702, 293] on textarea "**********" at bounding box center [944, 328] width 518 height 75
paste textarea
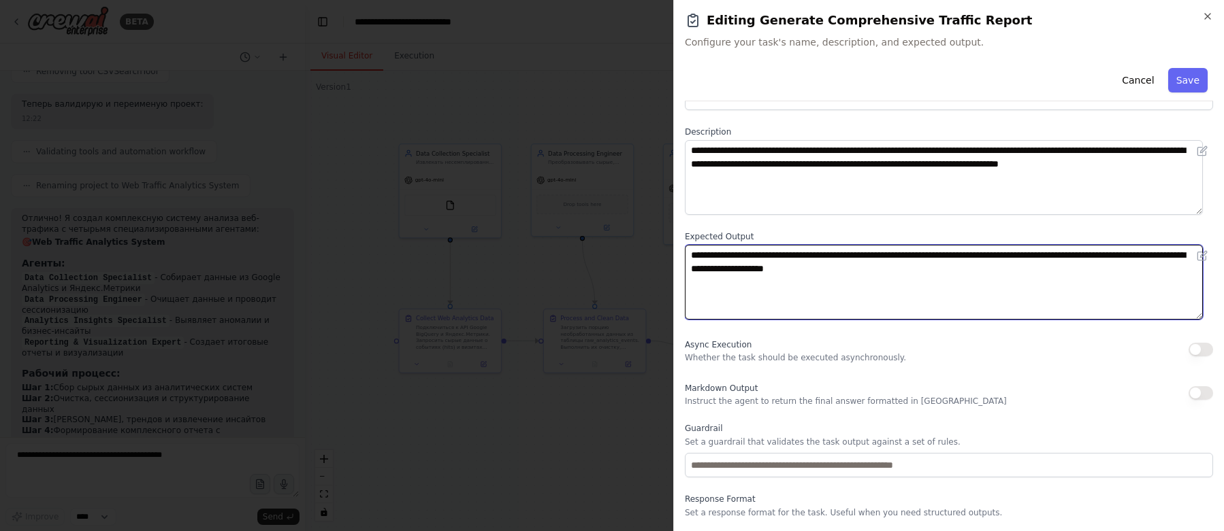
scroll to position [83, 0]
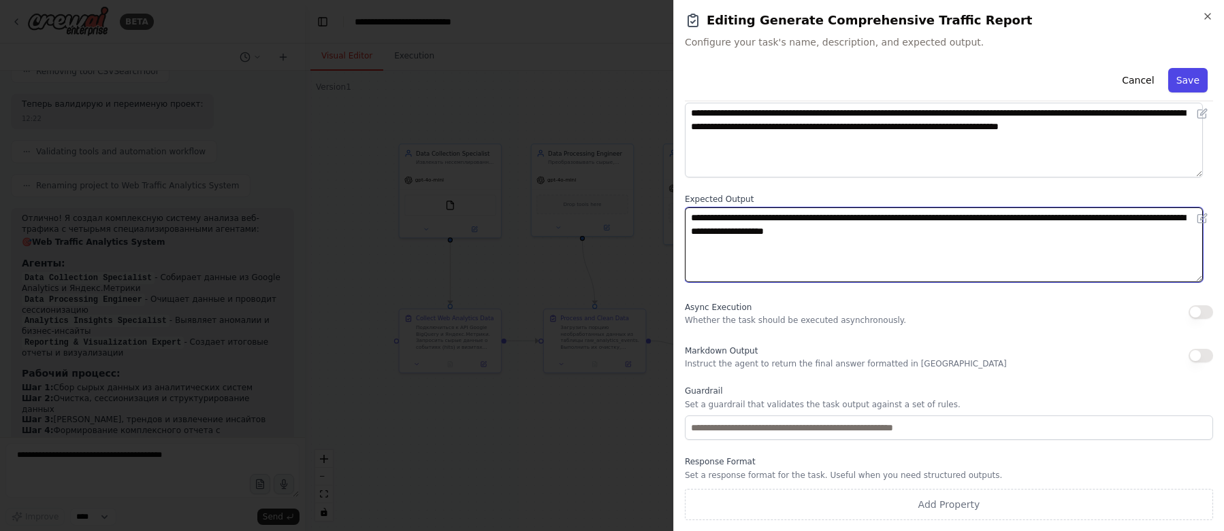
type textarea "**********"
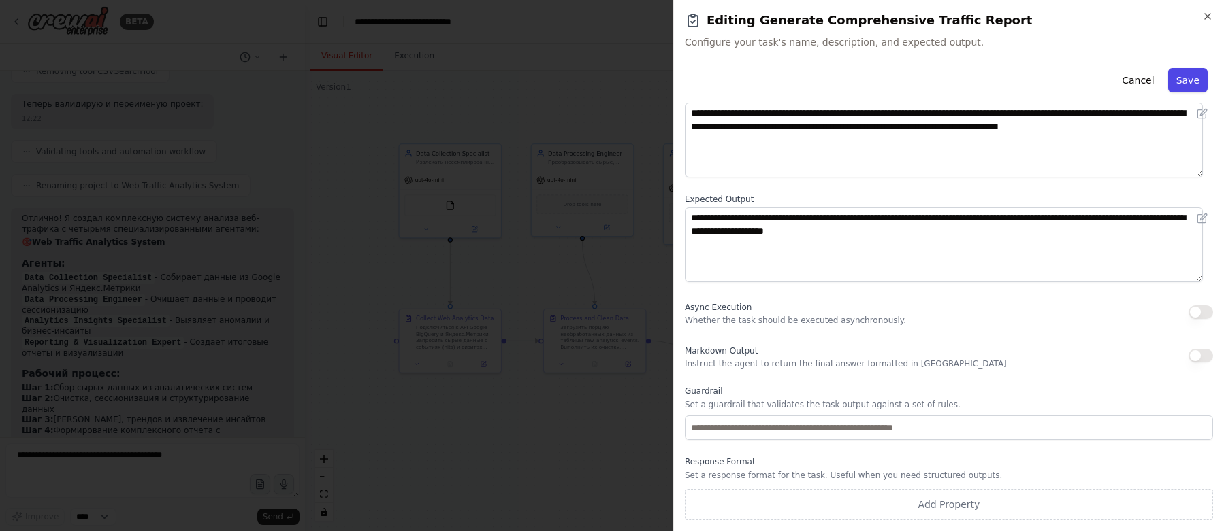
click at [1181, 82] on button "Save" at bounding box center [1187, 80] width 39 height 24
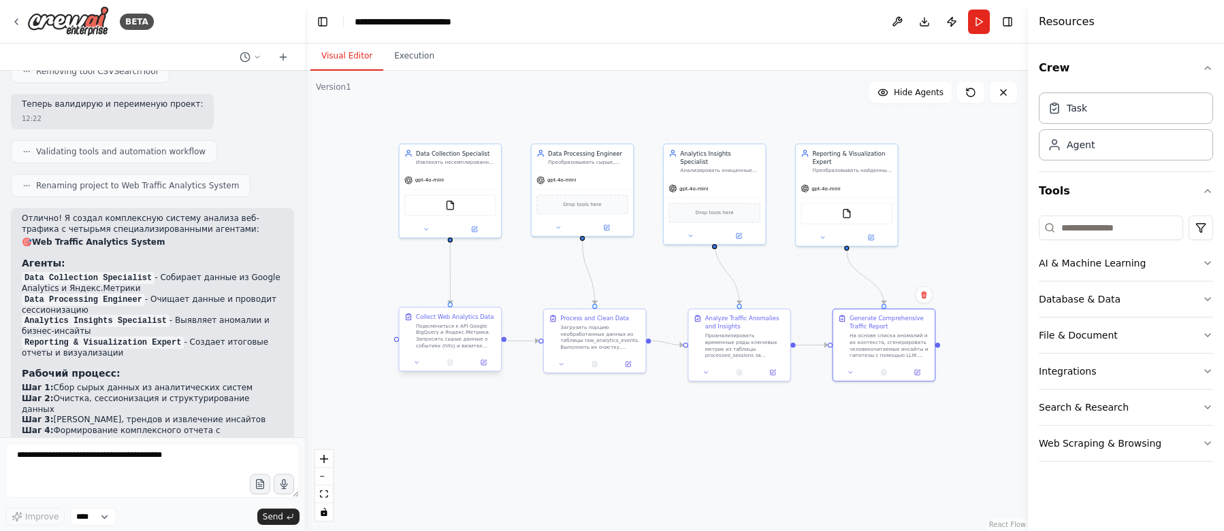
click at [449, 338] on div "Подключиться к API Google BigQuery и Яндекс.Метрики. Запросить сырые данные о с…" at bounding box center [456, 336] width 80 height 27
click at [415, 363] on icon at bounding box center [417, 362] width 7 height 7
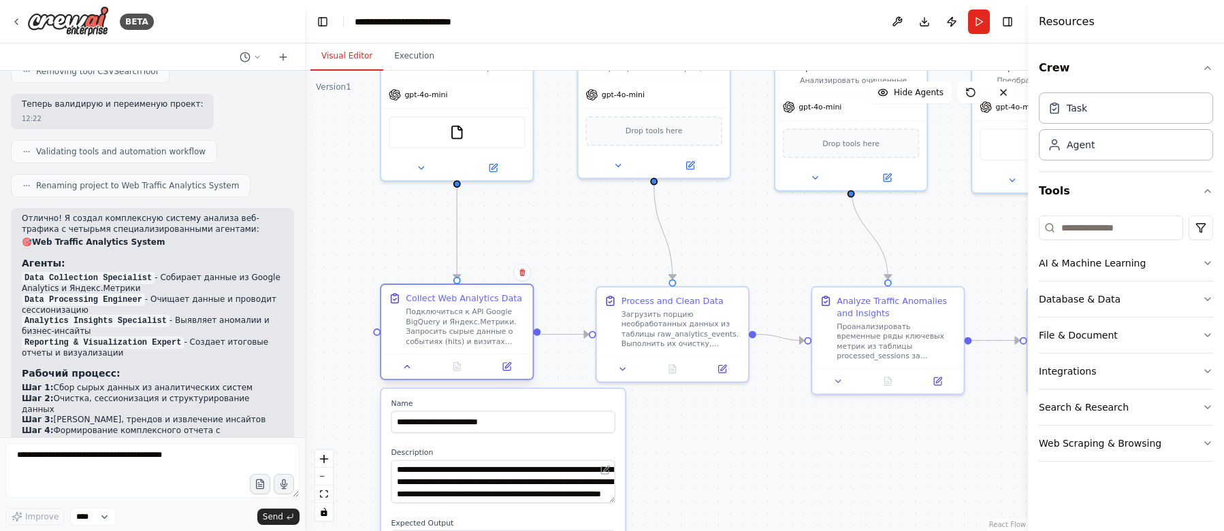
click at [474, 335] on div "Подключиться к API Google BigQuery и Яндекс.Метрики. Запросить сырые данные о с…" at bounding box center [465, 326] width 119 height 39
click at [570, 363] on div ".deletable-edge-delete-btn { width: 20px; height: 20px; border: 0px solid #ffff…" at bounding box center [666, 301] width 723 height 461
click at [412, 370] on icon at bounding box center [407, 367] width 10 height 10
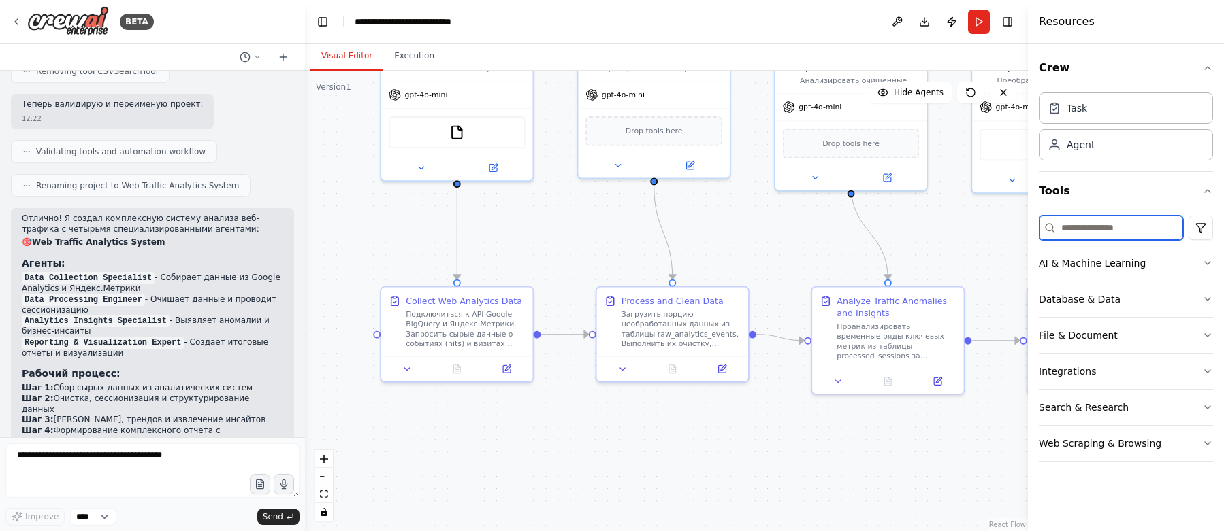
click at [1098, 227] on input at bounding box center [1110, 228] width 144 height 24
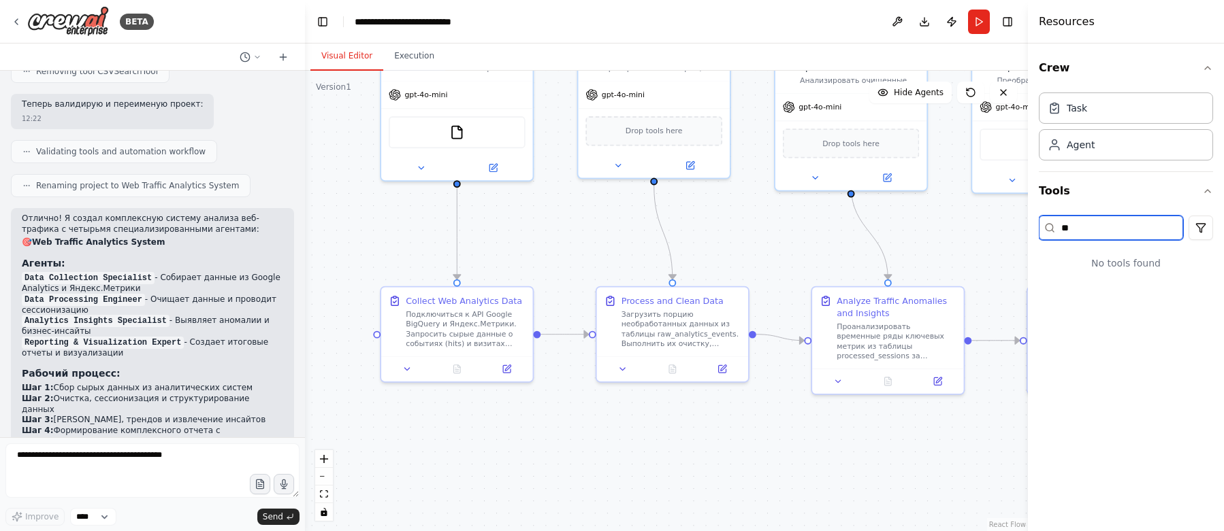
type input "*"
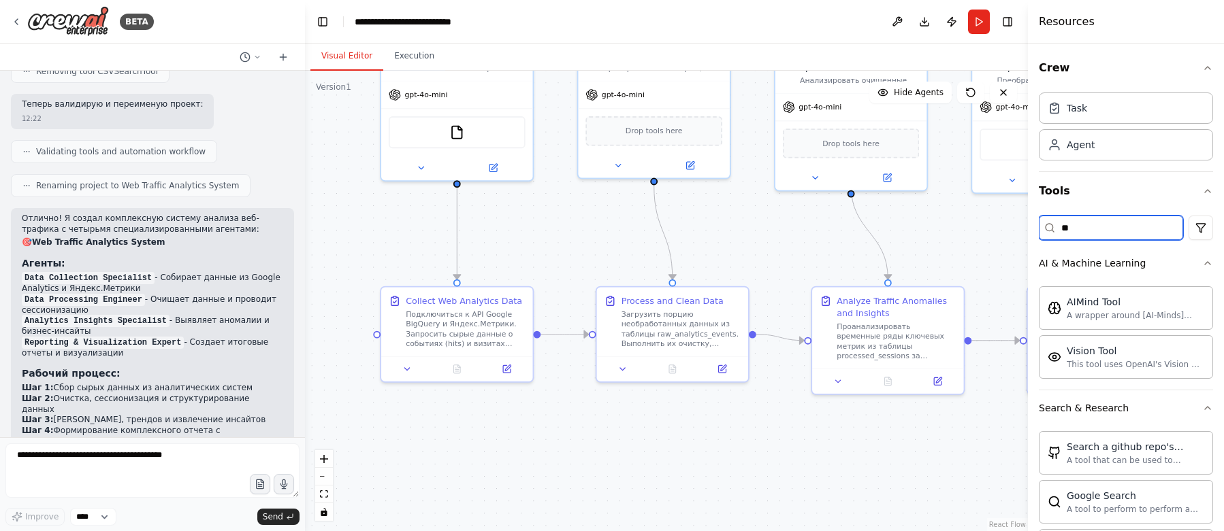
type input "*"
type input "***"
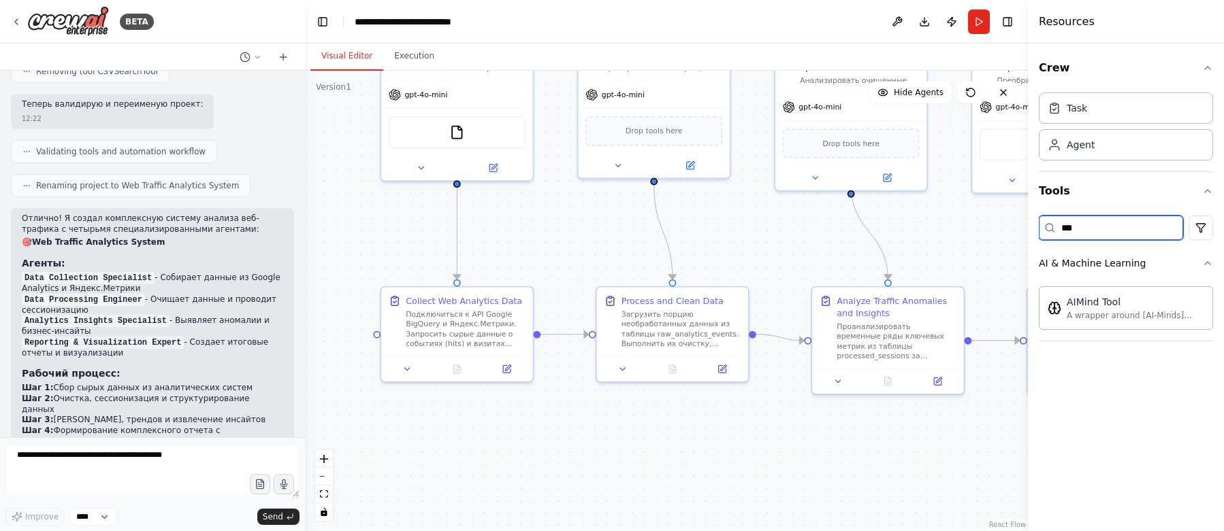
drag, startPoint x: 1090, startPoint y: 227, endPoint x: 1030, endPoint y: 227, distance: 59.2
click at [1030, 227] on div "Resources Crew Task Agent Tools *** AI & Machine Learning AIMind Tool A wrapper…" at bounding box center [1126, 265] width 196 height 531
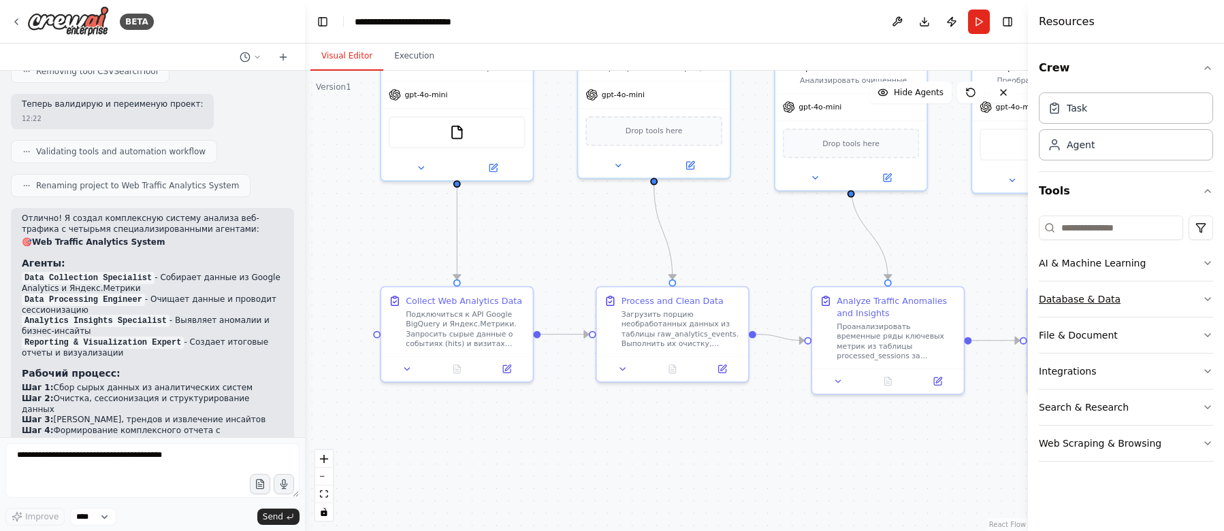
click at [1078, 299] on div "Database & Data" at bounding box center [1079, 300] width 82 height 14
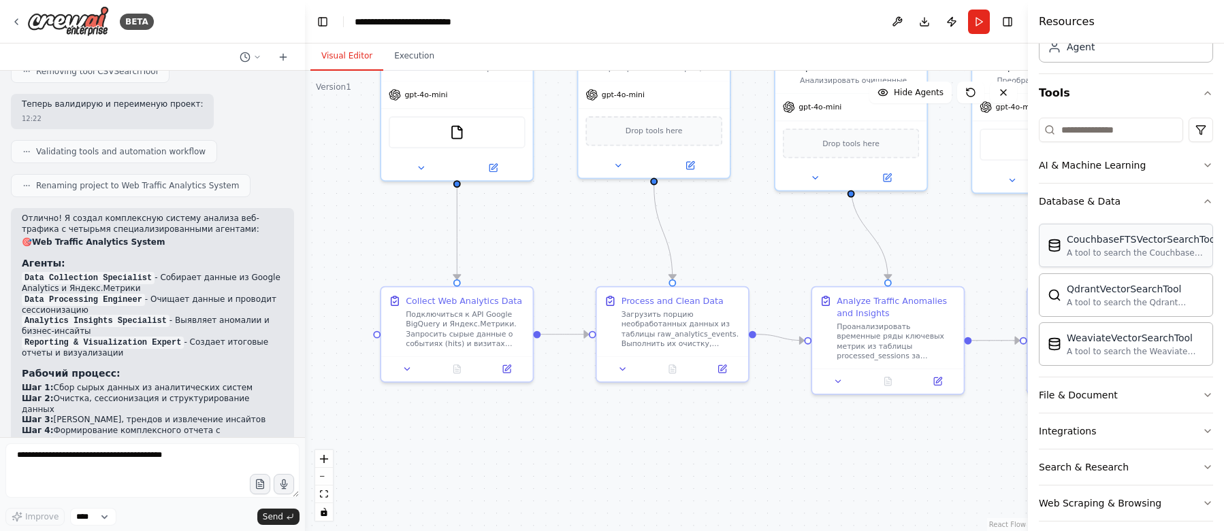
scroll to position [110, 0]
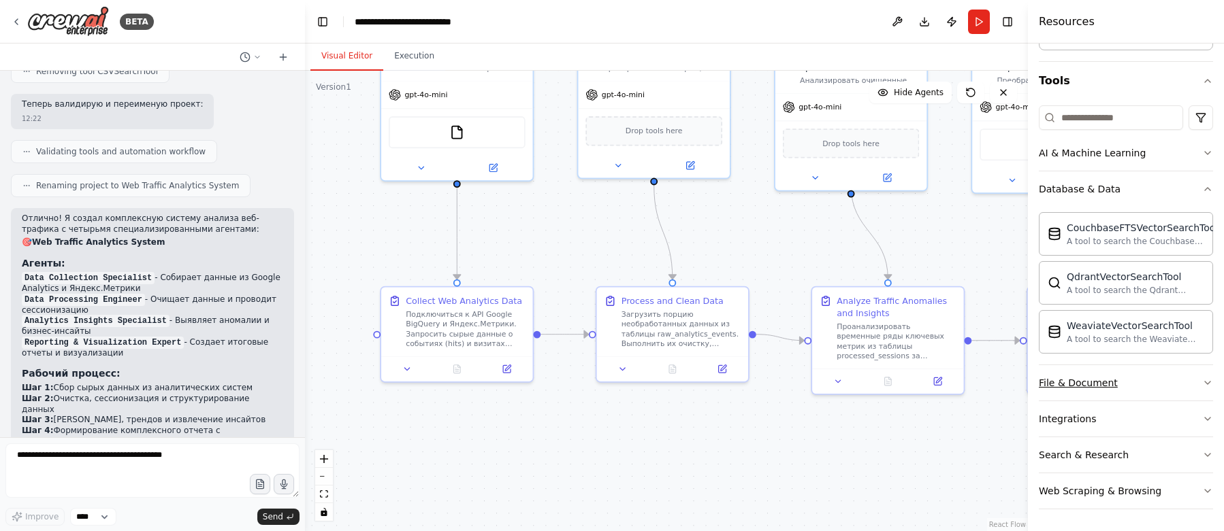
click at [1070, 385] on div "File & Document" at bounding box center [1077, 383] width 79 height 14
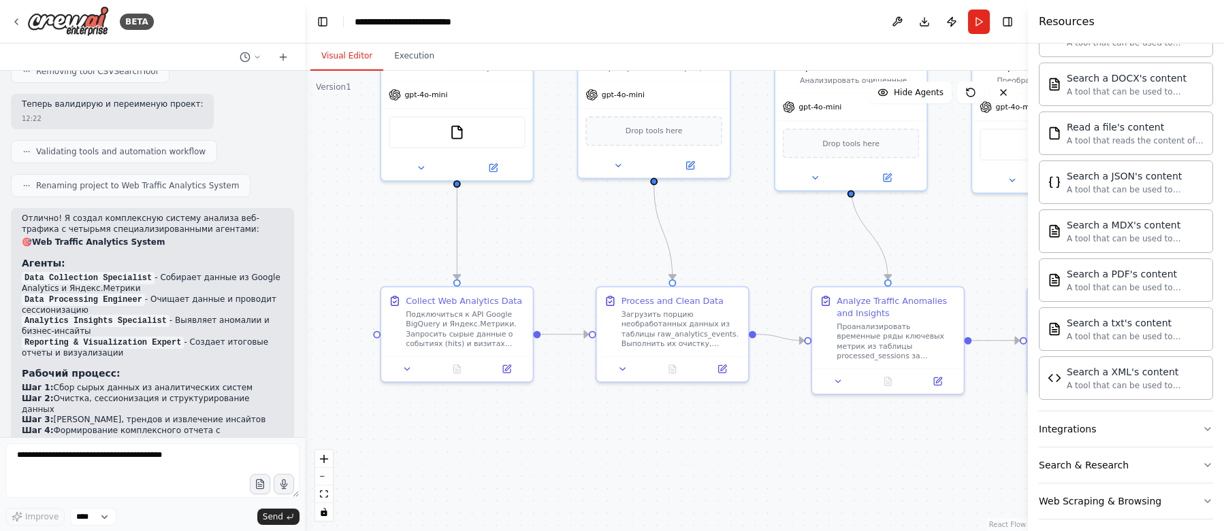
scroll to position [513, 0]
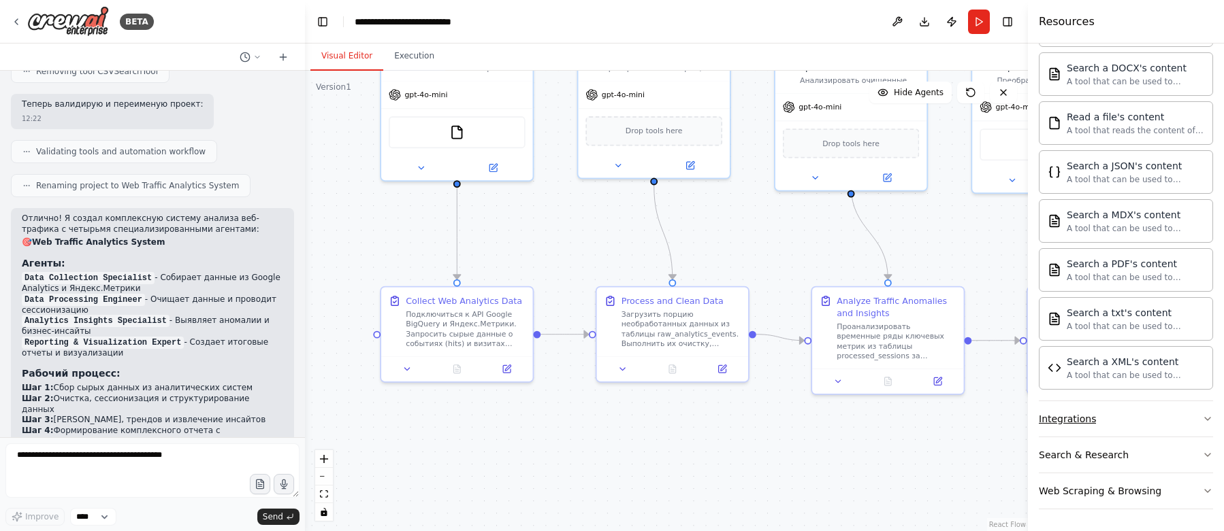
click at [1066, 418] on div "Integrations" at bounding box center [1066, 419] width 57 height 14
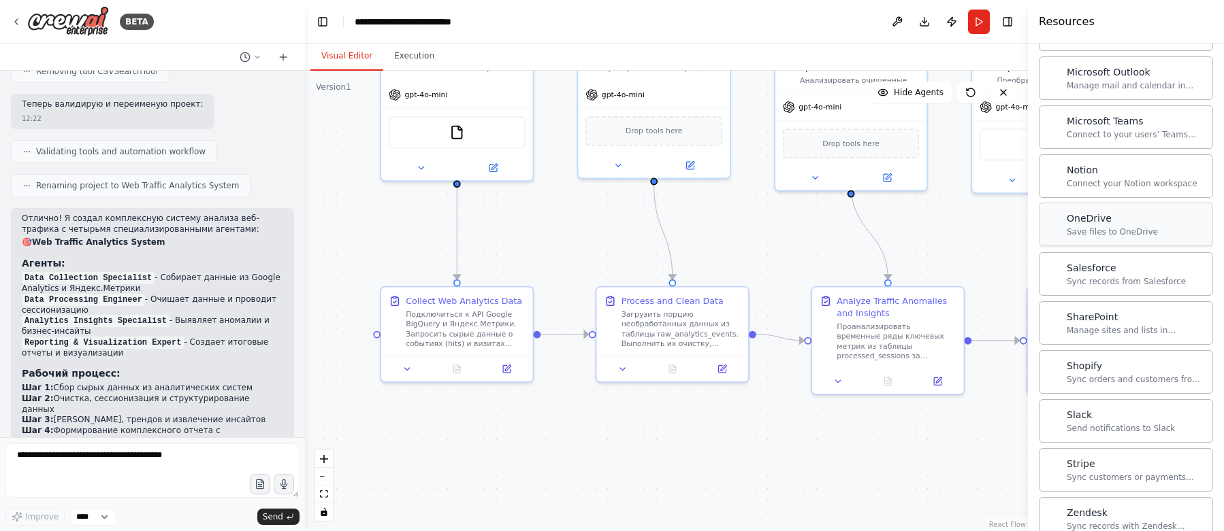
scroll to position [1602, 0]
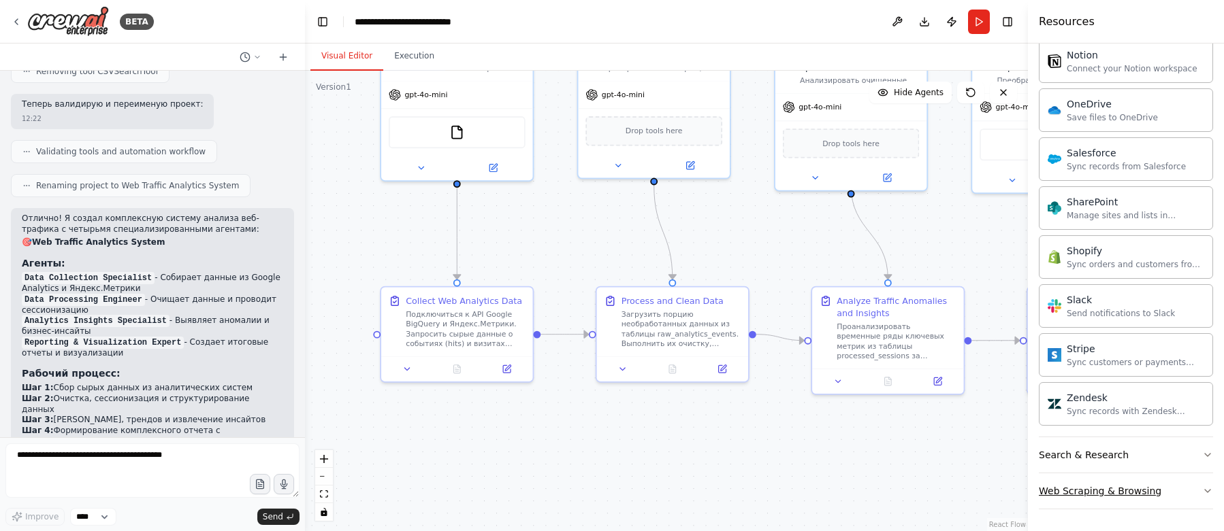
click at [1072, 491] on div "Web Scraping & Browsing" at bounding box center [1099, 492] width 122 height 14
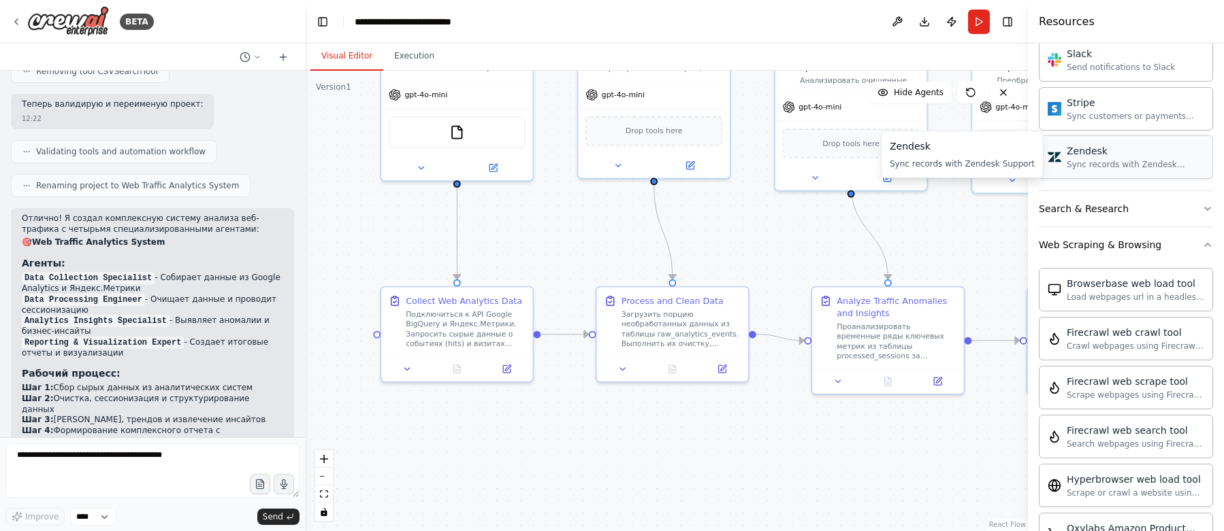
scroll to position [1852, 0]
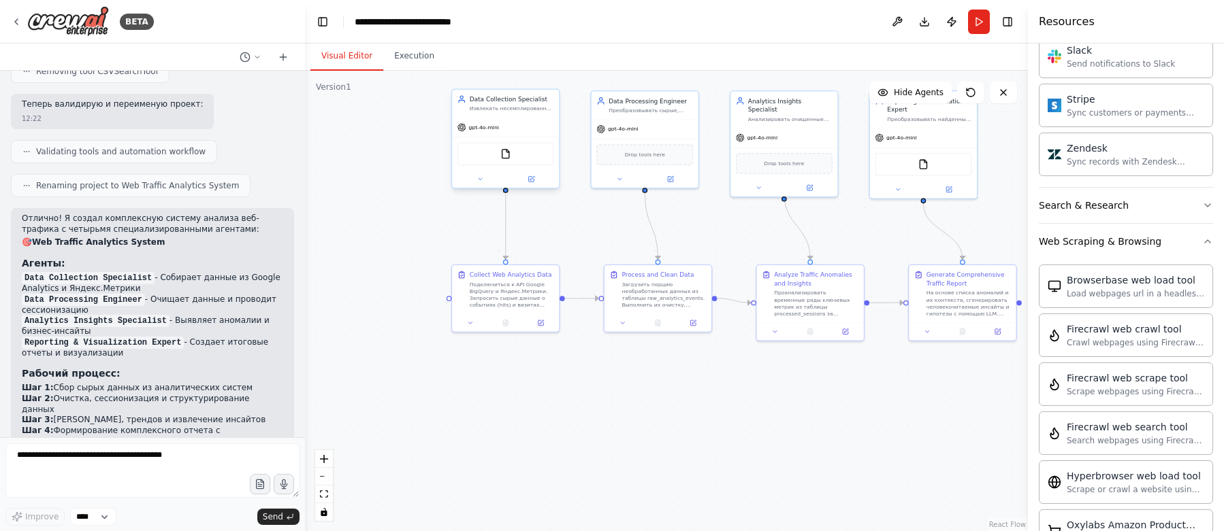
click at [534, 131] on div "gpt-4o-mini" at bounding box center [505, 127] width 107 height 19
click at [534, 182] on icon at bounding box center [530, 179] width 5 height 5
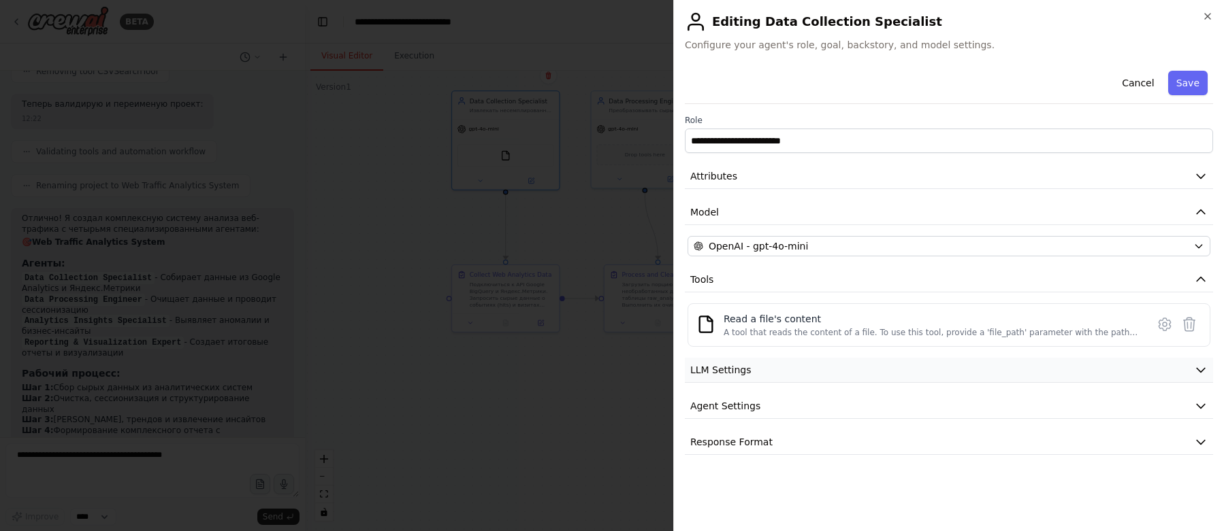
click at [1099, 367] on button "LLM Settings" at bounding box center [949, 370] width 528 height 25
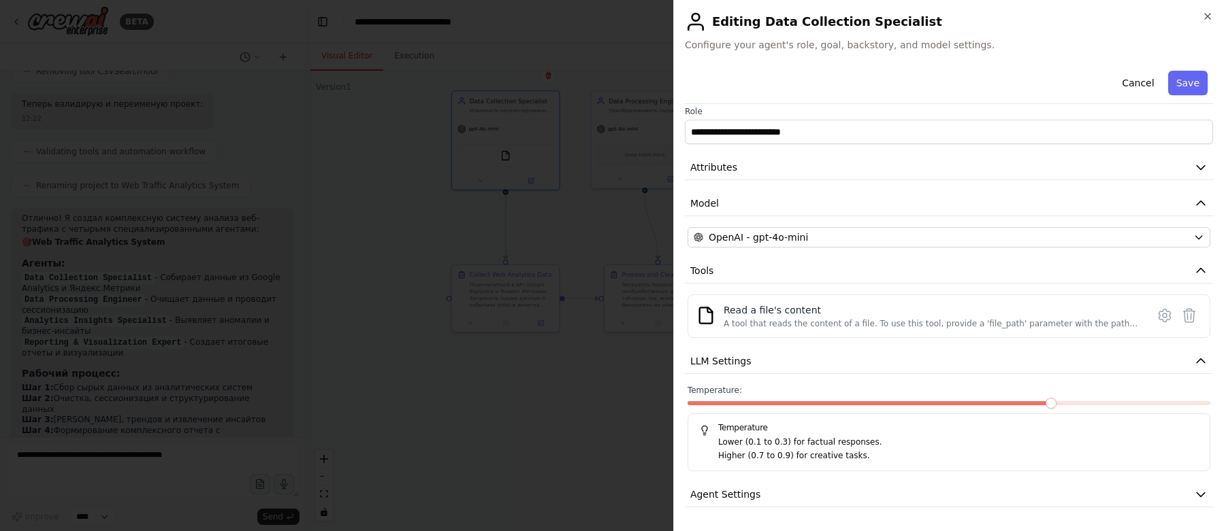
scroll to position [43, 0]
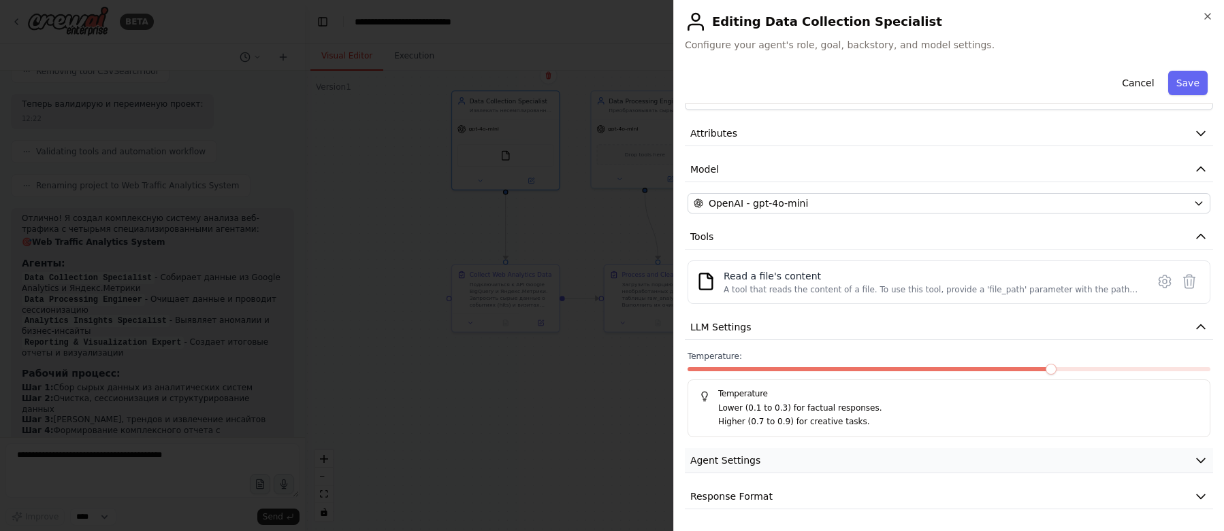
click at [889, 457] on button "Agent Settings" at bounding box center [949, 460] width 528 height 25
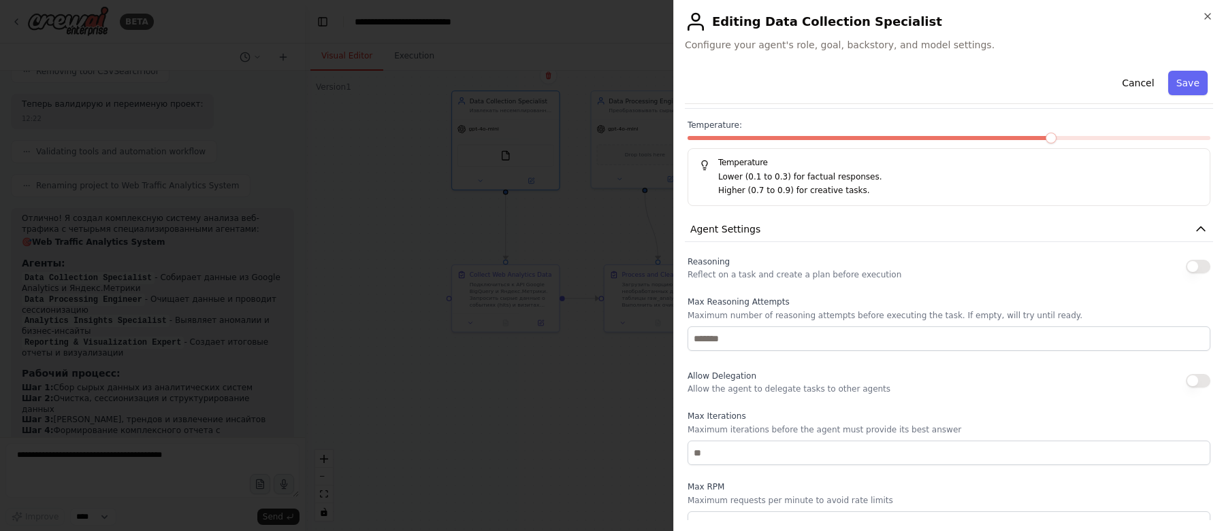
scroll to position [408, 0]
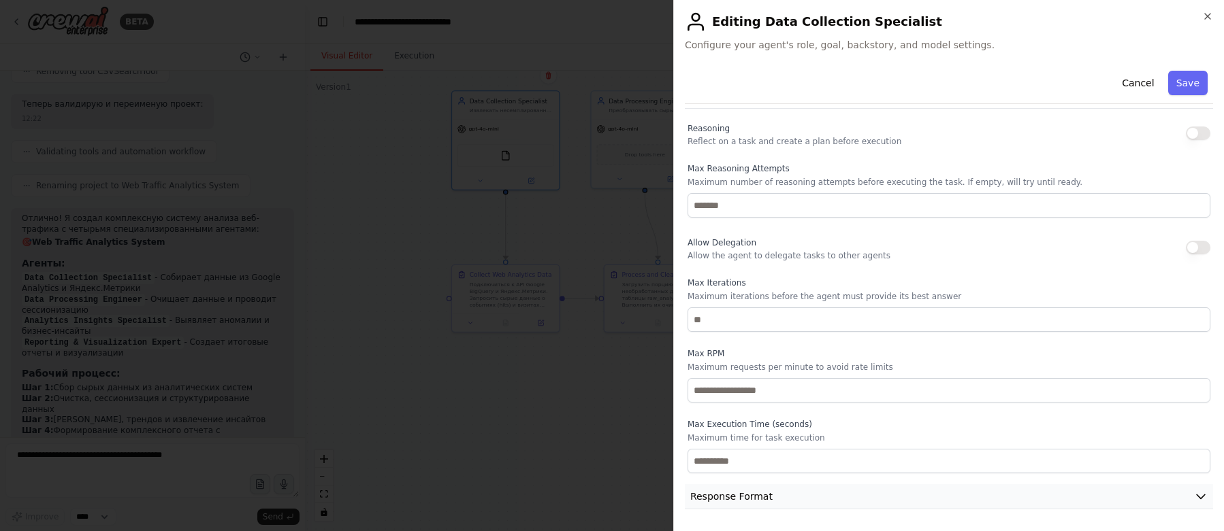
click at [887, 498] on button "Response Format" at bounding box center [949, 497] width 528 height 25
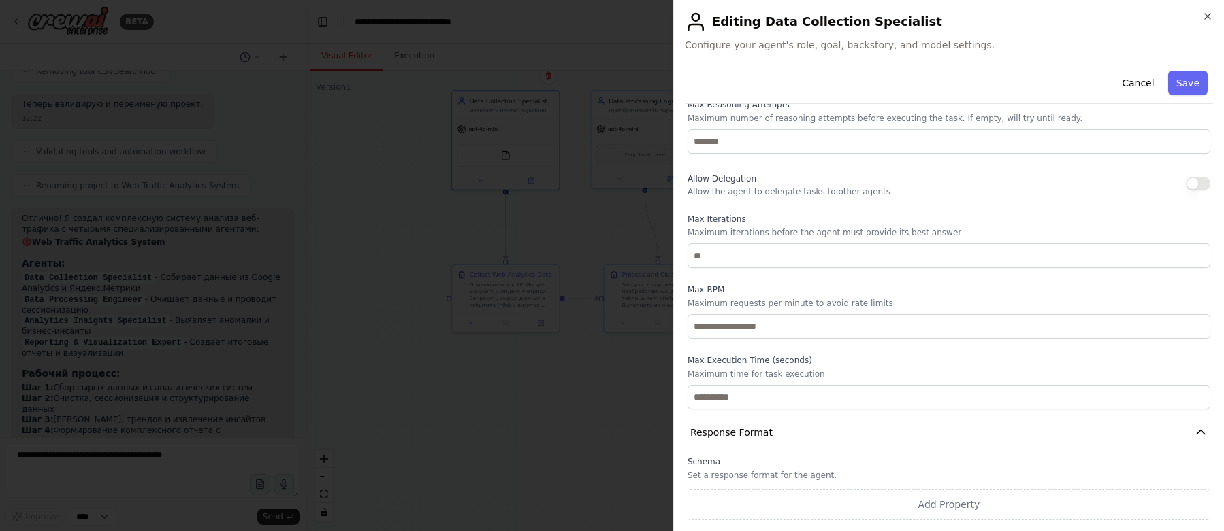
scroll to position [0, 0]
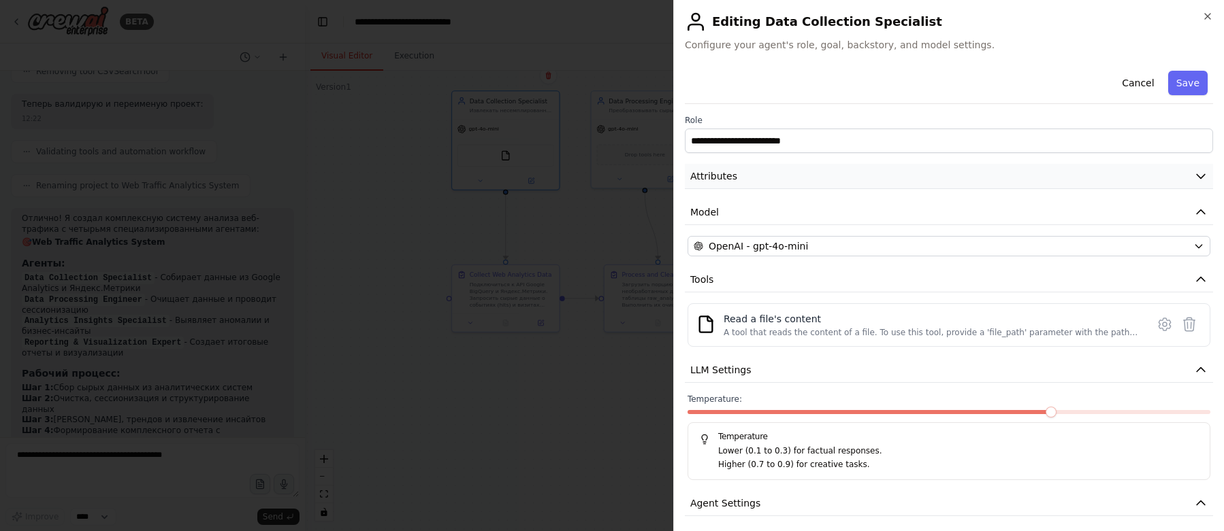
click at [1099, 178] on button "Attributes" at bounding box center [949, 176] width 528 height 25
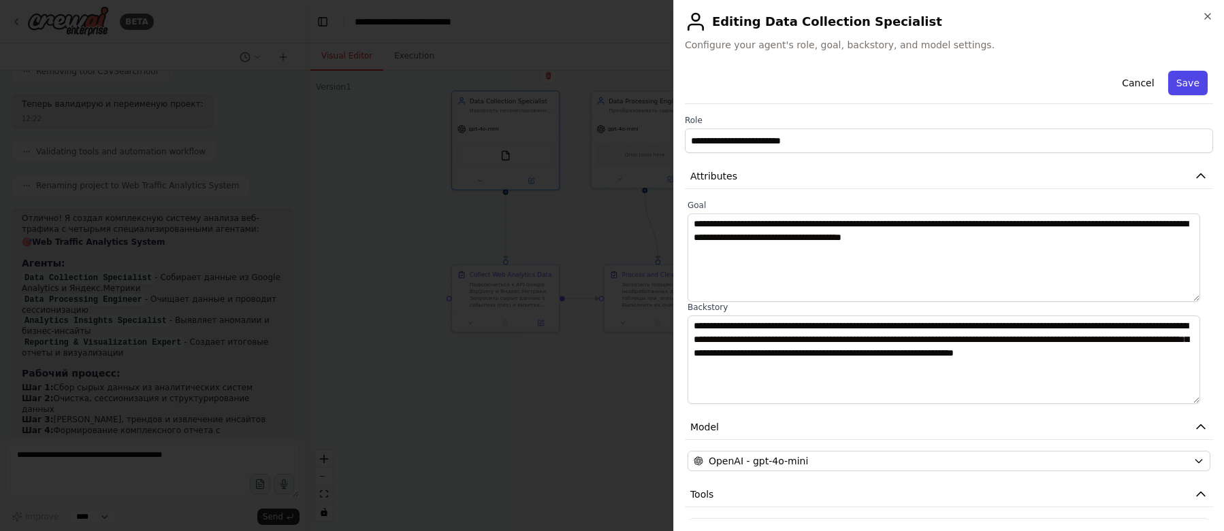
click at [1175, 88] on button "Save" at bounding box center [1187, 83] width 39 height 24
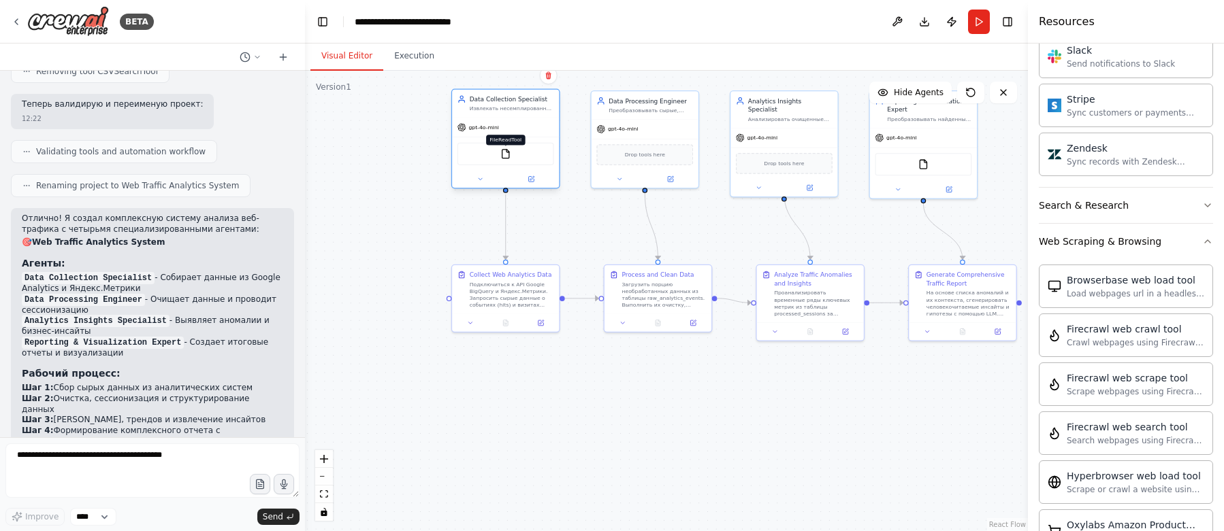
click at [506, 157] on img at bounding box center [505, 154] width 10 height 10
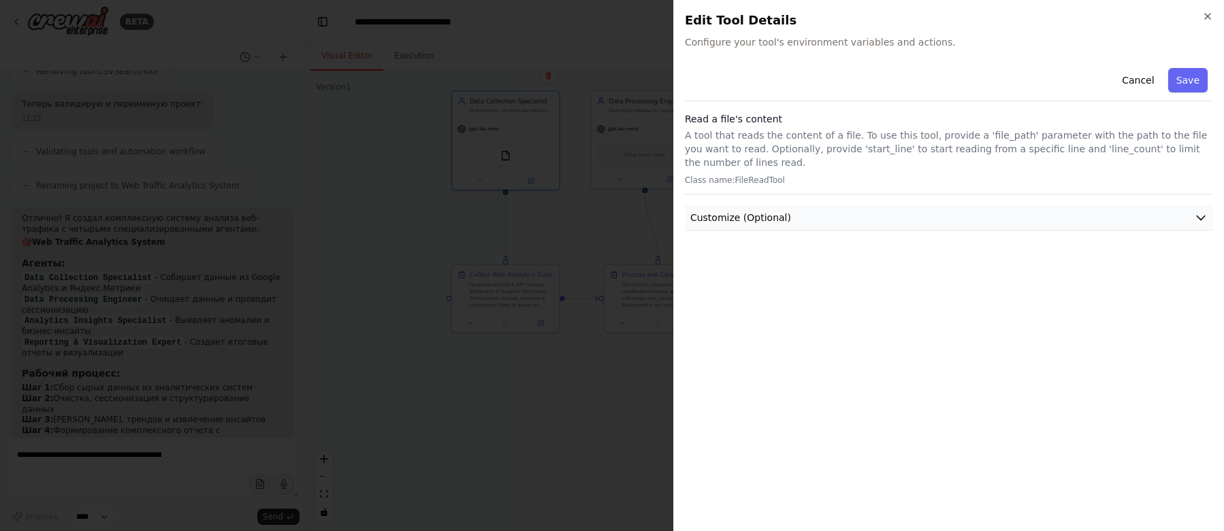
click at [747, 216] on span "Customize (Optional)" at bounding box center [740, 218] width 101 height 14
click at [748, 216] on span "Customize (Optional)" at bounding box center [740, 218] width 101 height 14
click at [794, 141] on p "A tool that reads the content of a file. To use this tool, provide a 'file_path…" at bounding box center [949, 149] width 528 height 41
click at [772, 157] on p "A tool that reads the content of a file. To use this tool, provide a 'file_path…" at bounding box center [949, 149] width 528 height 41
drag, startPoint x: 770, startPoint y: 176, endPoint x: 782, endPoint y: 179, distance: 12.7
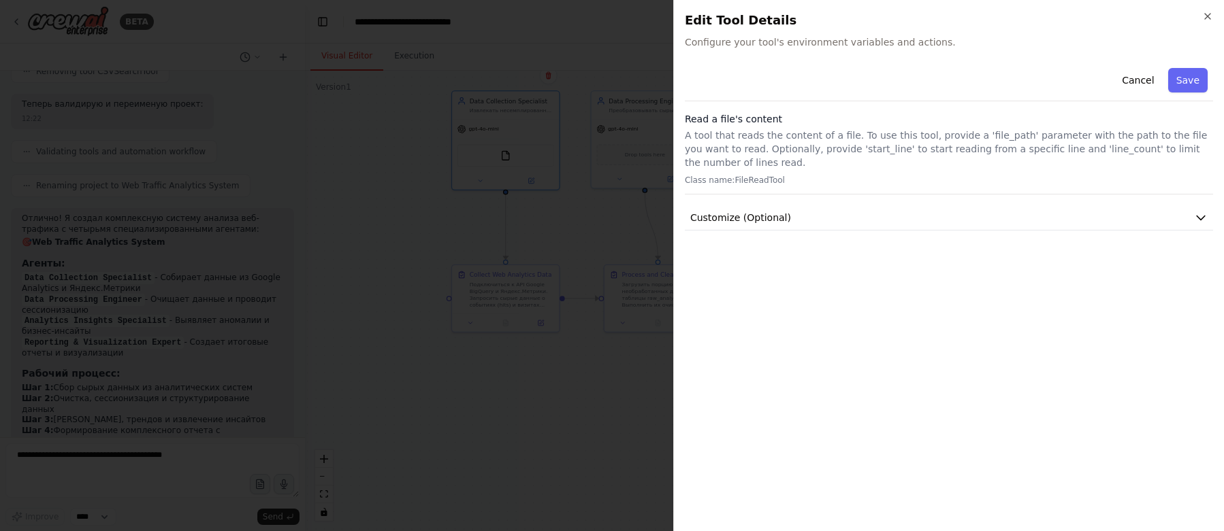
click at [770, 176] on p "Class name: FileReadTool" at bounding box center [949, 180] width 528 height 11
click at [1175, 80] on button "Save" at bounding box center [1187, 80] width 39 height 24
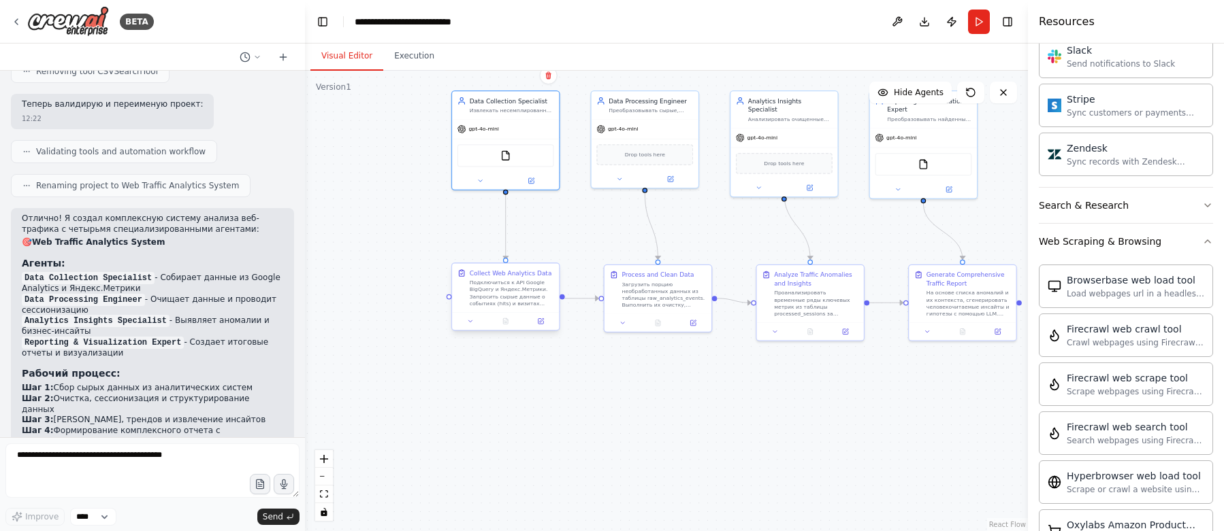
click at [515, 285] on div "Подключиться к API Google BigQuery и Яндекс.Метрики. Запросить сырые данные о с…" at bounding box center [512, 293] width 84 height 28
click at [504, 289] on div "Подключиться к API Google BigQuery и Яндекс.Метрики. Запросить сырые данные о с…" at bounding box center [512, 293] width 84 height 28
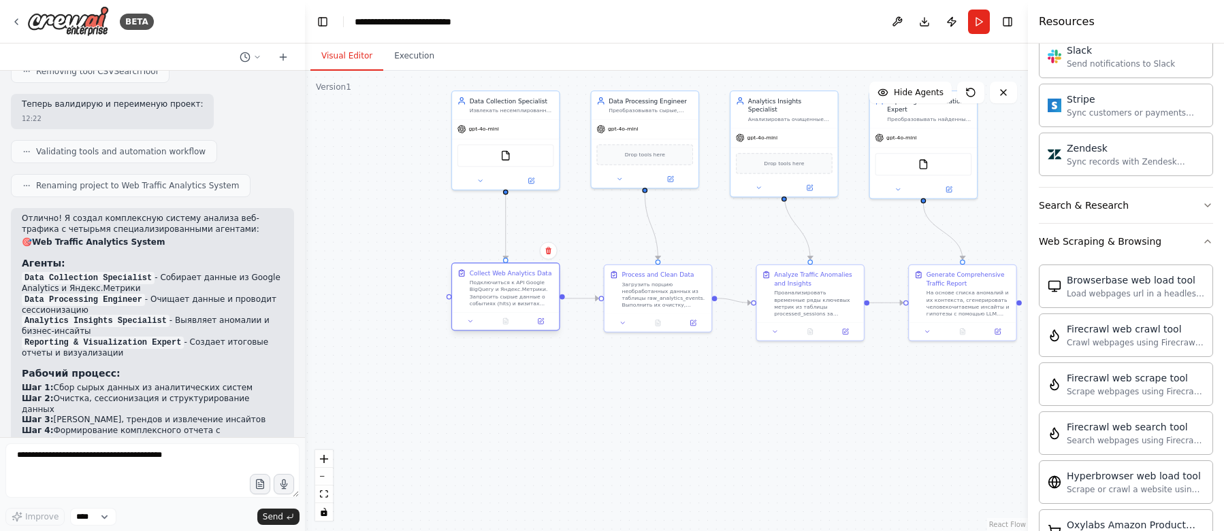
click at [504, 289] on div "Подключиться к API Google BigQuery и Яндекс.Метрики. Запросить сырые данные о с…" at bounding box center [512, 293] width 84 height 28
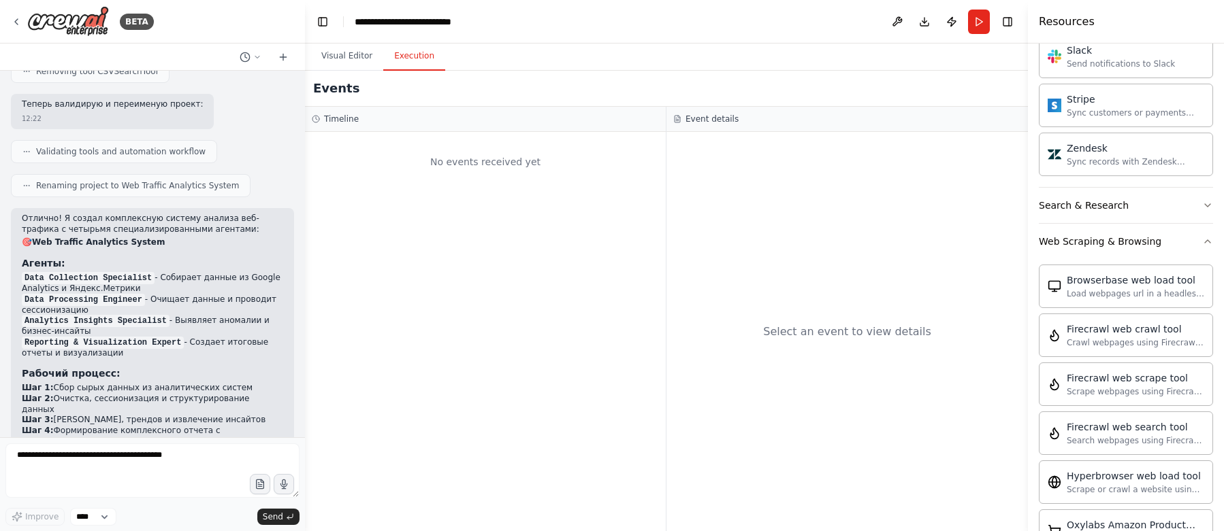
click at [412, 57] on button "Execution" at bounding box center [414, 56] width 62 height 29
click at [340, 59] on button "Visual Editor" at bounding box center [346, 56] width 73 height 29
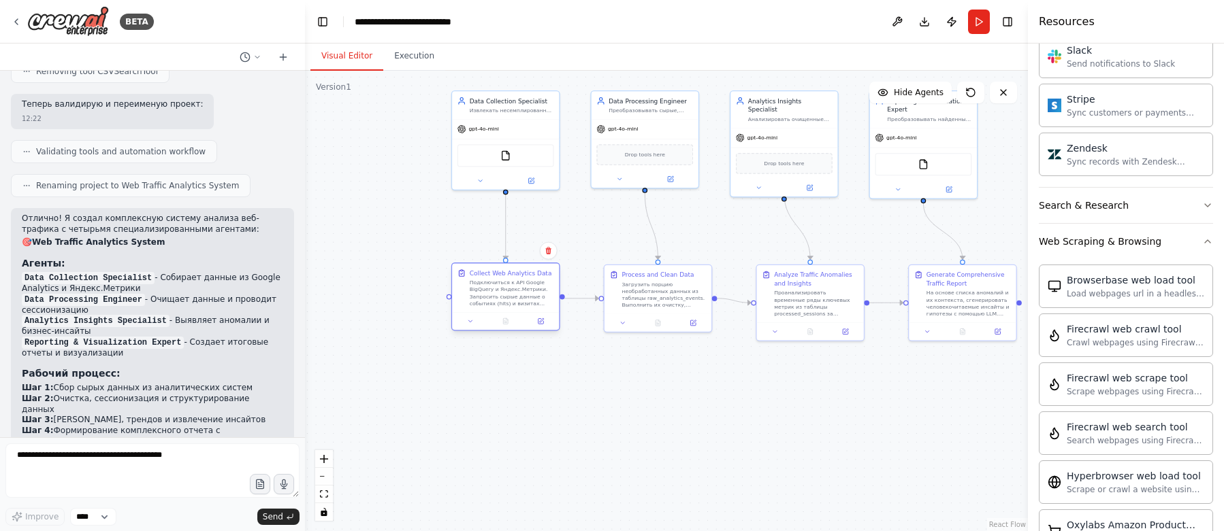
click at [507, 289] on div "Подключиться к API Google BigQuery и Яндекс.Метрики. Запросить сырые данные о с…" at bounding box center [512, 293] width 84 height 28
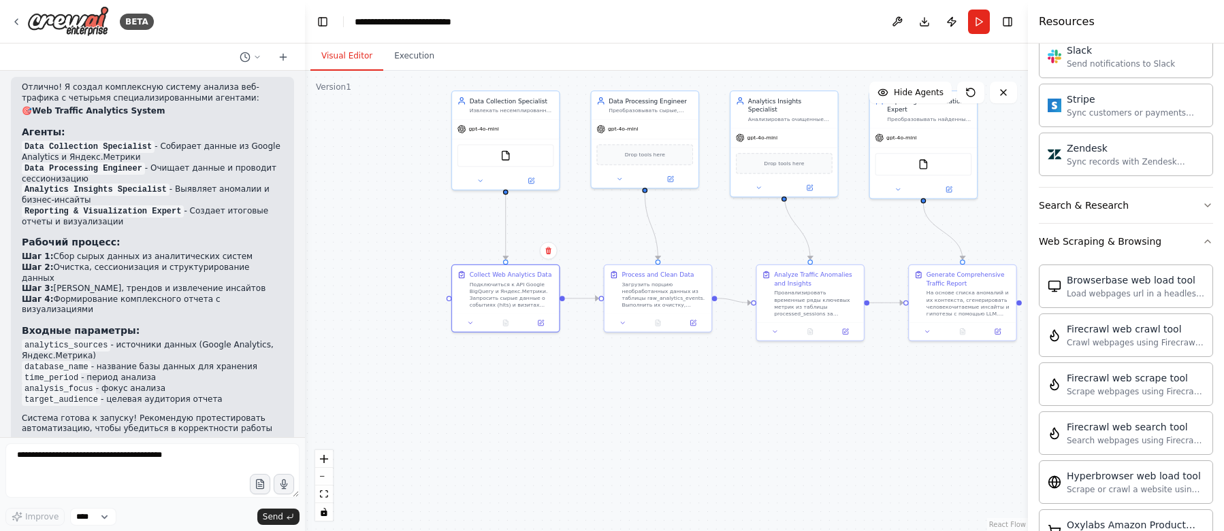
scroll to position [1719, 0]
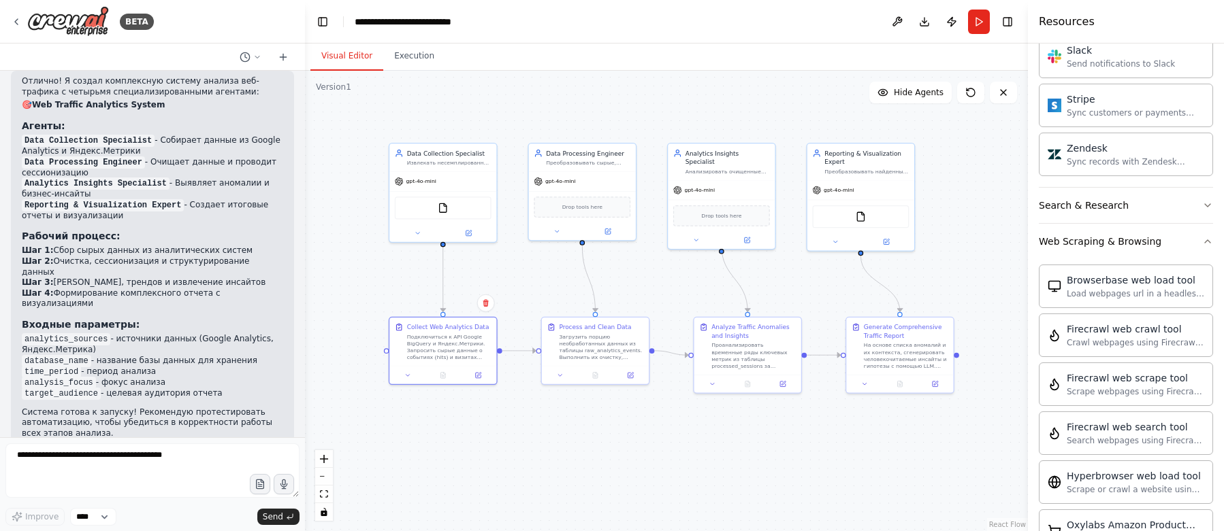
drag, startPoint x: 599, startPoint y: 240, endPoint x: 538, endPoint y: 291, distance: 79.2
click at [538, 291] on div ".deletable-edge-delete-btn { width: 20px; height: 20px; border: 0px solid #ffff…" at bounding box center [666, 301] width 723 height 461
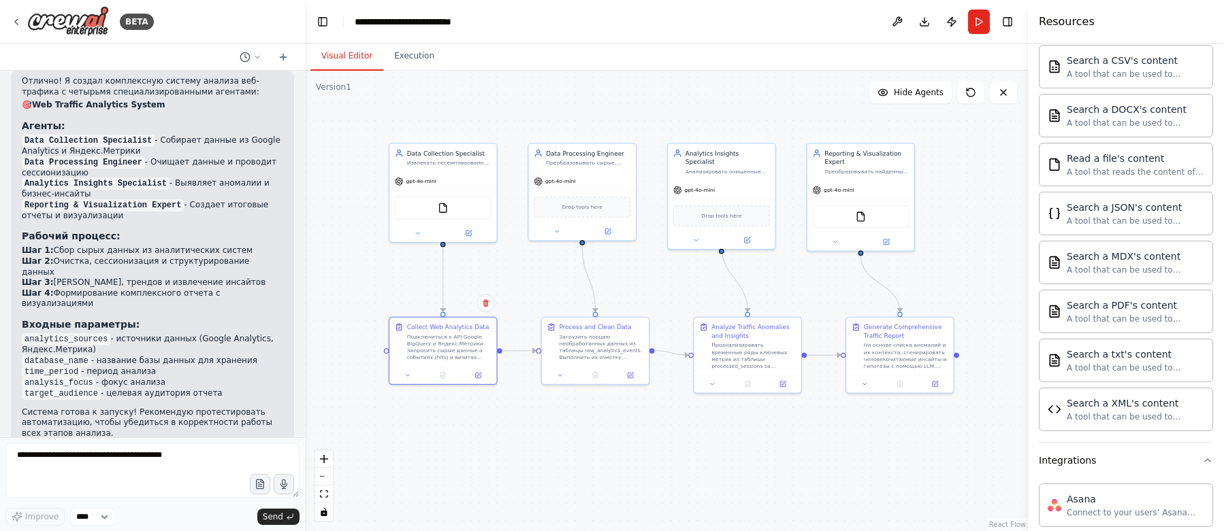
scroll to position [0, 0]
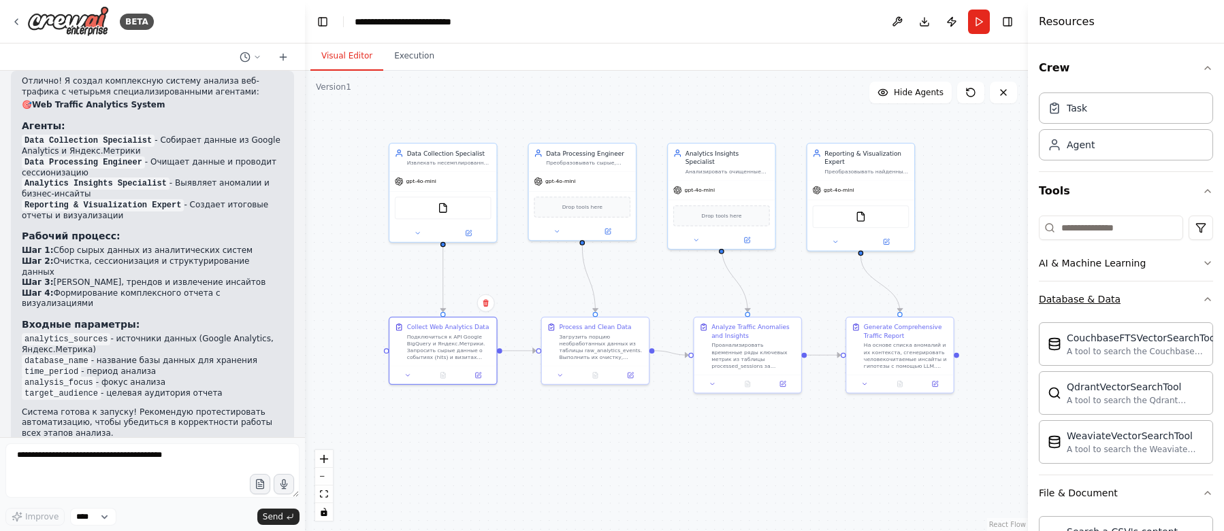
click at [1202, 297] on icon "button" at bounding box center [1207, 299] width 11 height 11
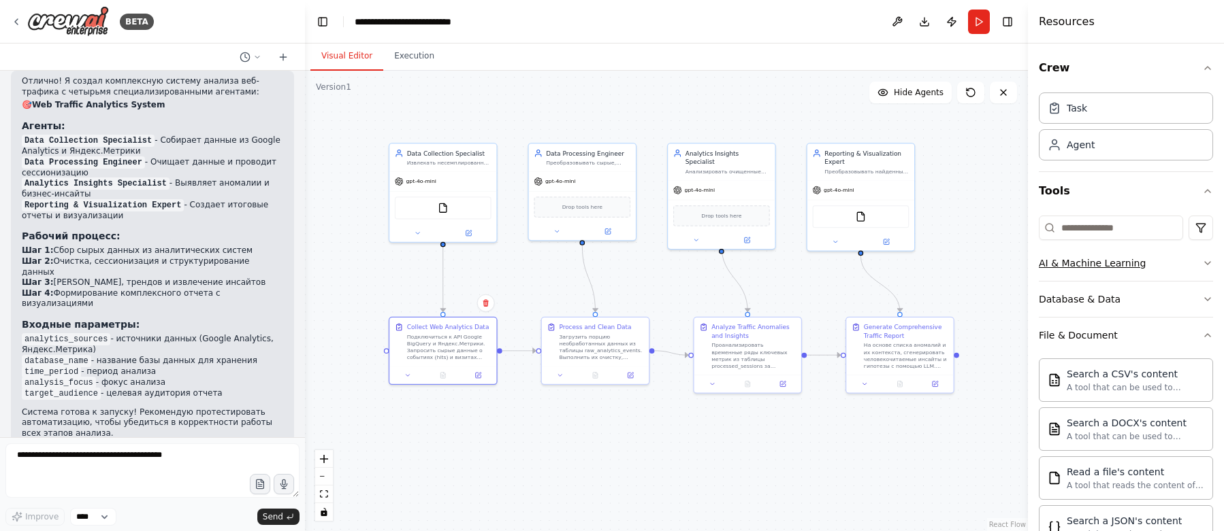
click at [1202, 266] on icon "button" at bounding box center [1207, 263] width 11 height 11
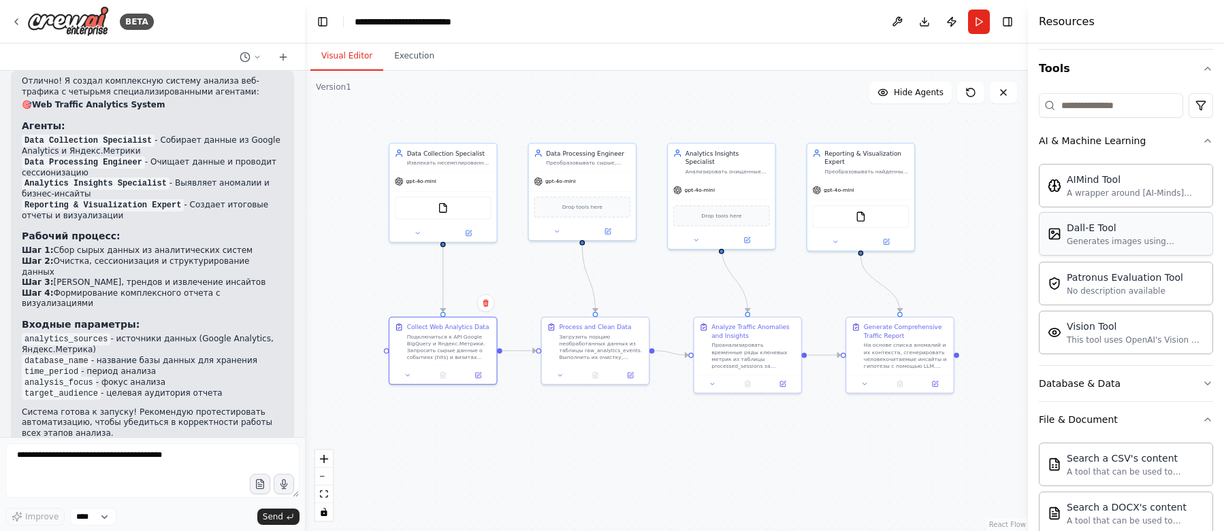
scroll to position [82, 0]
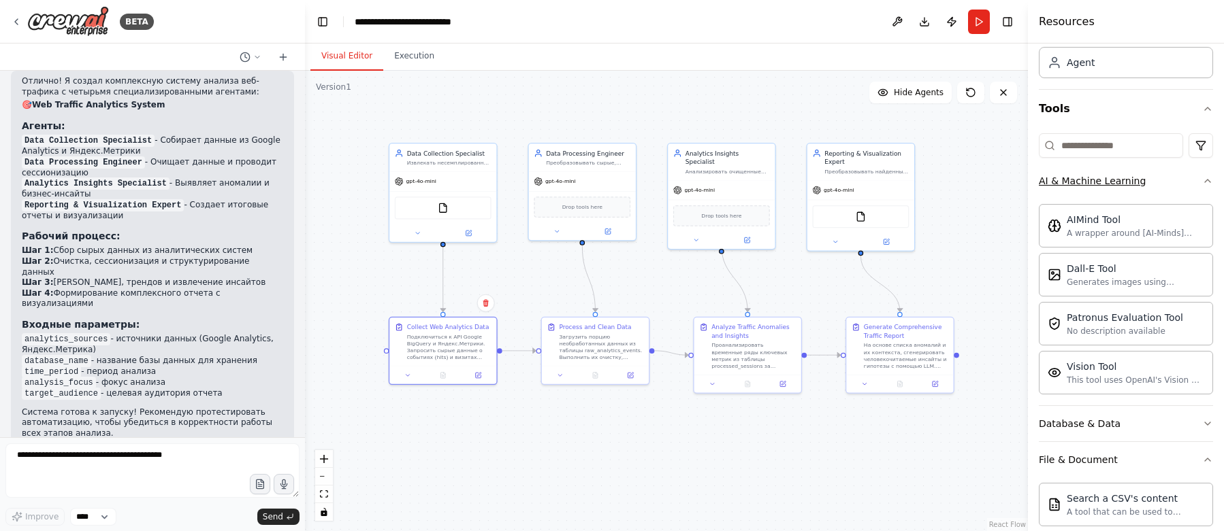
click at [1202, 176] on icon "button" at bounding box center [1207, 181] width 11 height 11
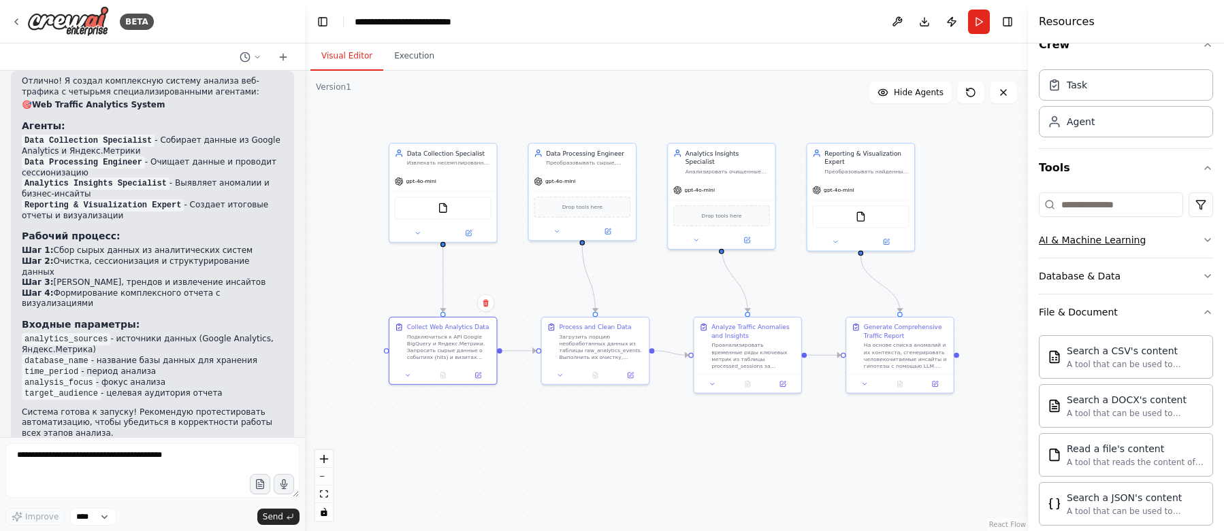
scroll to position [0, 0]
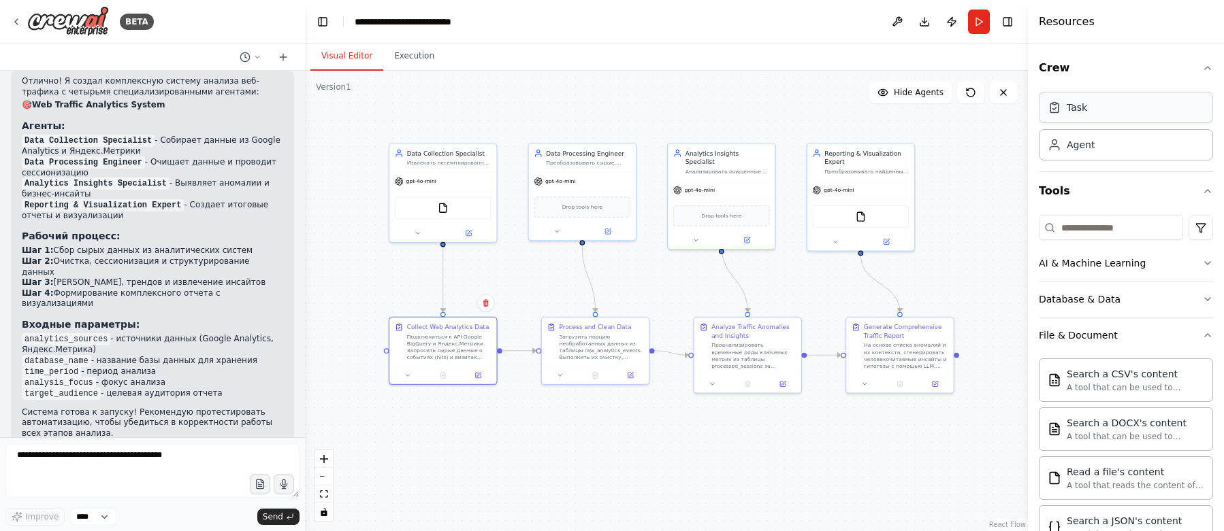
click at [1109, 120] on div "Task" at bounding box center [1125, 107] width 174 height 31
click at [1110, 146] on div "Agent" at bounding box center [1125, 144] width 174 height 31
click at [895, 22] on button at bounding box center [897, 22] width 22 height 24
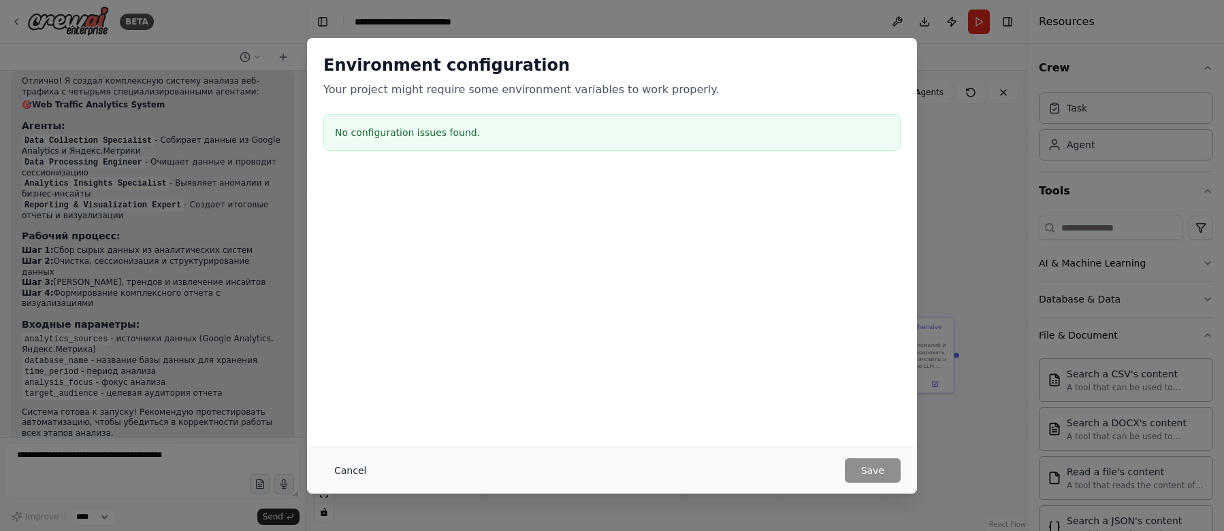
click at [355, 468] on button "Cancel" at bounding box center [350, 471] width 54 height 24
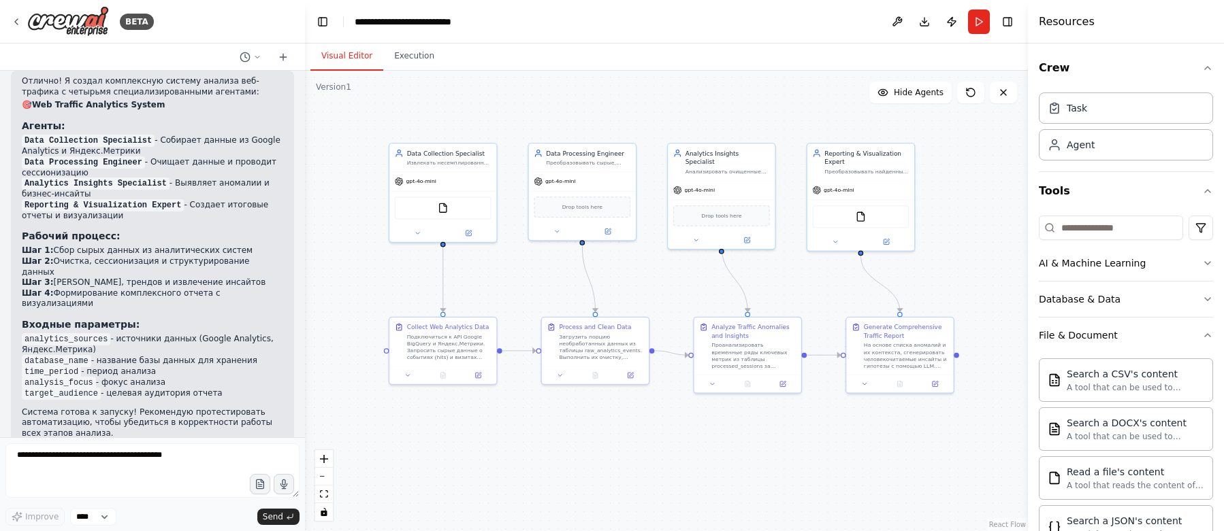
scroll to position [1187, 0]
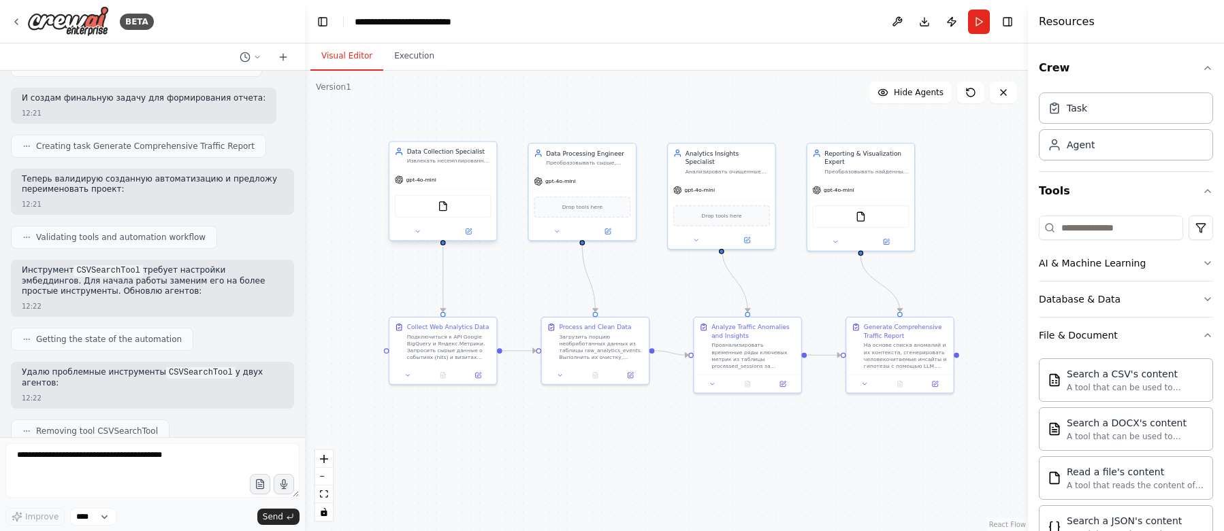
click at [463, 165] on div "Data Collection Specialist Извлекать несемплированные сырые данные о событиях и…" at bounding box center [442, 156] width 107 height 28
click at [466, 231] on icon at bounding box center [467, 231] width 5 height 5
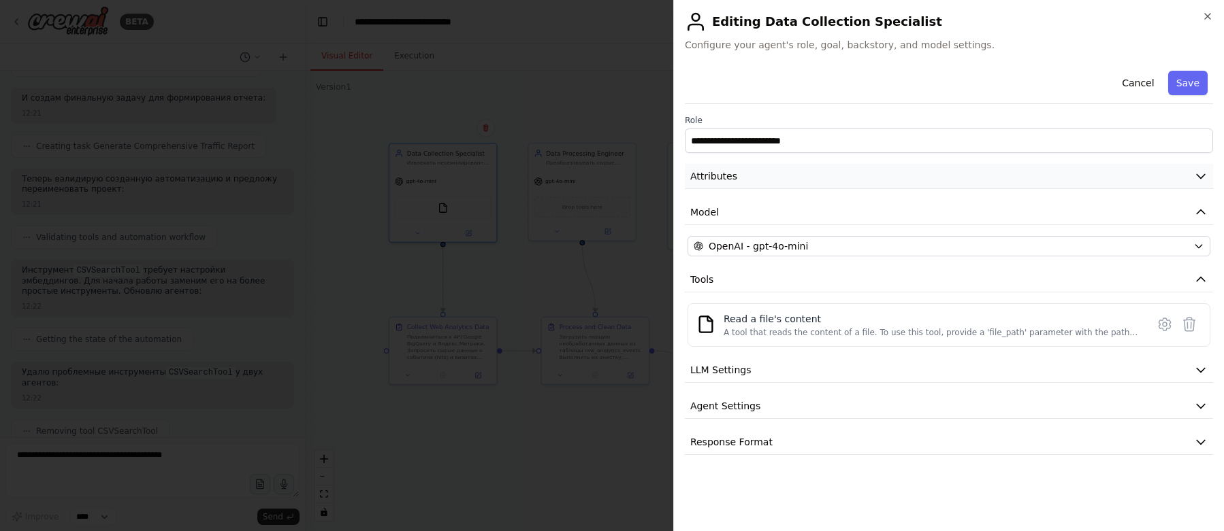
click at [1198, 178] on icon "button" at bounding box center [1201, 176] width 14 height 14
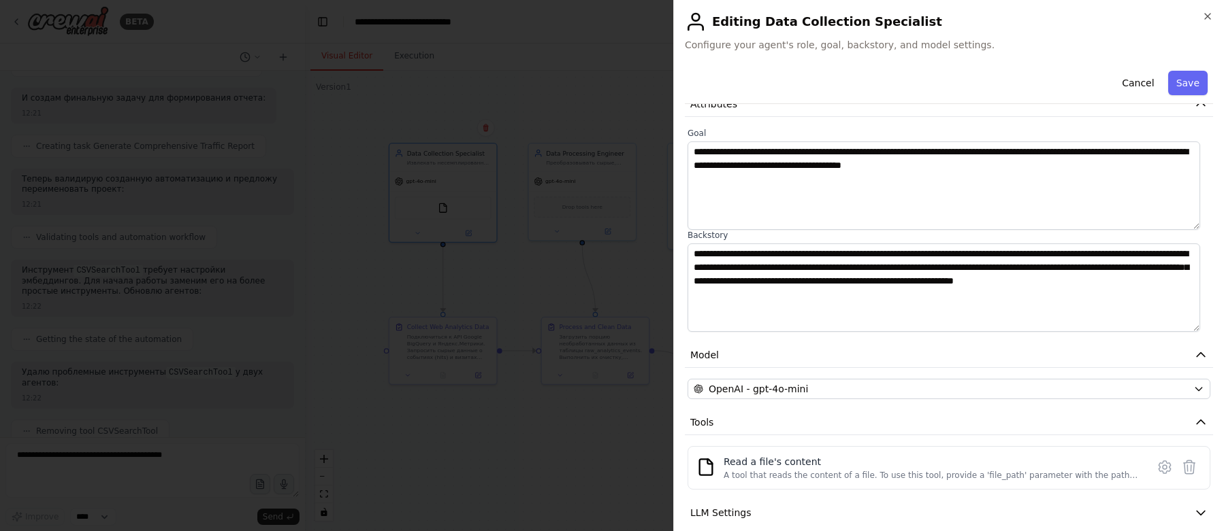
scroll to position [0, 0]
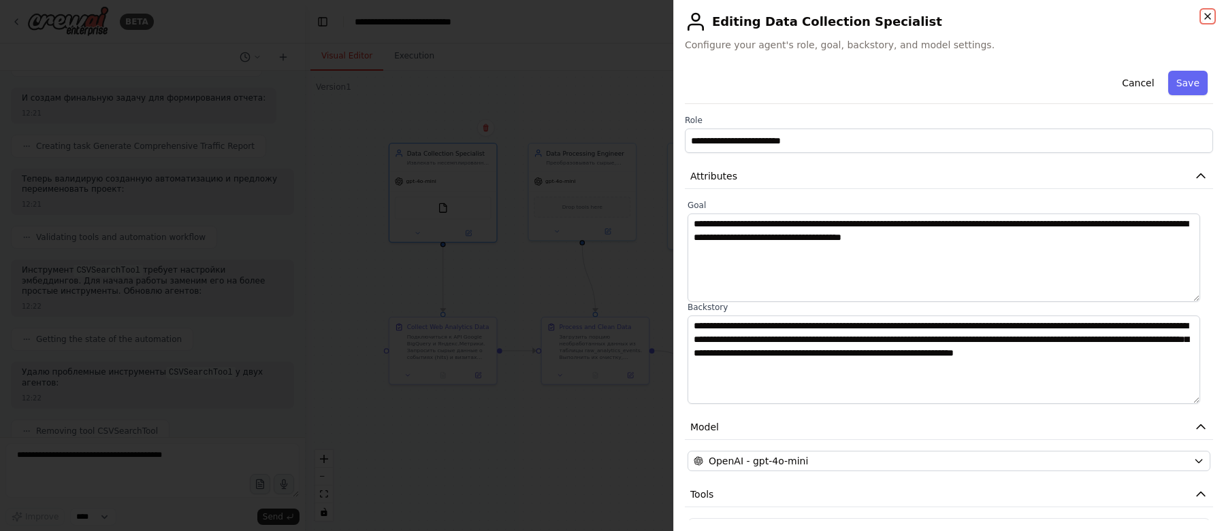
click at [1207, 12] on icon "button" at bounding box center [1207, 16] width 11 height 11
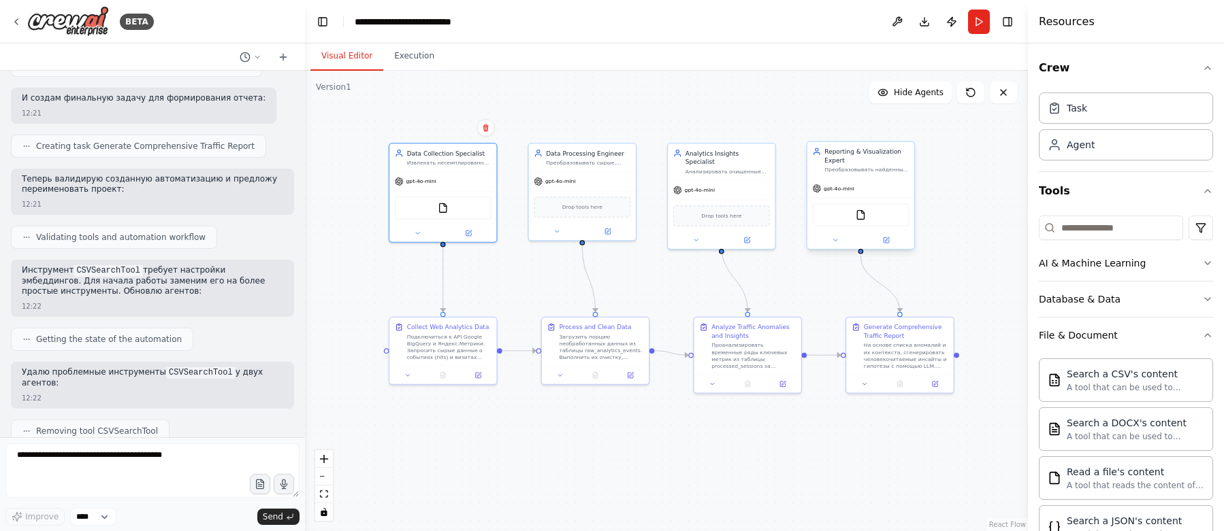
click at [849, 169] on div "Преобразовывать найденные аномалии и инсайты в понятный и наглядный отчет для к…" at bounding box center [866, 170] width 84 height 7
click at [887, 237] on icon at bounding box center [887, 239] width 4 height 4
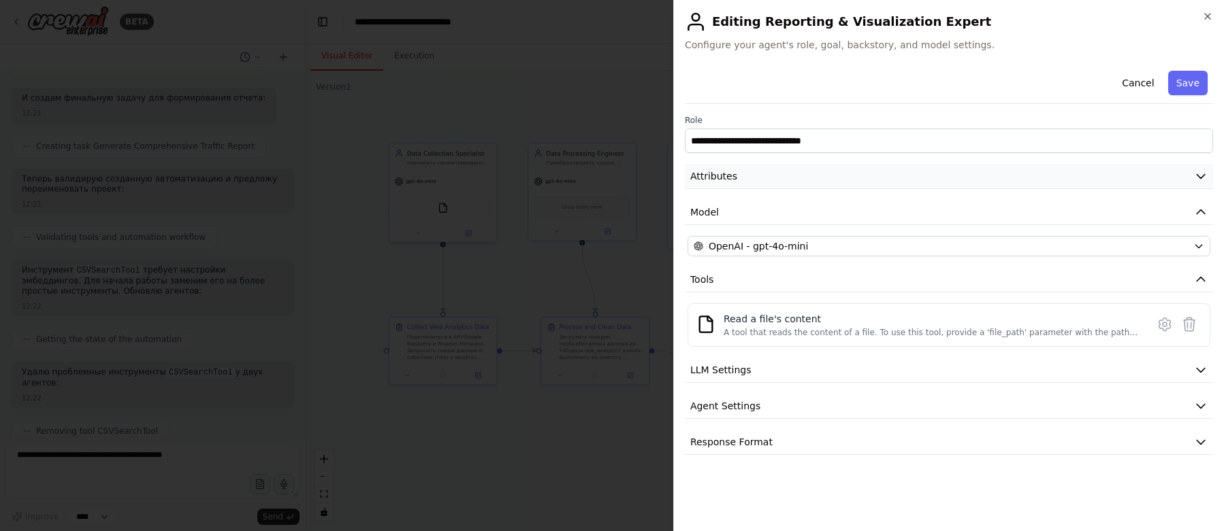
click at [811, 183] on button "Attributes" at bounding box center [949, 176] width 528 height 25
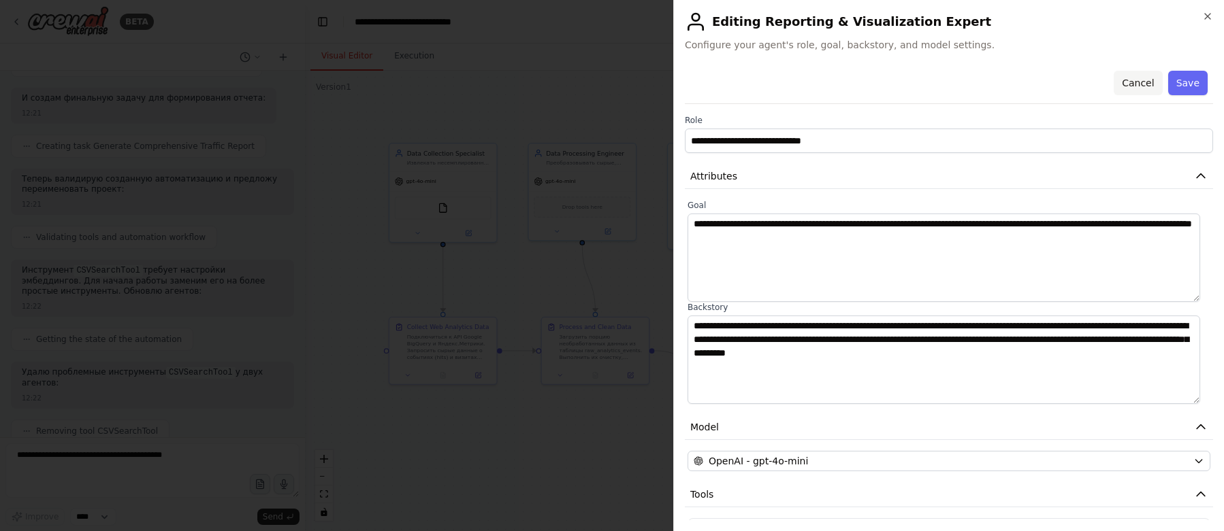
click at [1136, 84] on button "Cancel" at bounding box center [1137, 83] width 48 height 24
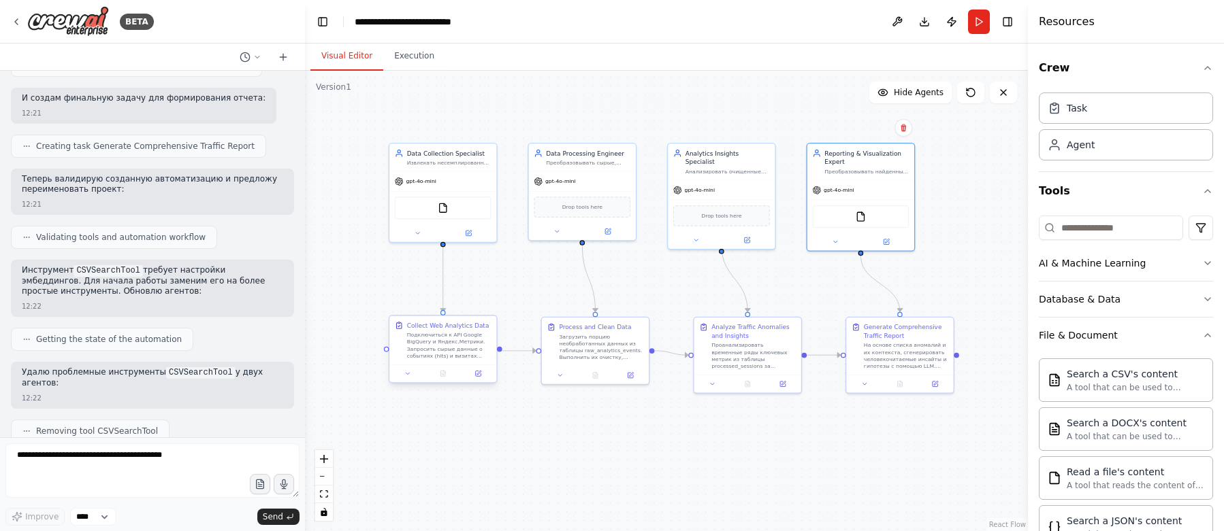
click at [433, 342] on div "Подключиться к API Google BigQuery и Яндекс.Метрики. Запросить сырые данные о с…" at bounding box center [449, 345] width 84 height 28
click at [476, 374] on icon at bounding box center [477, 374] width 5 height 5
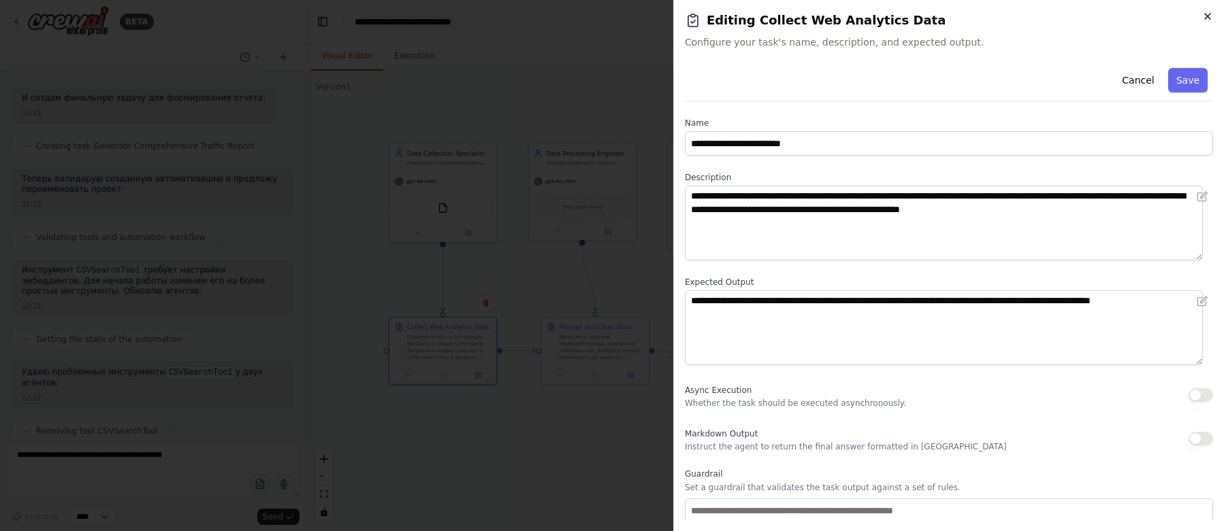
click at [1207, 18] on icon "button" at bounding box center [1207, 16] width 11 height 11
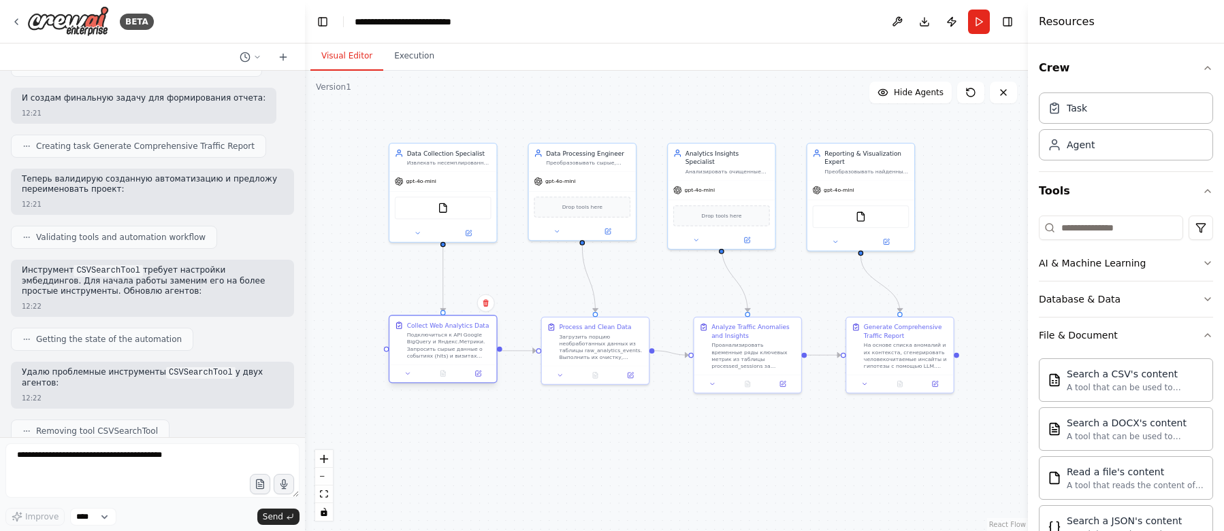
click at [444, 345] on div "Подключиться к API Google BigQuery и Яндекс.Метрики. Запросить сырые данные о с…" at bounding box center [449, 345] width 84 height 28
click at [478, 376] on icon at bounding box center [477, 374] width 5 height 5
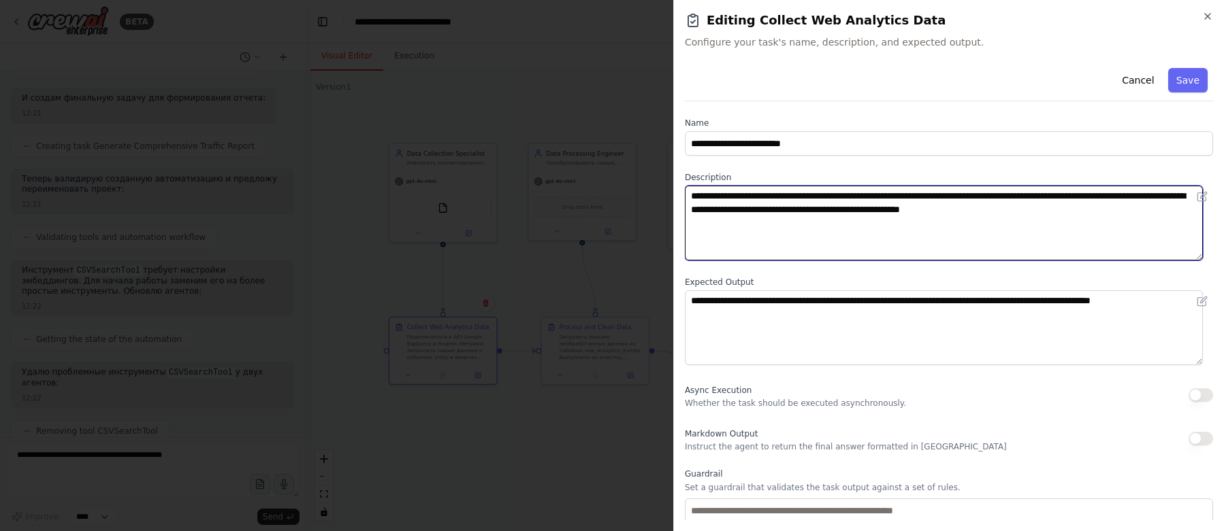
drag, startPoint x: 769, startPoint y: 197, endPoint x: 855, endPoint y: 197, distance: 85.7
click at [855, 197] on textarea "**********" at bounding box center [944, 223] width 518 height 75
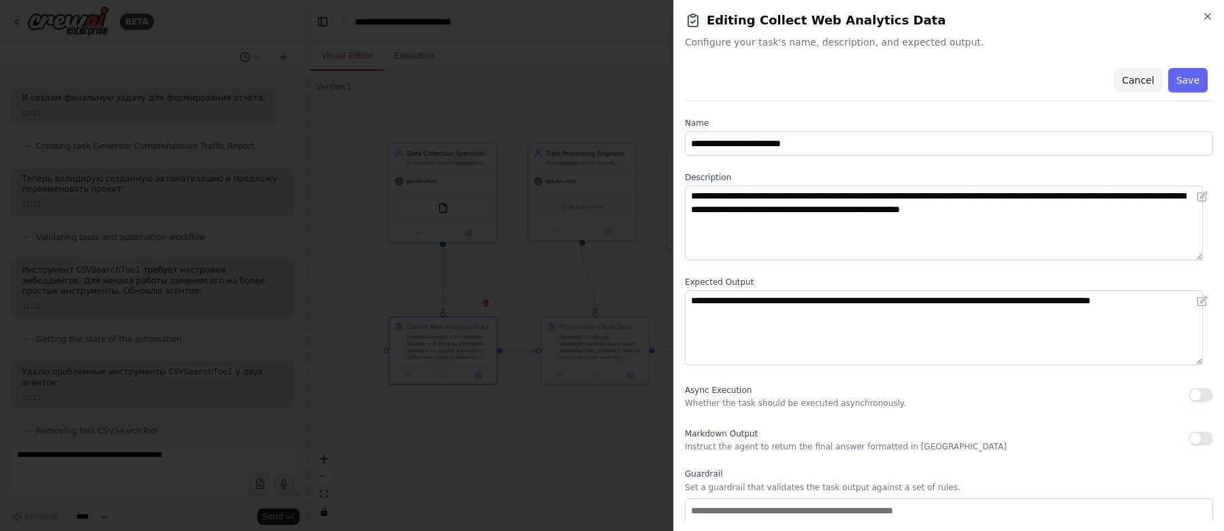
click at [1131, 78] on button "Cancel" at bounding box center [1137, 80] width 48 height 24
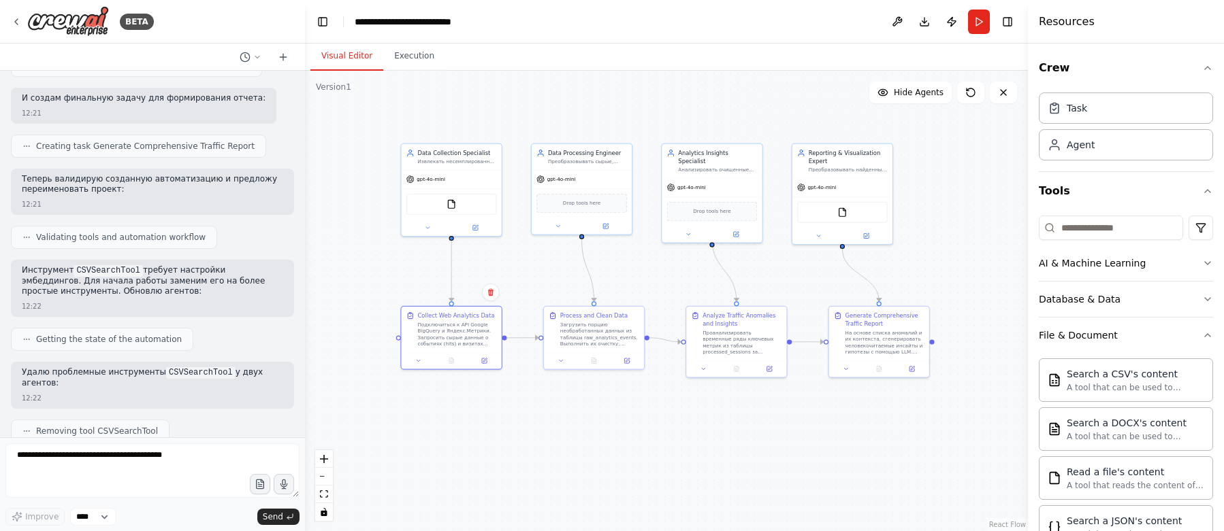
drag, startPoint x: 508, startPoint y: 437, endPoint x: 524, endPoint y: 333, distance: 104.7
click at [524, 334] on div ".deletable-edge-delete-btn { width: 20px; height: 20px; border: 0px solid #ffff…" at bounding box center [666, 301] width 723 height 461
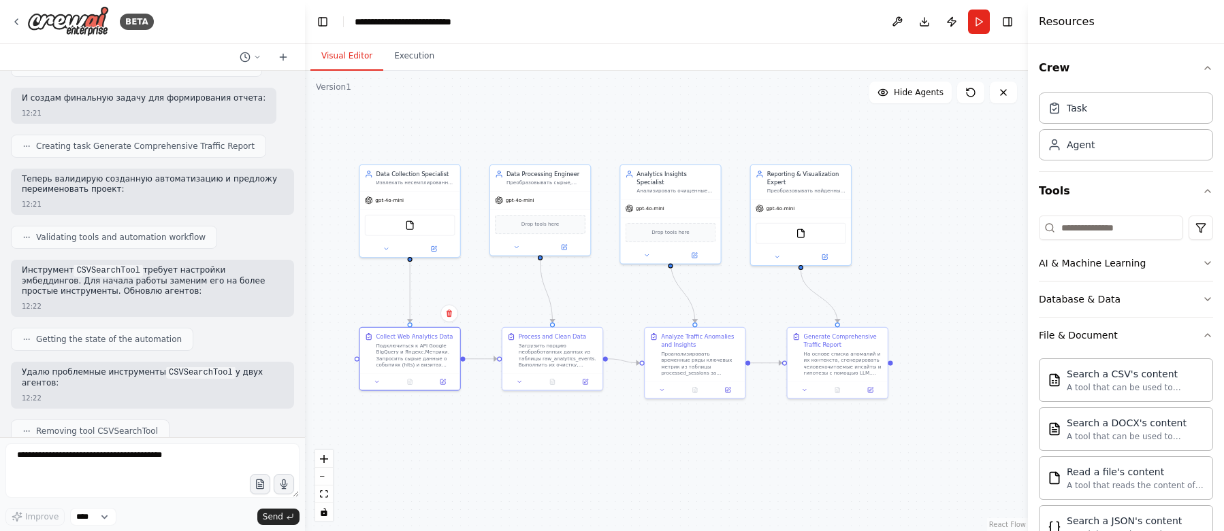
drag, startPoint x: 529, startPoint y: 325, endPoint x: 476, endPoint y: 430, distance: 117.2
click at [476, 430] on div ".deletable-edge-delete-btn { width: 20px; height: 20px; border: 0px solid #ffff…" at bounding box center [666, 301] width 723 height 461
click at [491, 430] on div ".deletable-edge-delete-btn { width: 20px; height: 20px; border: 0px solid #ffff…" at bounding box center [666, 301] width 723 height 461
click at [1103, 297] on div "Database & Data" at bounding box center [1079, 300] width 82 height 14
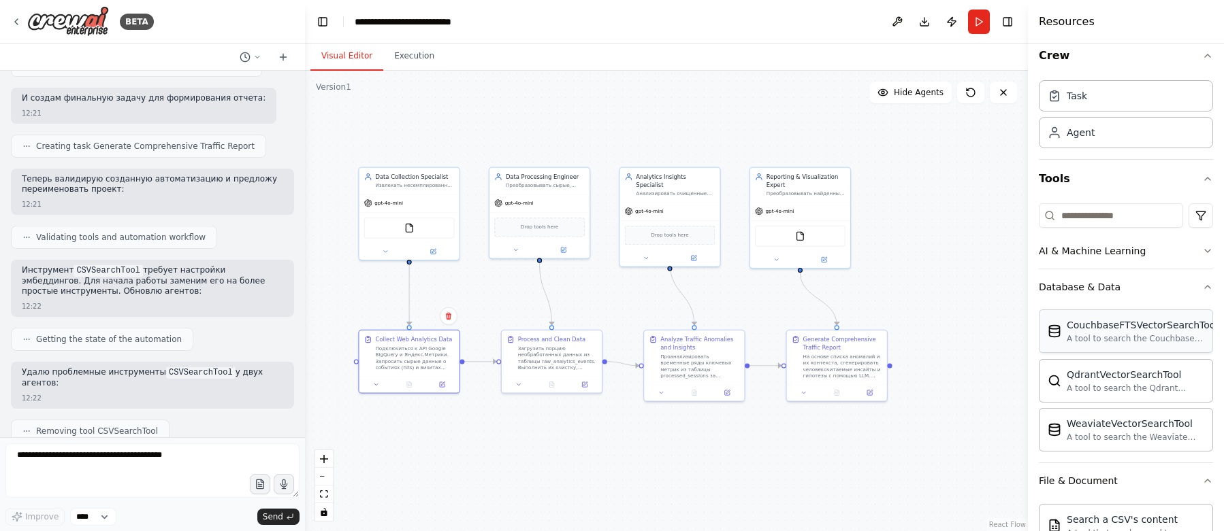
scroll to position [43, 0]
